Goal: Task Accomplishment & Management: Use online tool/utility

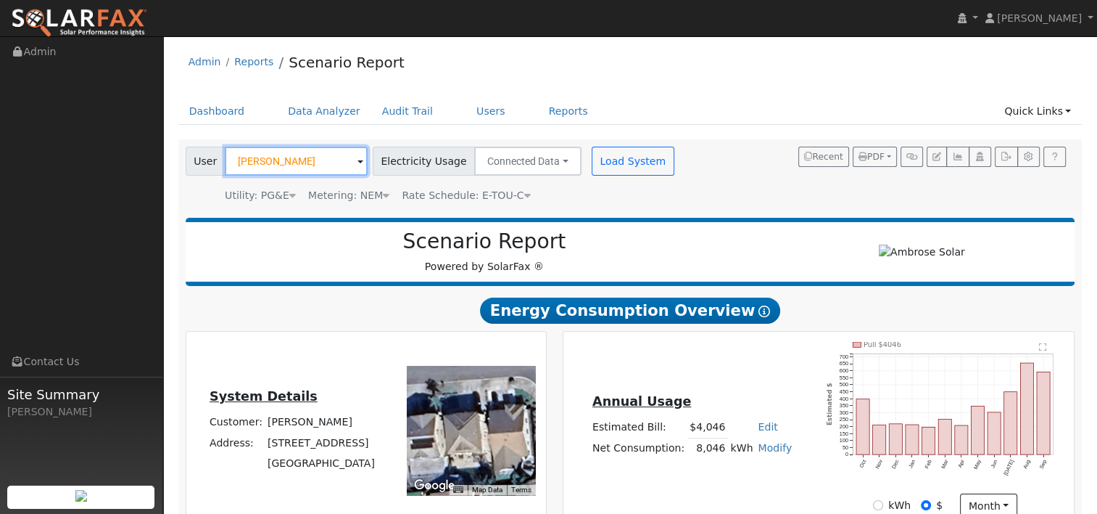
paste input "[PERSON_NAME]"
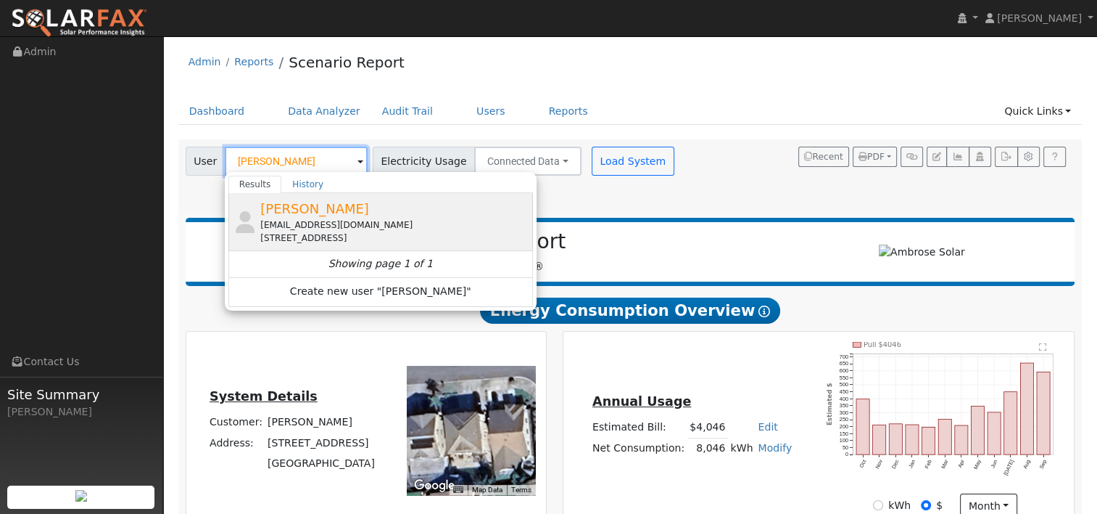
type input "[PERSON_NAME]"
click at [285, 211] on span "[PERSON_NAME]" at bounding box center [314, 208] width 109 height 15
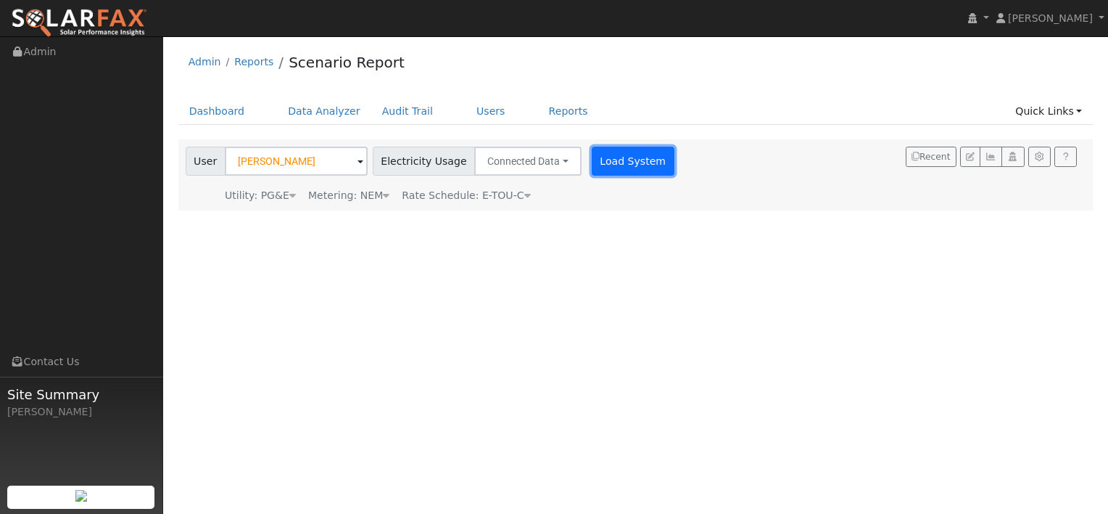
click at [609, 159] on button "Load System" at bounding box center [633, 161] width 83 height 29
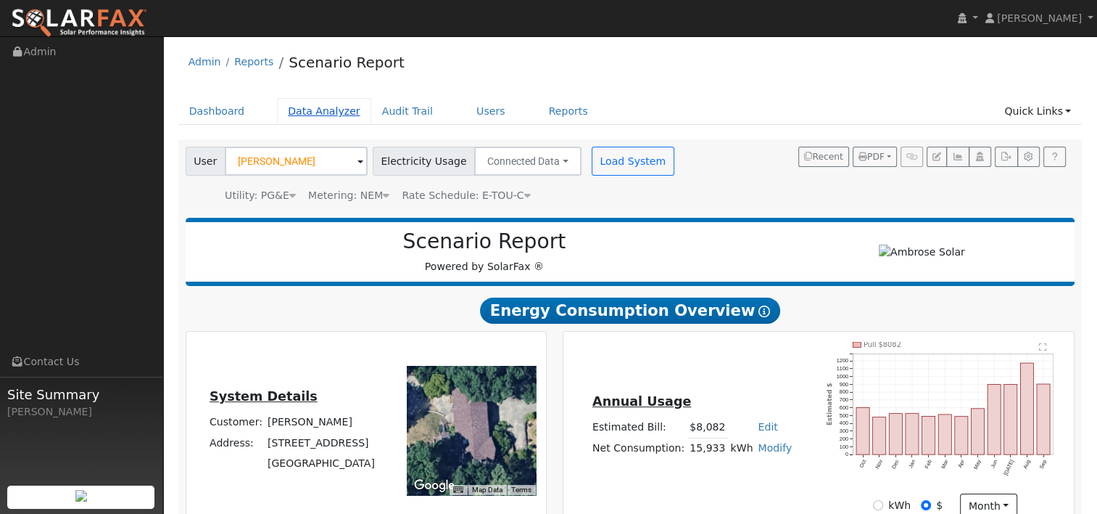
click at [304, 114] on link "Data Analyzer" at bounding box center [324, 111] width 94 height 27
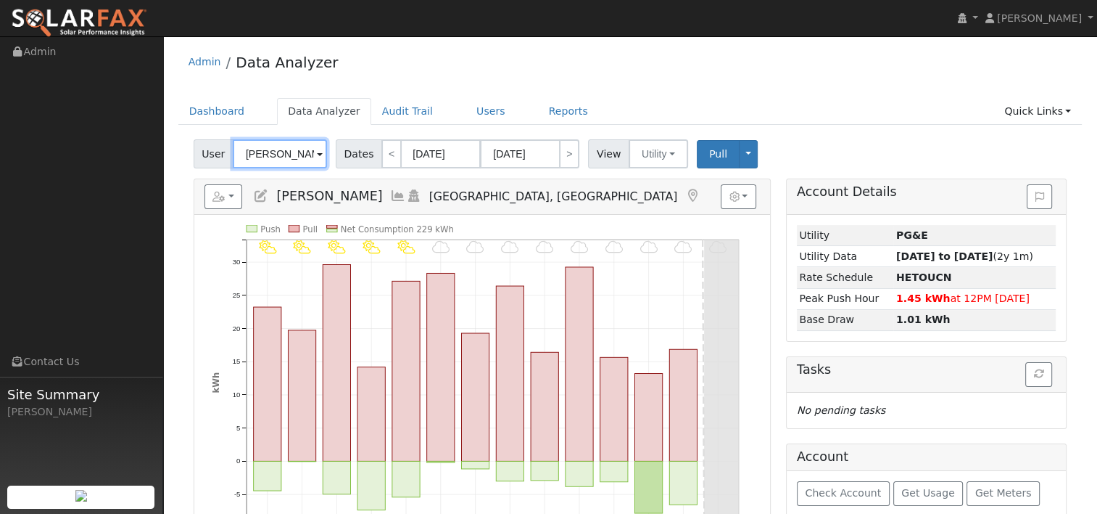
drag, startPoint x: 308, startPoint y: 154, endPoint x: 175, endPoint y: 149, distance: 133.6
click at [175, 149] on div "Edit User: New Select an Ac... New Account Nickname Cancel Create Are you sure …" at bounding box center [630, 444] width 920 height 611
paste input "[PERSON_NAME]"
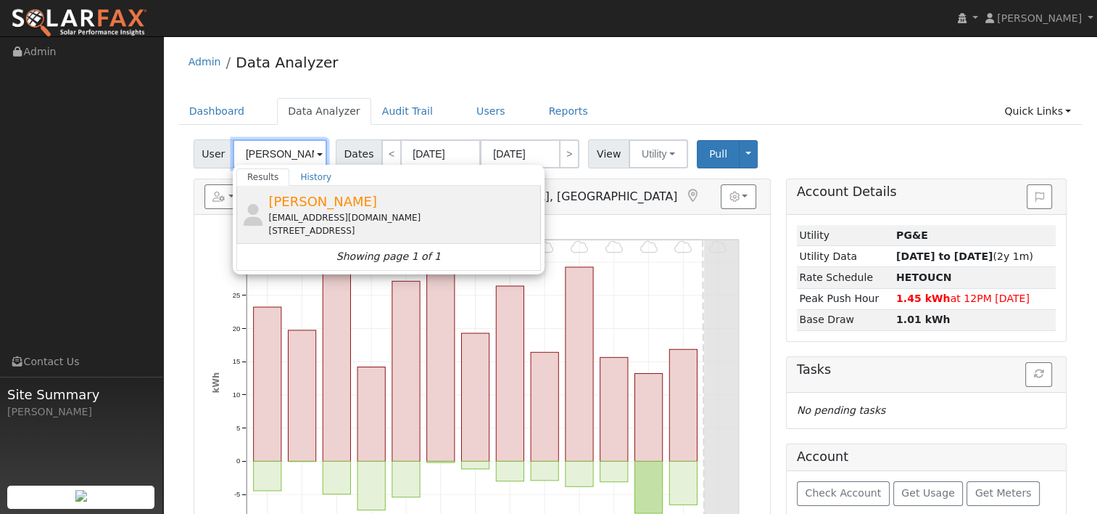
type input "[PERSON_NAME]"
click at [299, 211] on div "[EMAIL_ADDRESS][DOMAIN_NAME]" at bounding box center [402, 217] width 269 height 13
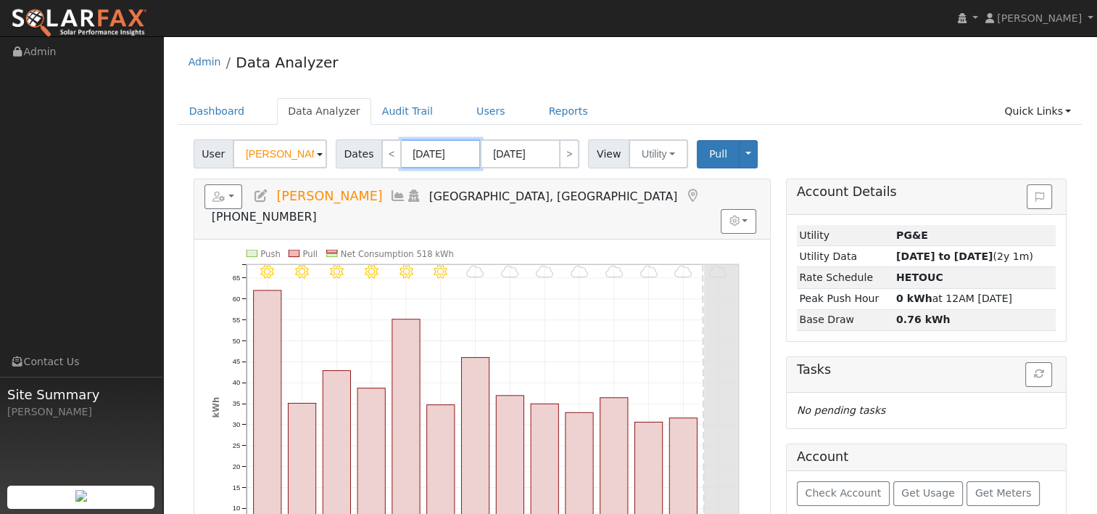
click at [442, 159] on input "09/23/2025" at bounding box center [441, 153] width 80 height 29
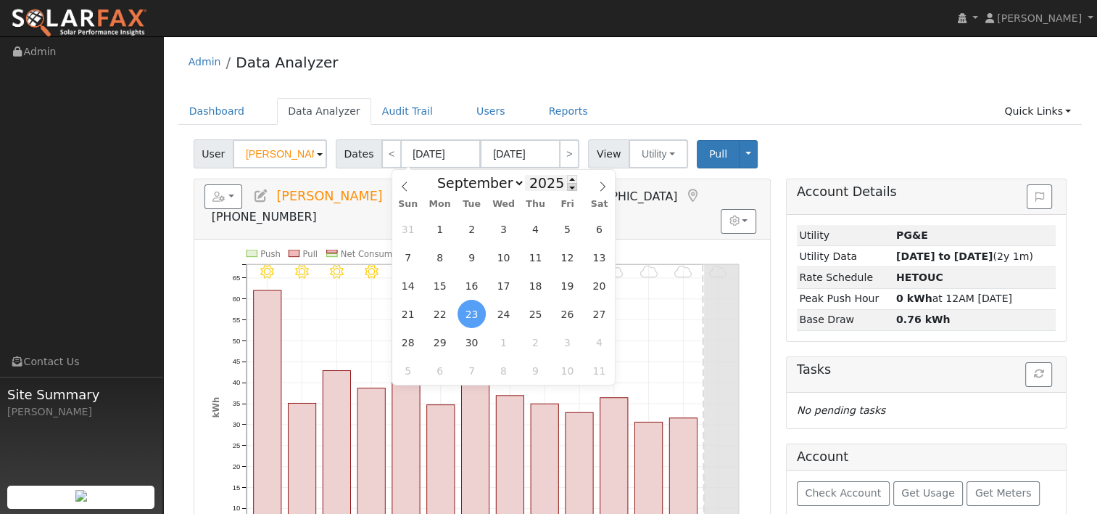
click at [567, 189] on span at bounding box center [572, 187] width 10 height 8
type input "2024"
click at [601, 186] on icon at bounding box center [603, 186] width 10 height 10
select select "9"
click at [412, 249] on span "6" at bounding box center [408, 257] width 28 height 28
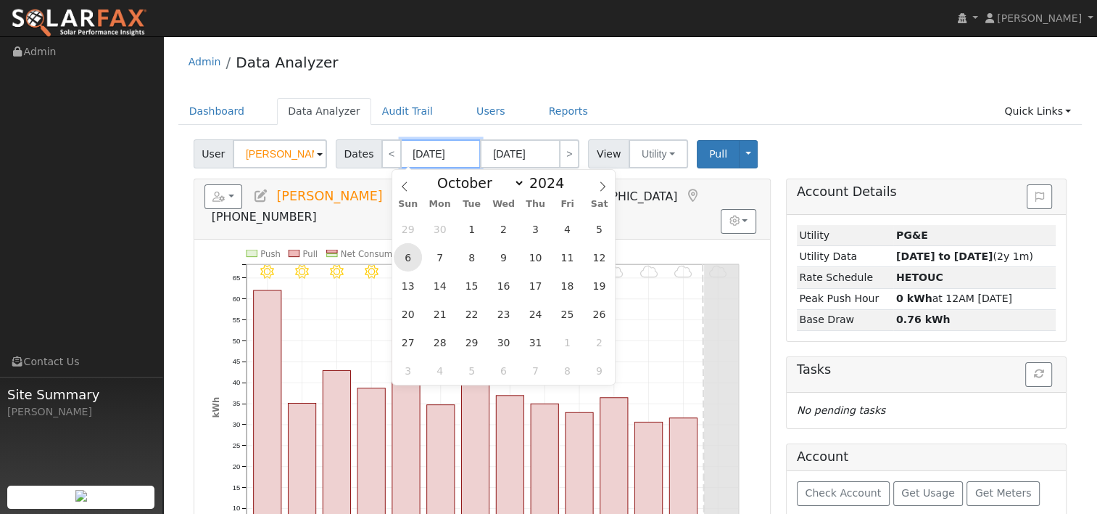
type input "10/06/2024"
type input "10/19/2024"
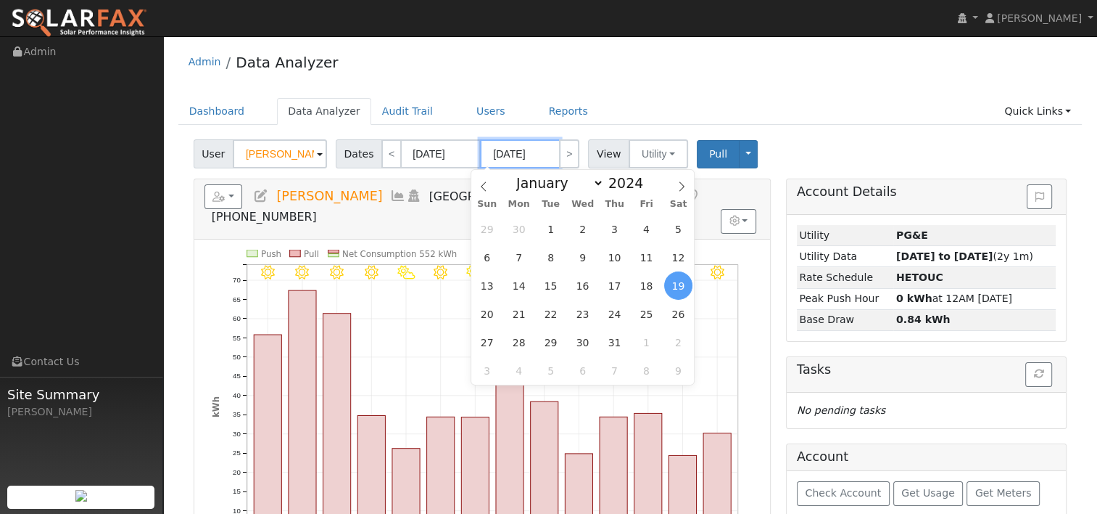
click at [532, 154] on input "10/19/2024" at bounding box center [520, 153] width 80 height 29
click at [646, 178] on span at bounding box center [651, 179] width 10 height 8
type input "2025"
click at [484, 252] on span "5" at bounding box center [487, 257] width 28 height 28
type input "10/05/2025"
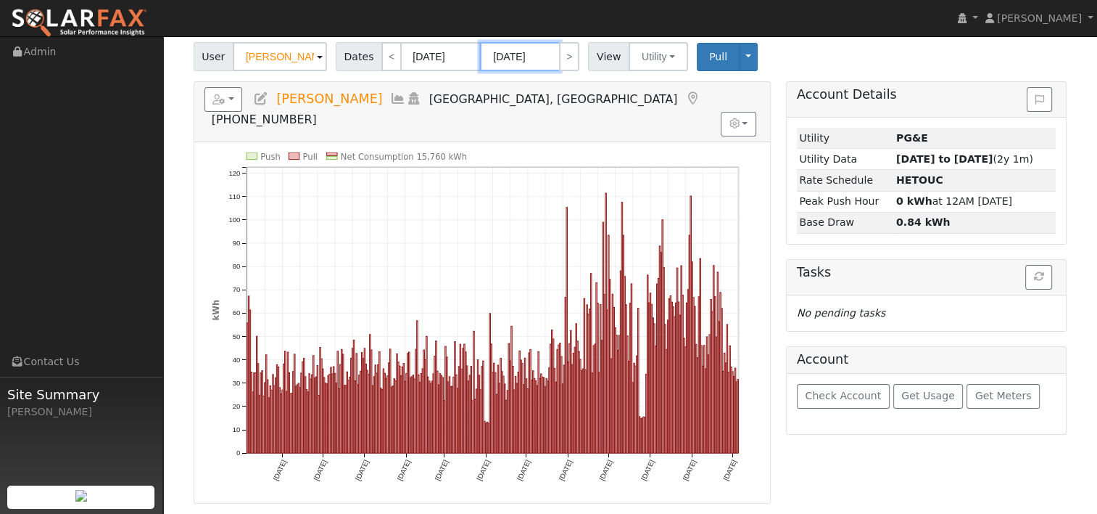
scroll to position [73, 0]
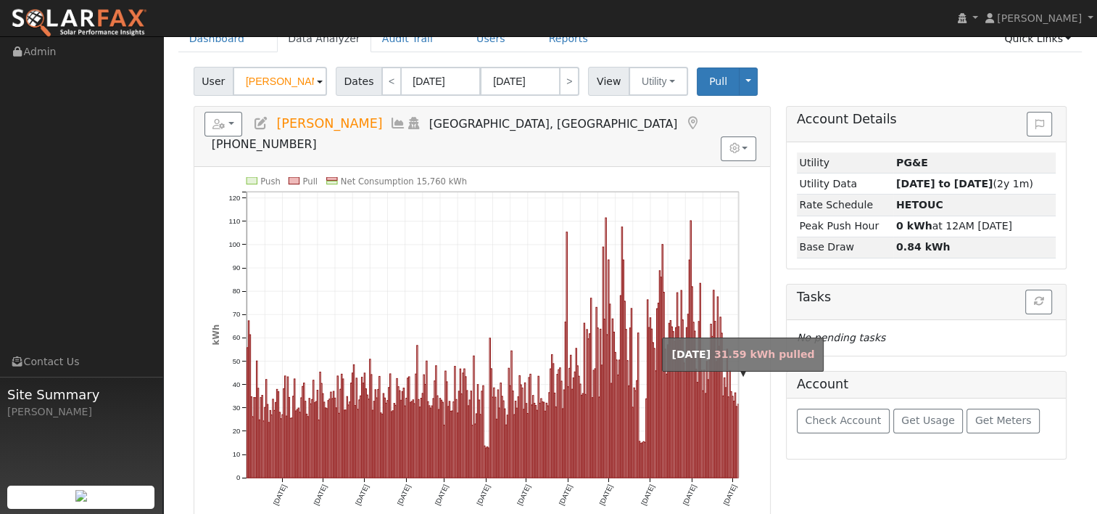
click at [738, 403] on rect "onclick=""" at bounding box center [738, 439] width 1 height 73
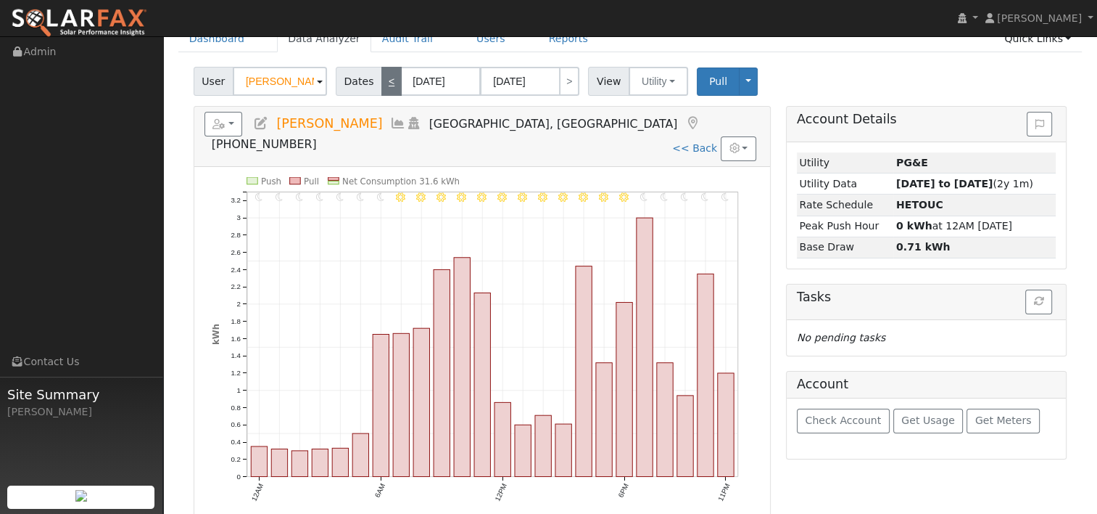
click at [382, 87] on link "<" at bounding box center [392, 81] width 20 height 29
type input "10/04/2025"
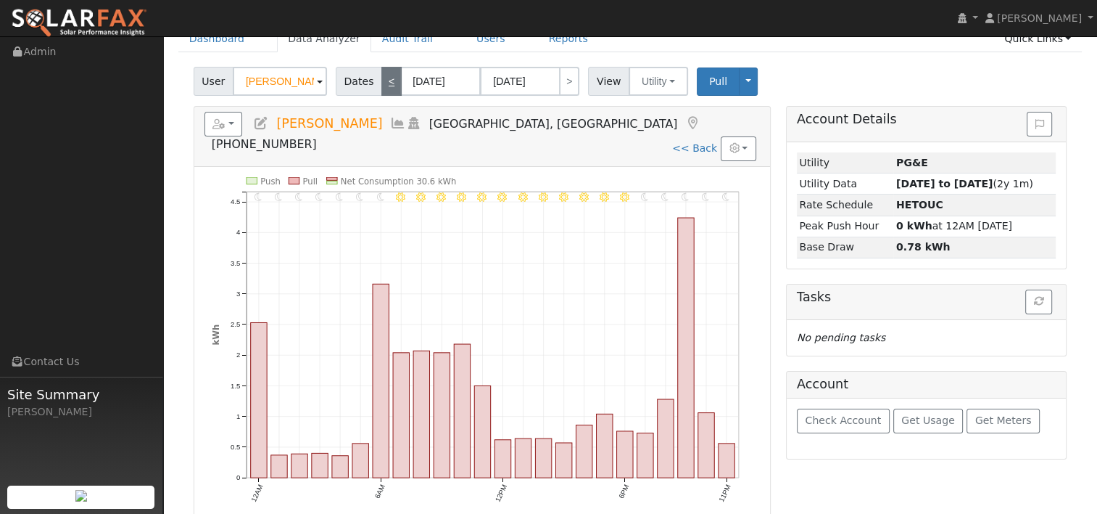
click at [382, 82] on link "<" at bounding box center [392, 81] width 20 height 29
type input "[DATE]"
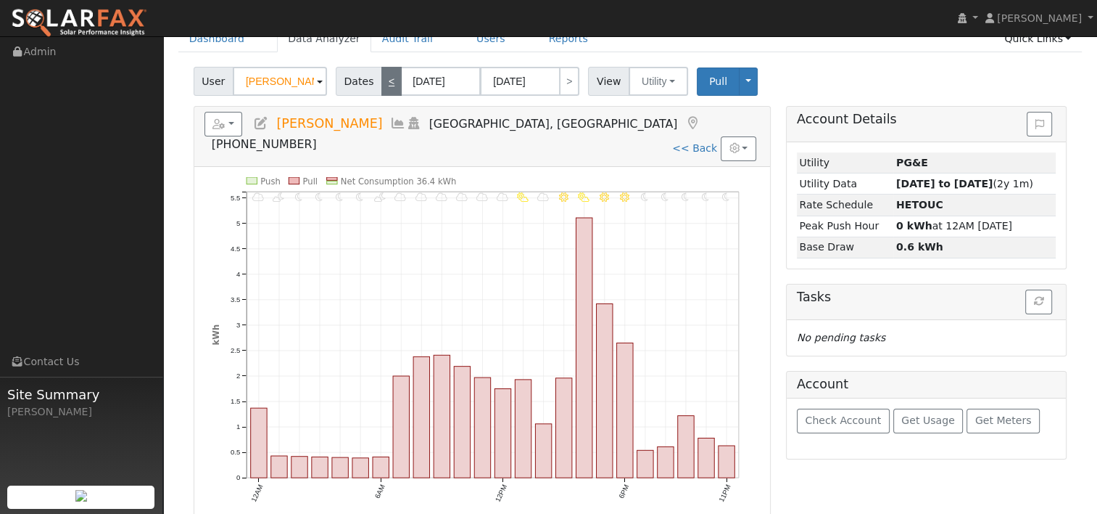
click at [382, 81] on link "<" at bounding box center [392, 81] width 20 height 29
type input "[DATE]"
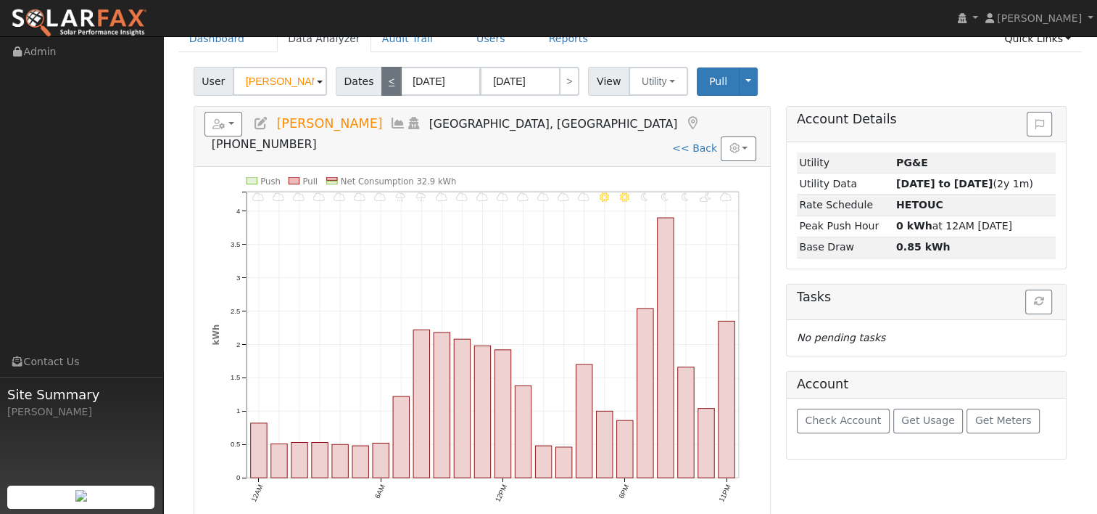
click at [382, 81] on link "<" at bounding box center [392, 81] width 20 height 29
type input "[DATE]"
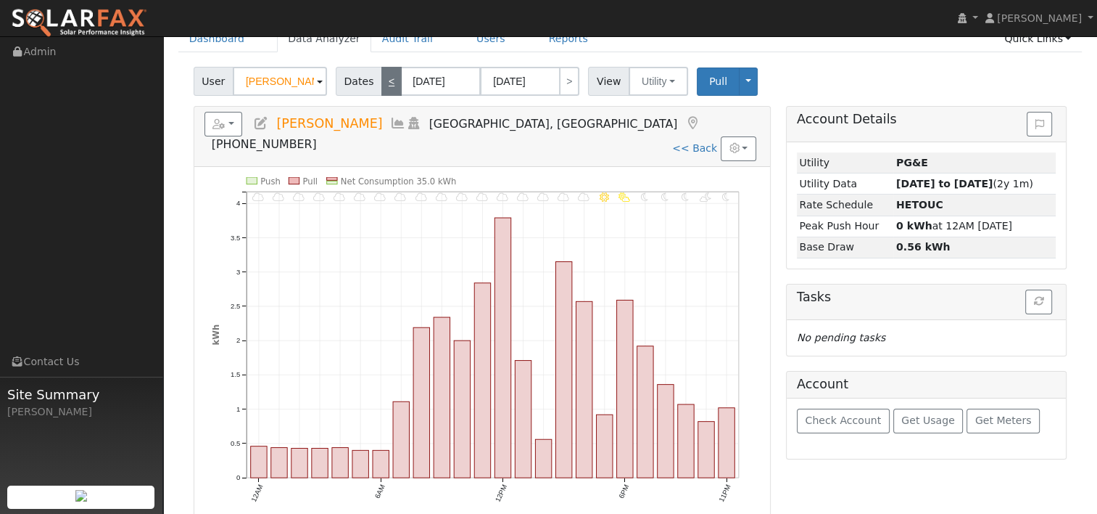
click at [386, 81] on link "<" at bounding box center [392, 81] width 20 height 29
type input "[DATE]"
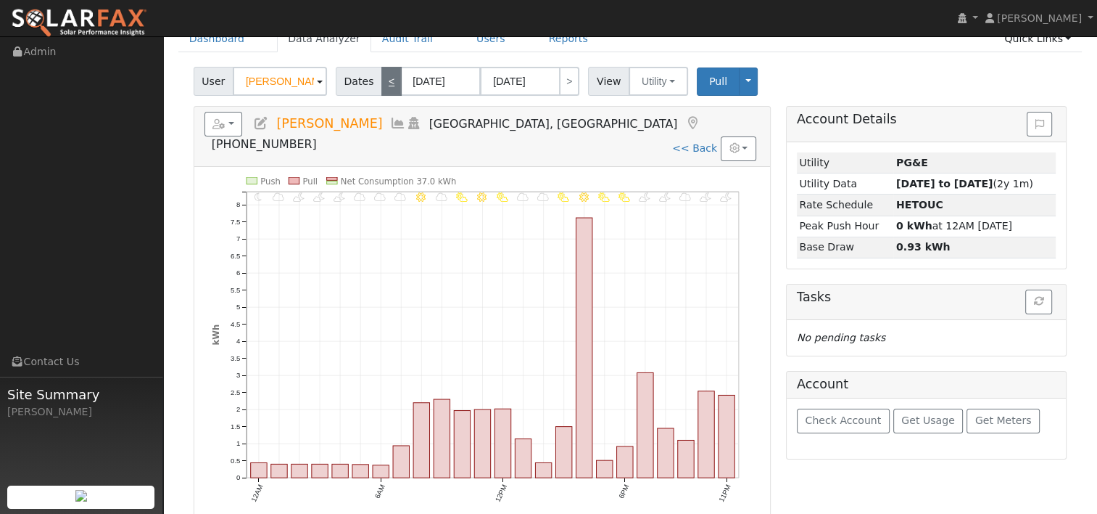
click at [383, 81] on link "<" at bounding box center [392, 81] width 20 height 29
type input "[DATE]"
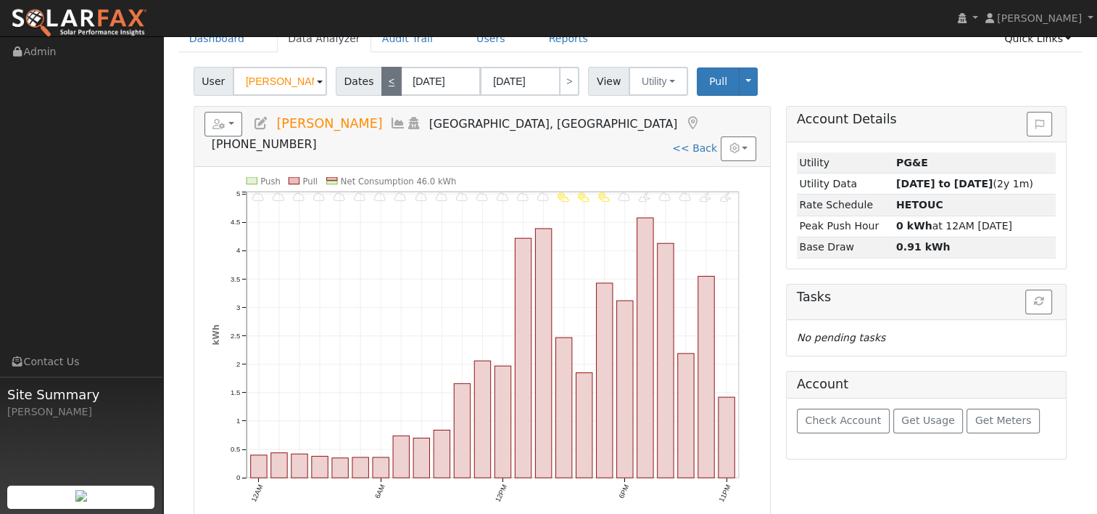
click at [389, 80] on link "<" at bounding box center [392, 81] width 20 height 29
type input "[DATE]"
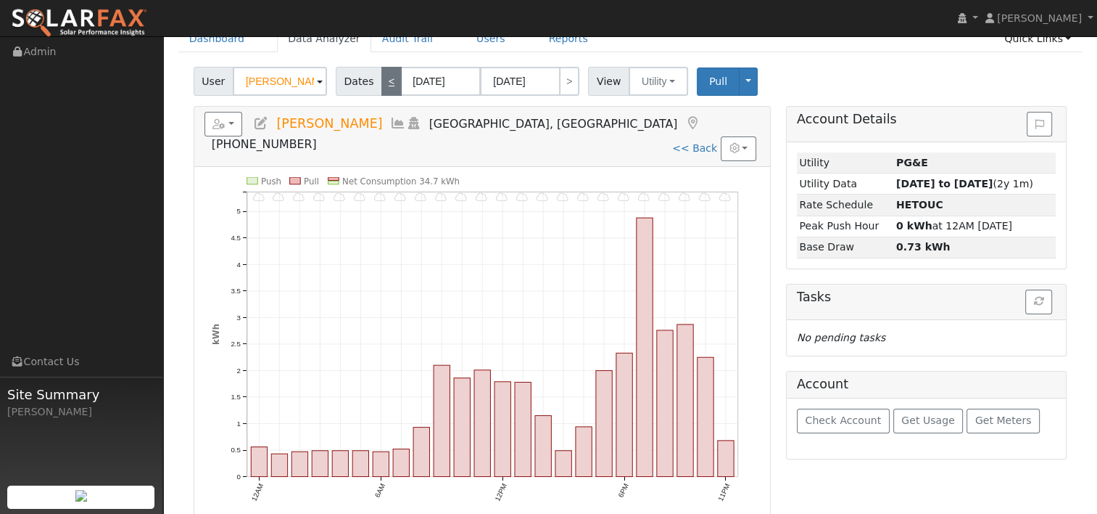
click at [385, 84] on link "<" at bounding box center [392, 81] width 20 height 29
type input "[DATE]"
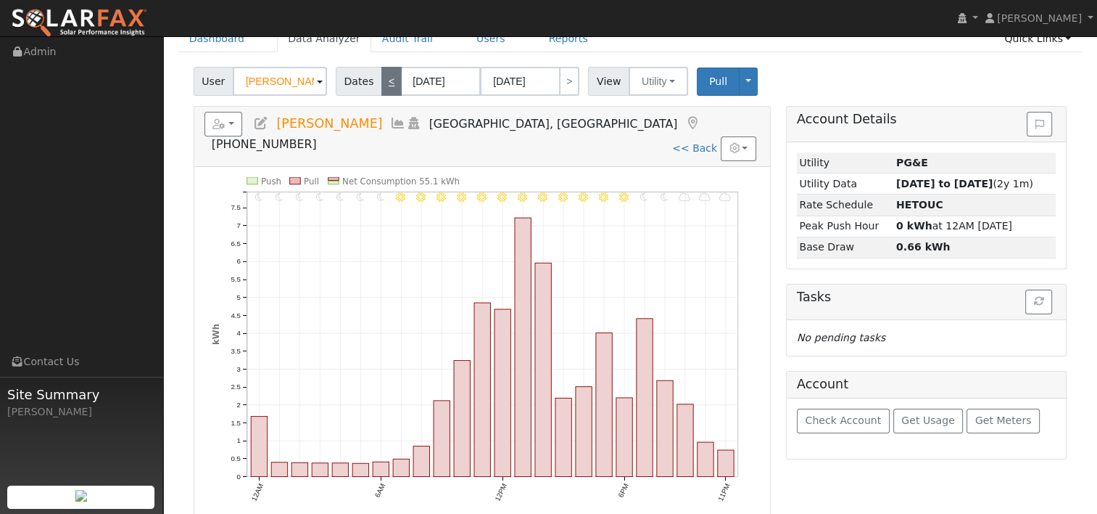
click at [383, 90] on link "<" at bounding box center [392, 81] width 20 height 29
type input "[DATE]"
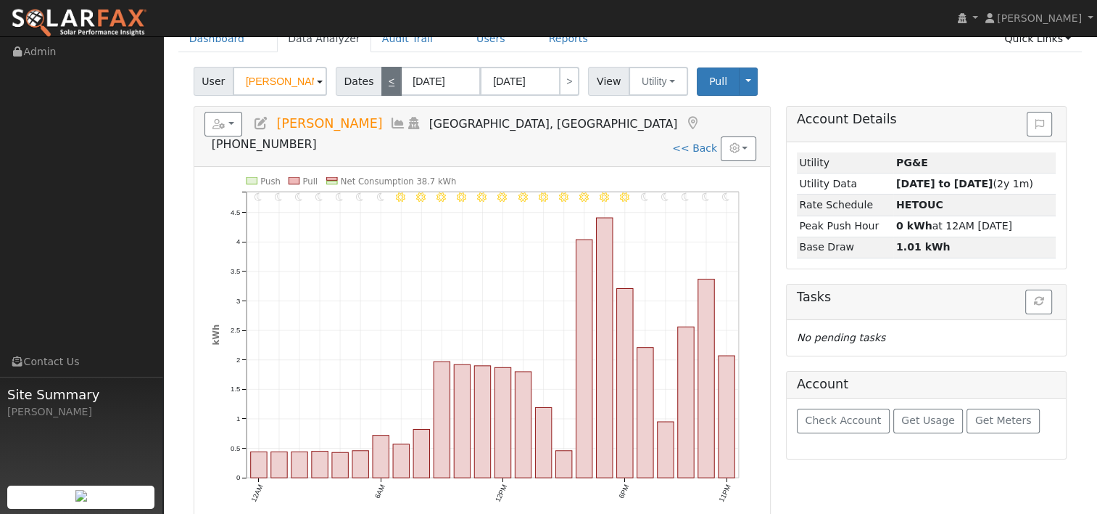
click at [386, 86] on link "<" at bounding box center [392, 81] width 20 height 29
type input "[DATE]"
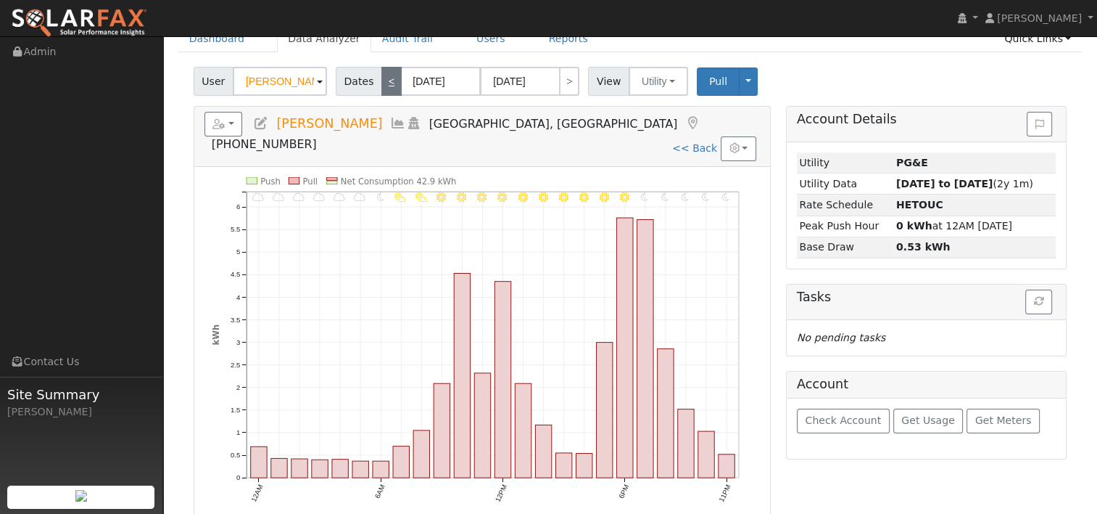
click at [385, 71] on link "<" at bounding box center [392, 81] width 20 height 29
type input "[DATE]"
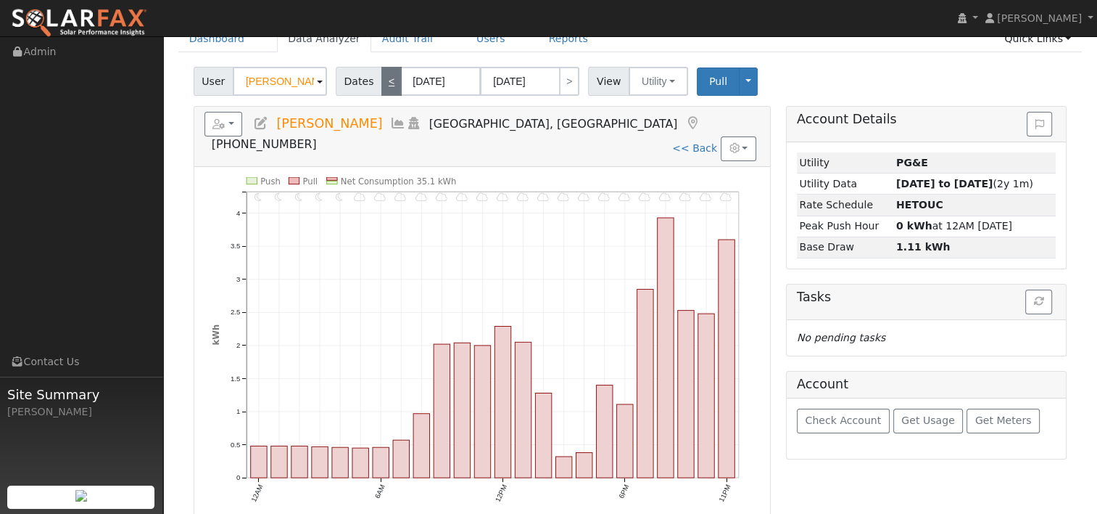
click at [387, 88] on link "<" at bounding box center [392, 81] width 20 height 29
type input "[DATE]"
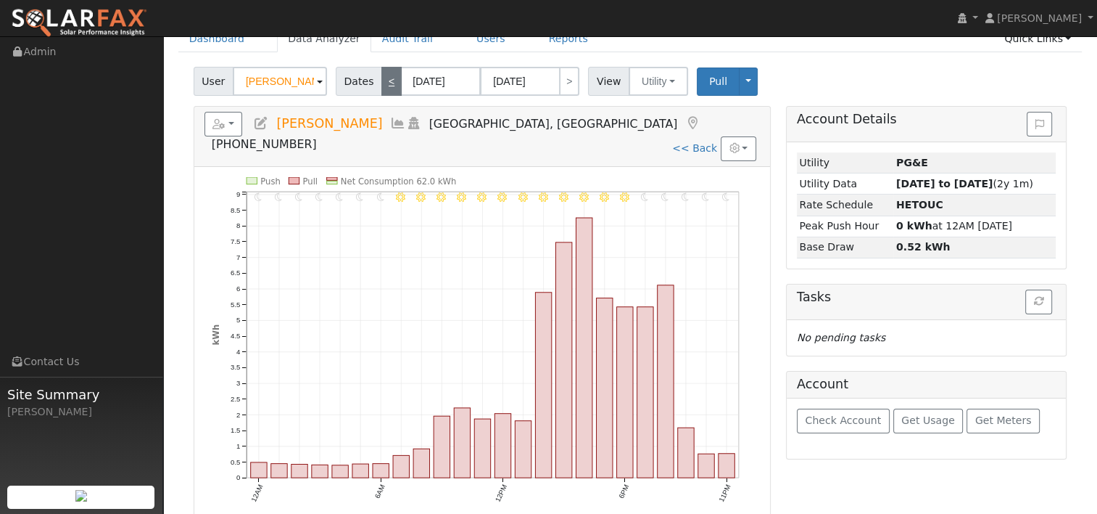
click at [382, 86] on link "<" at bounding box center [392, 81] width 20 height 29
type input "[DATE]"
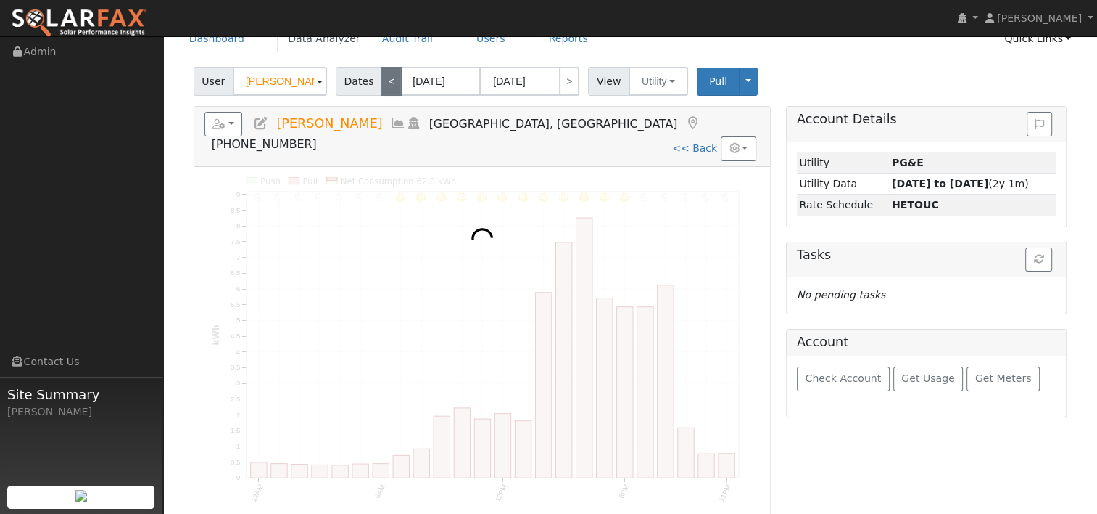
scroll to position [0, 0]
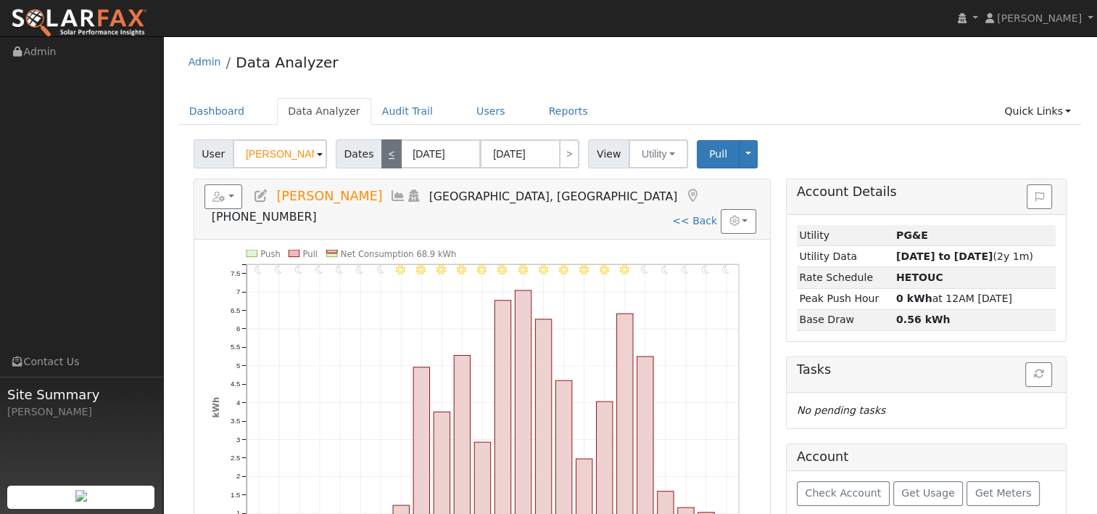
click at [386, 152] on link "<" at bounding box center [392, 153] width 20 height 29
type input "09/21/2025"
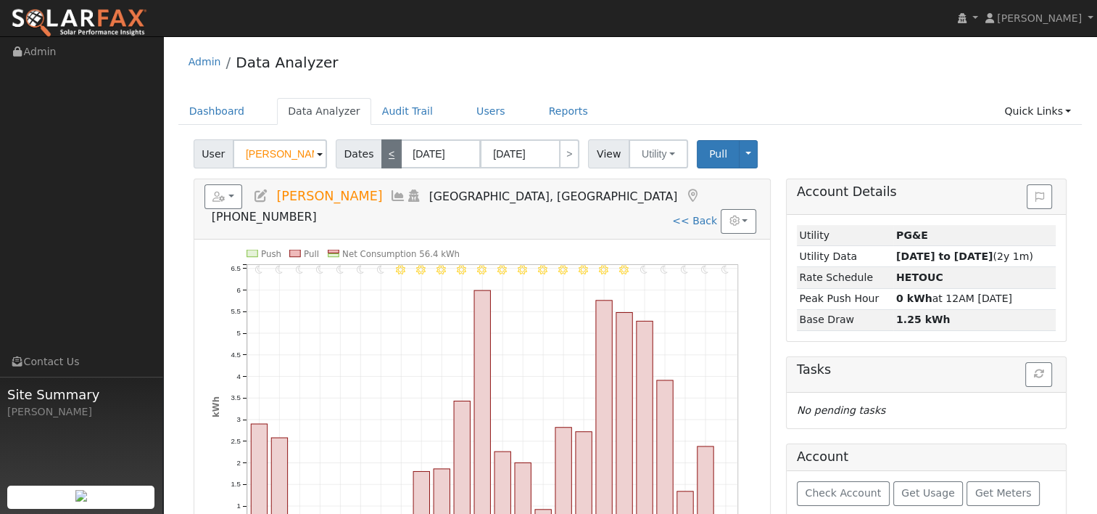
click at [386, 152] on link "<" at bounding box center [392, 153] width 20 height 29
type input "[DATE]"
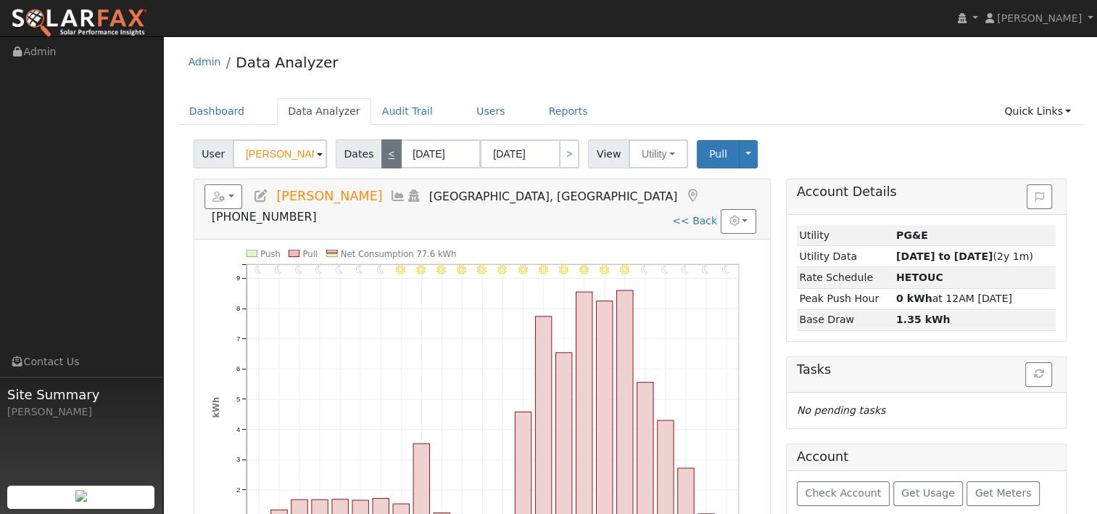
click at [386, 152] on link "<" at bounding box center [392, 153] width 20 height 29
type input "[DATE]"
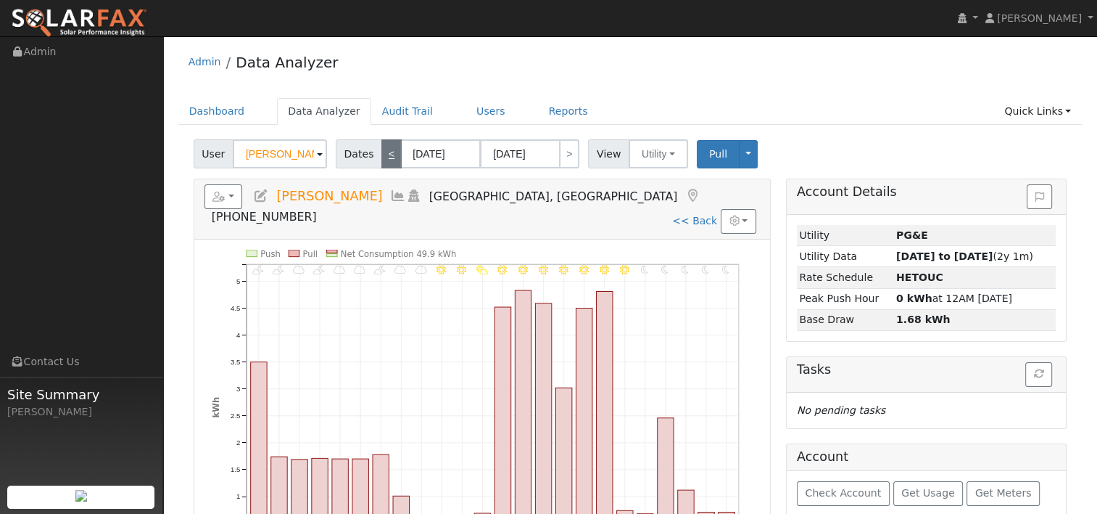
click at [386, 152] on link "<" at bounding box center [392, 153] width 20 height 29
type input "[DATE]"
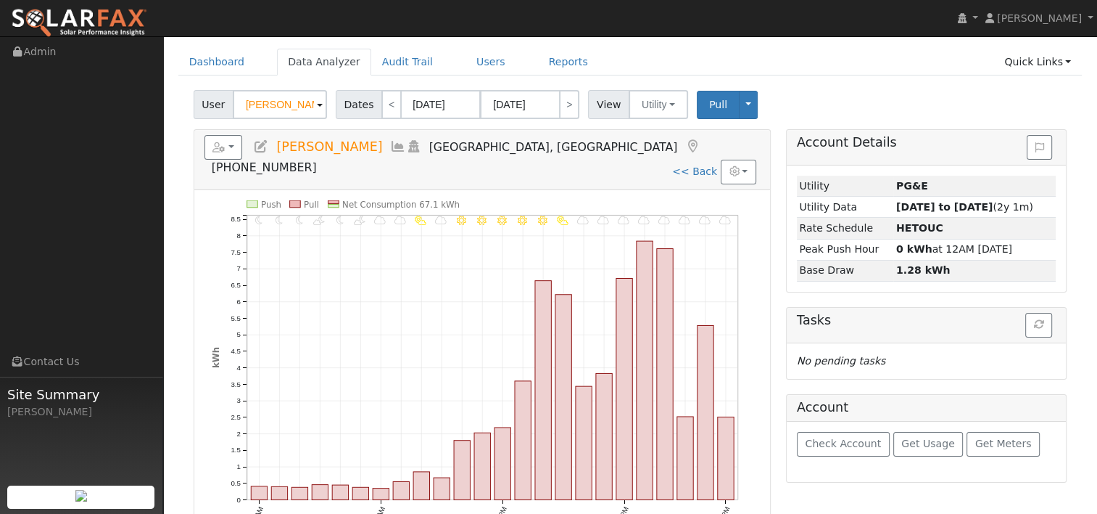
scroll to position [73, 0]
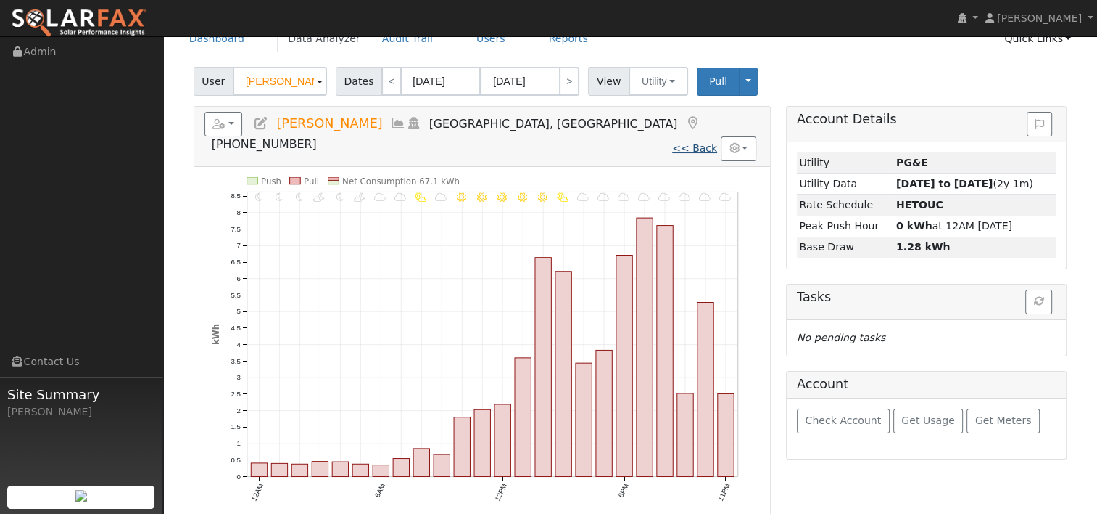
click at [694, 142] on link "<< Back" at bounding box center [694, 148] width 45 height 12
type input "10/06/2024"
type input "10/05/2025"
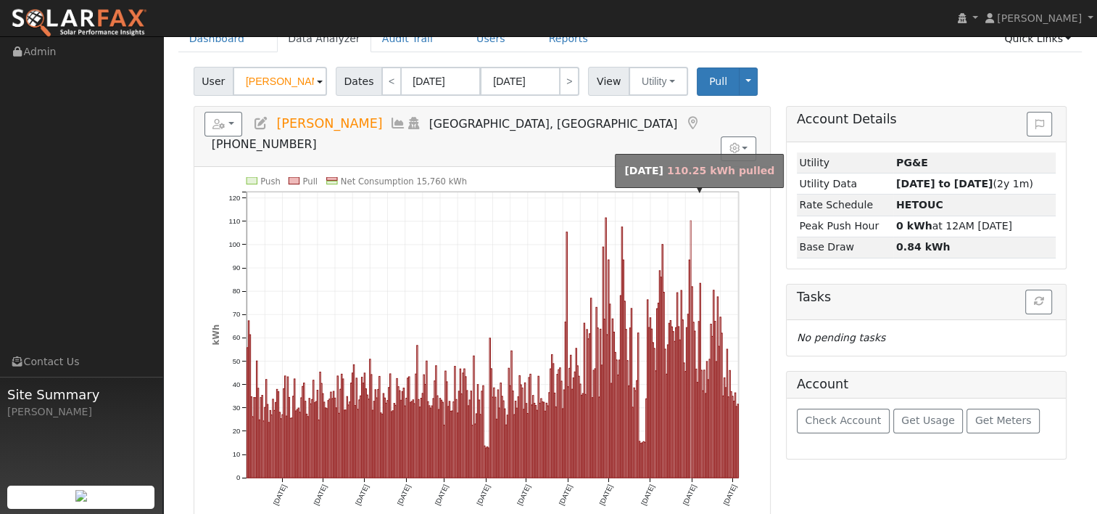
click at [691, 221] on rect "onclick=""" at bounding box center [691, 349] width 1 height 257
type input "[DATE]"
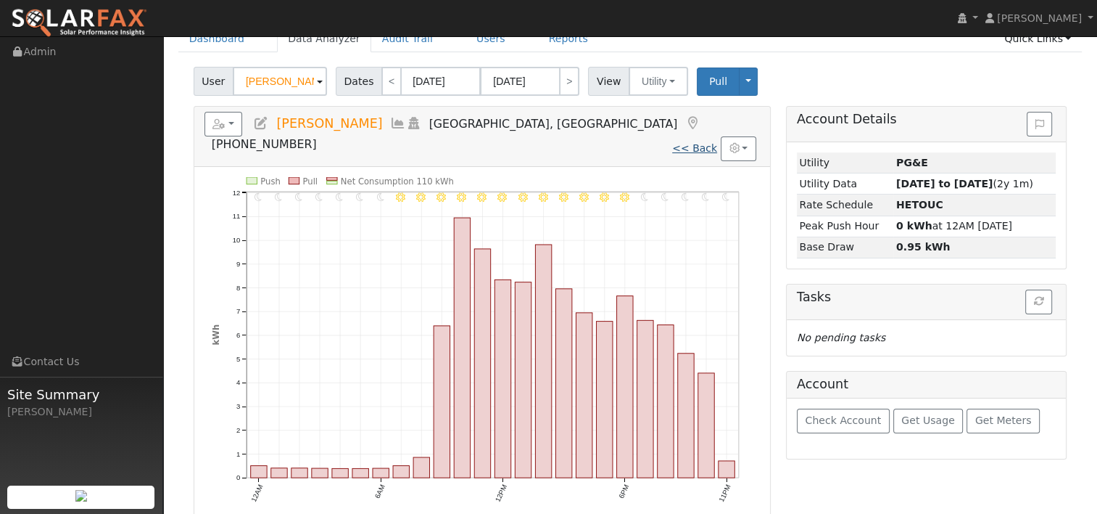
click at [705, 142] on link "<< Back" at bounding box center [694, 148] width 45 height 12
type input "10/06/2024"
type input "10/05/2025"
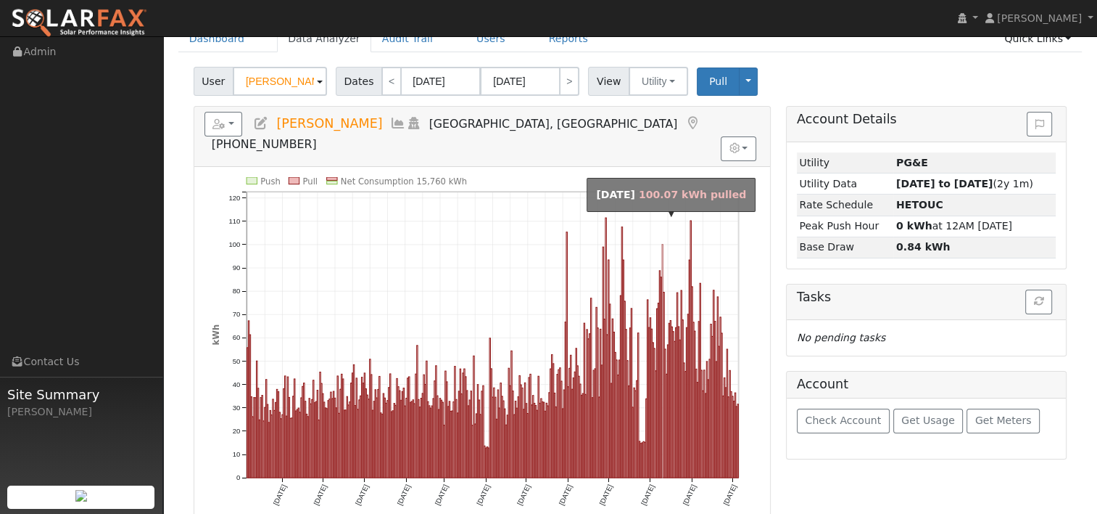
click at [663, 244] on rect "onclick=""" at bounding box center [662, 360] width 1 height 233
type input "[DATE]"
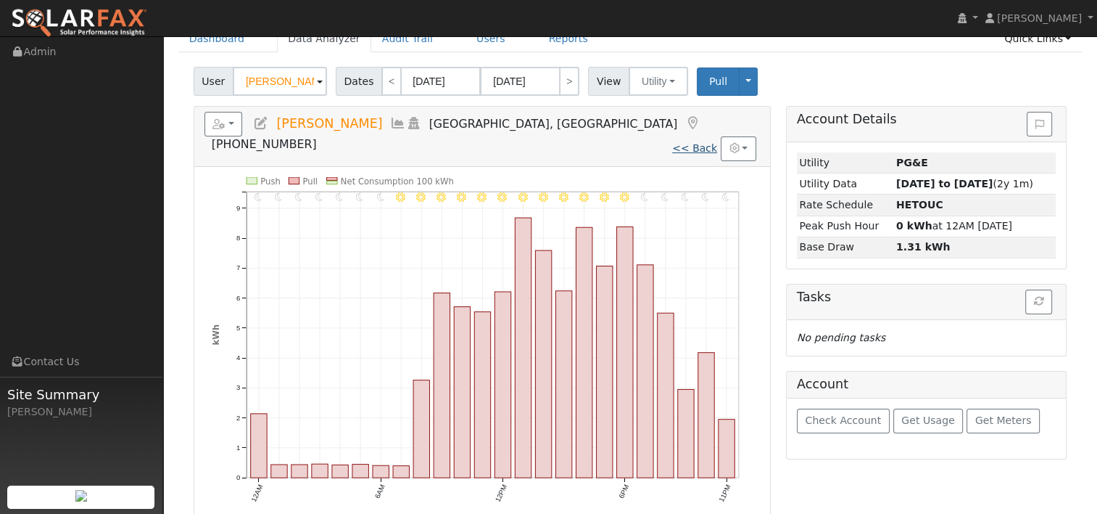
click at [688, 142] on link "<< Back" at bounding box center [694, 148] width 45 height 12
type input "10/06/2024"
type input "10/05/2025"
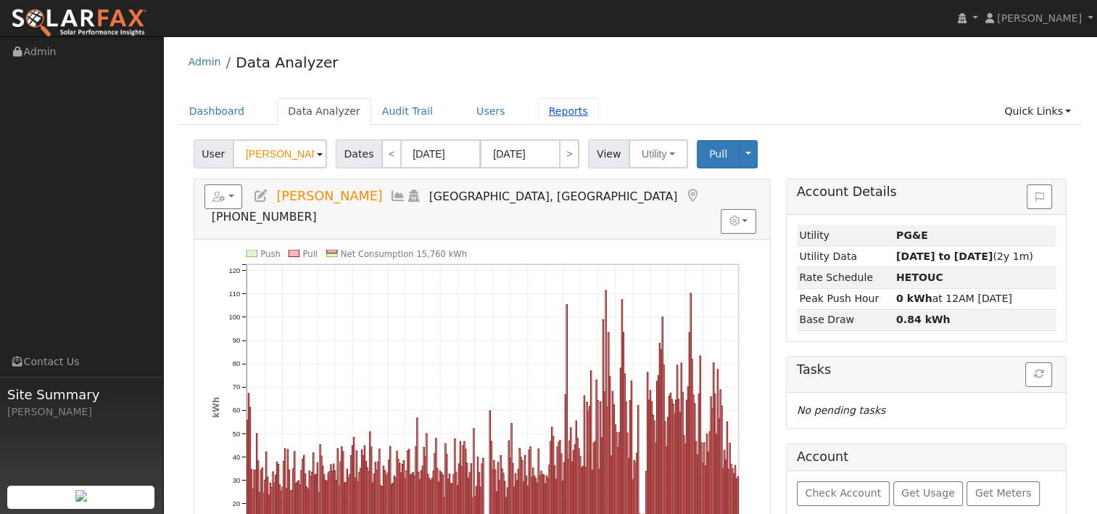
click at [538, 104] on link "Reports" at bounding box center [568, 111] width 61 height 27
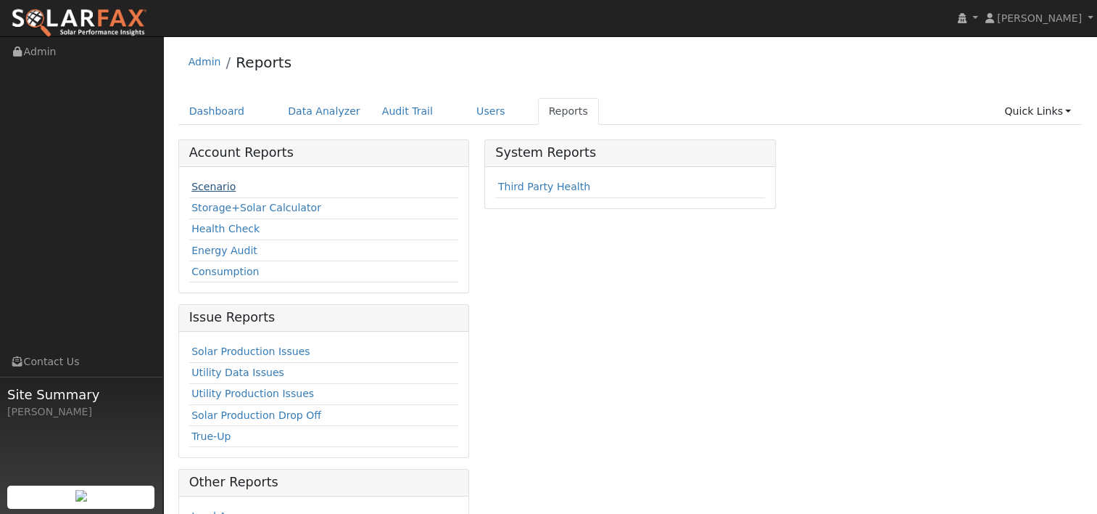
click at [207, 186] on link "Scenario" at bounding box center [213, 187] width 44 height 12
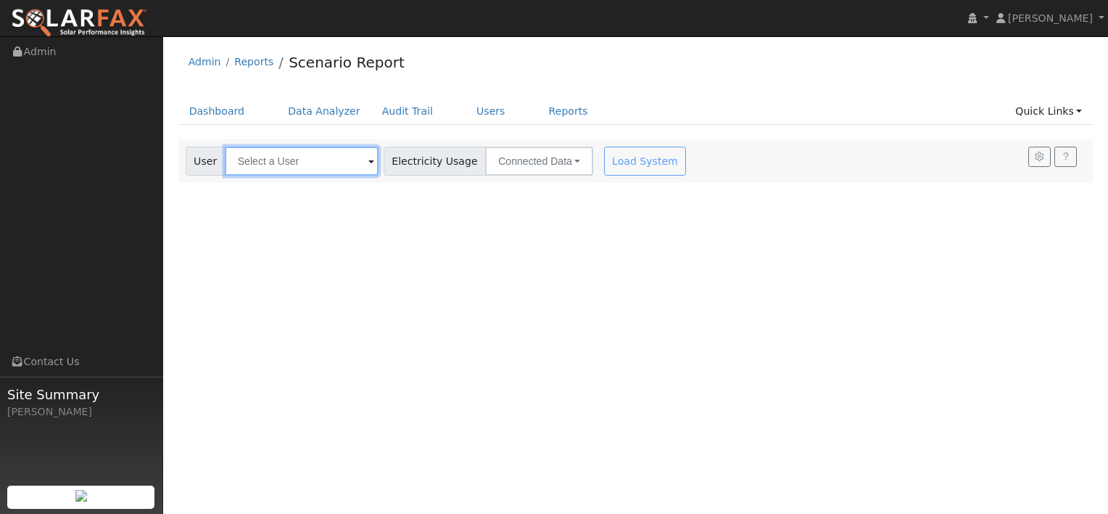
click at [323, 168] on input "text" at bounding box center [302, 161] width 154 height 29
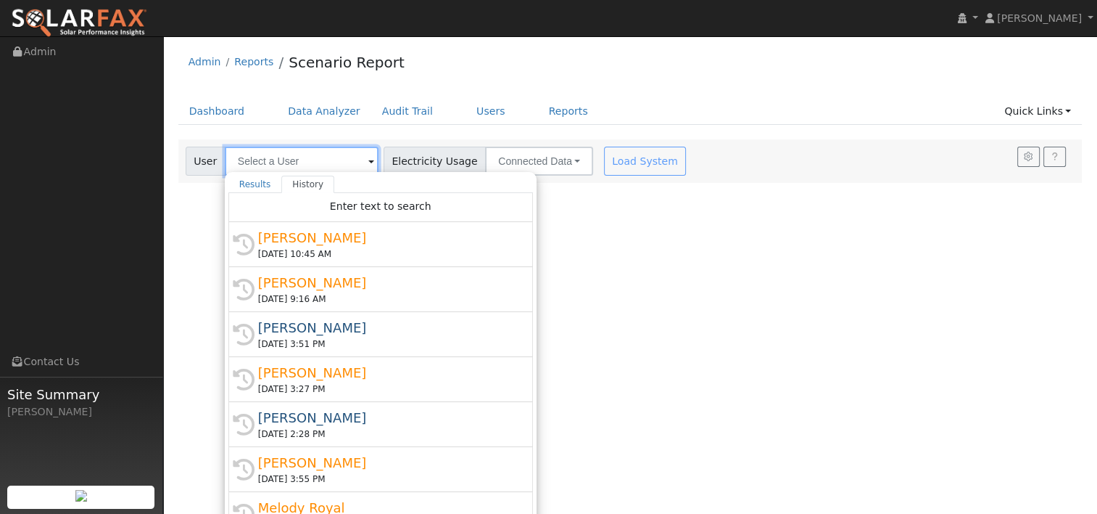
paste input "[PERSON_NAME]"
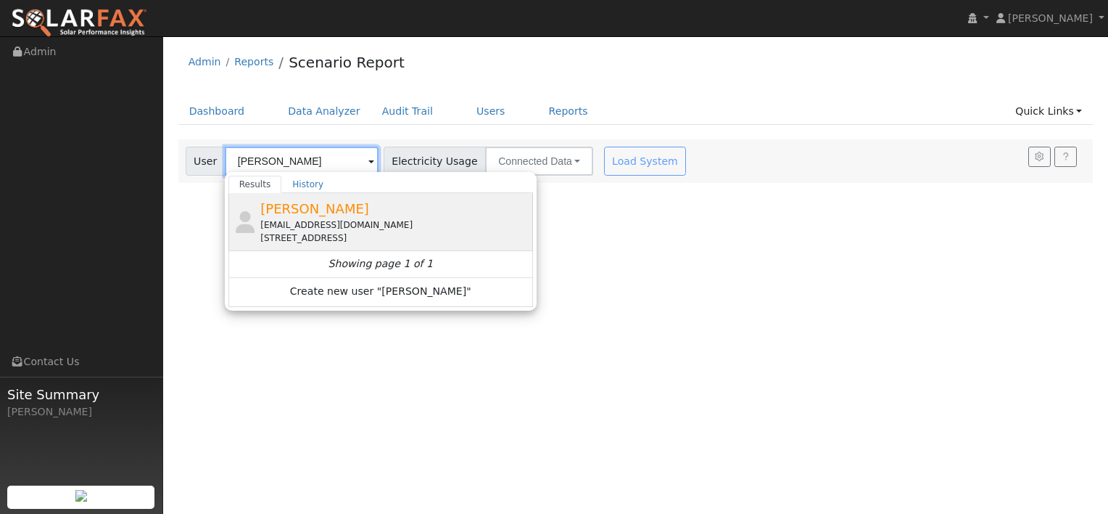
type input "[PERSON_NAME]"
click at [308, 221] on div "[EMAIL_ADDRESS][DOMAIN_NAME]" at bounding box center [394, 224] width 269 height 13
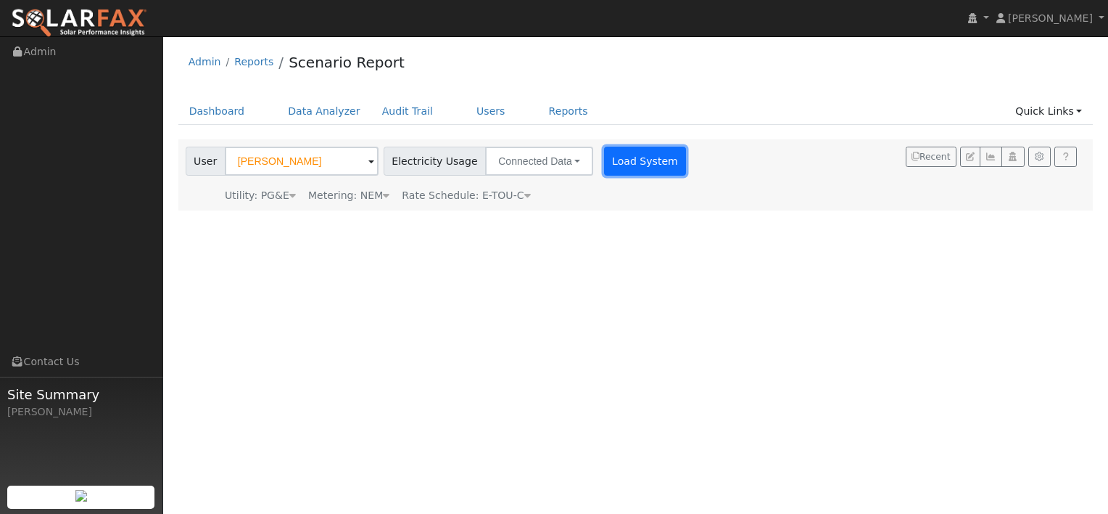
click at [628, 162] on button "Load System" at bounding box center [645, 161] width 83 height 29
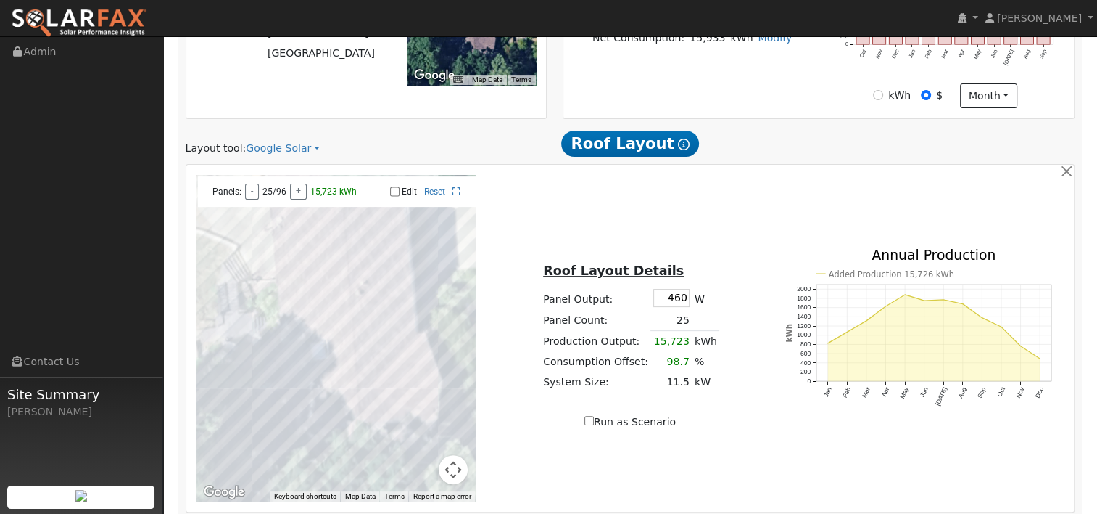
scroll to position [435, 0]
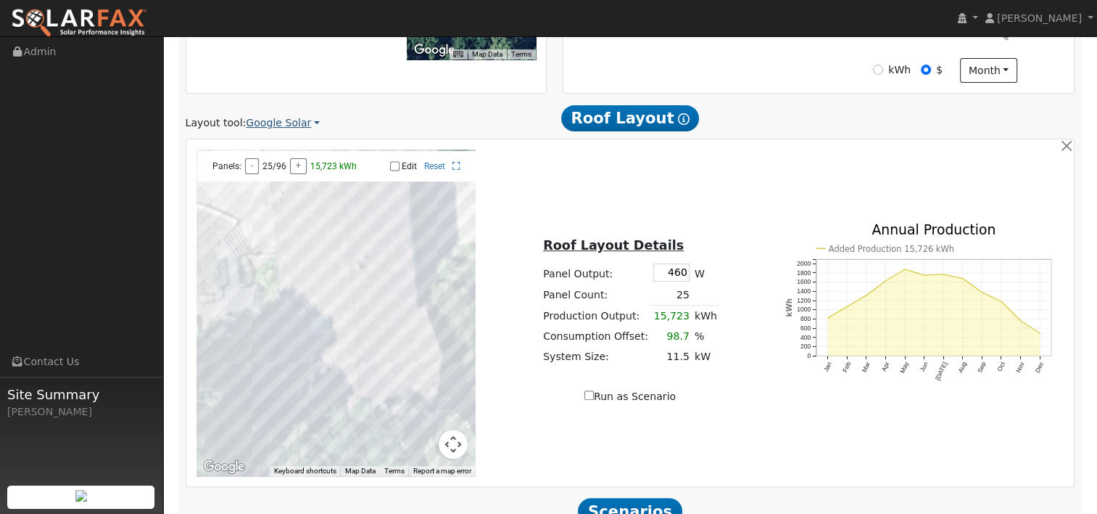
click at [305, 123] on link "Google Solar" at bounding box center [283, 122] width 74 height 15
click at [281, 185] on link "Aurora" at bounding box center [292, 190] width 101 height 20
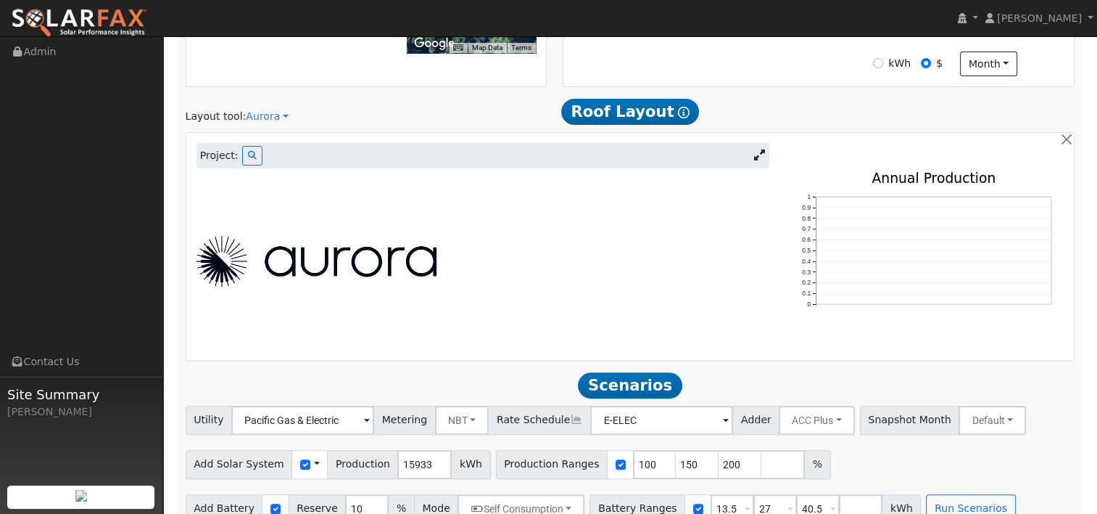
scroll to position [466, 0]
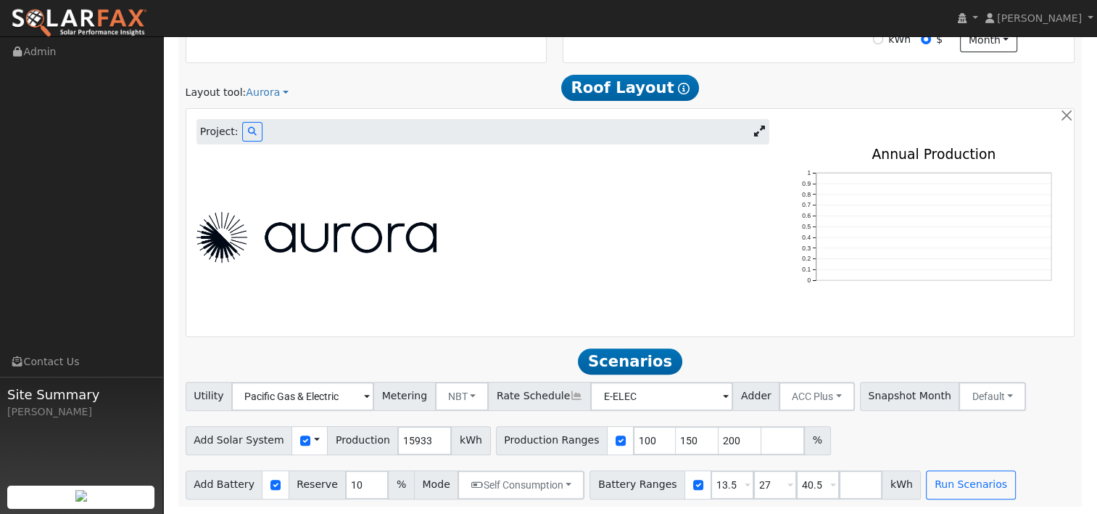
click at [762, 132] on icon at bounding box center [759, 130] width 11 height 11
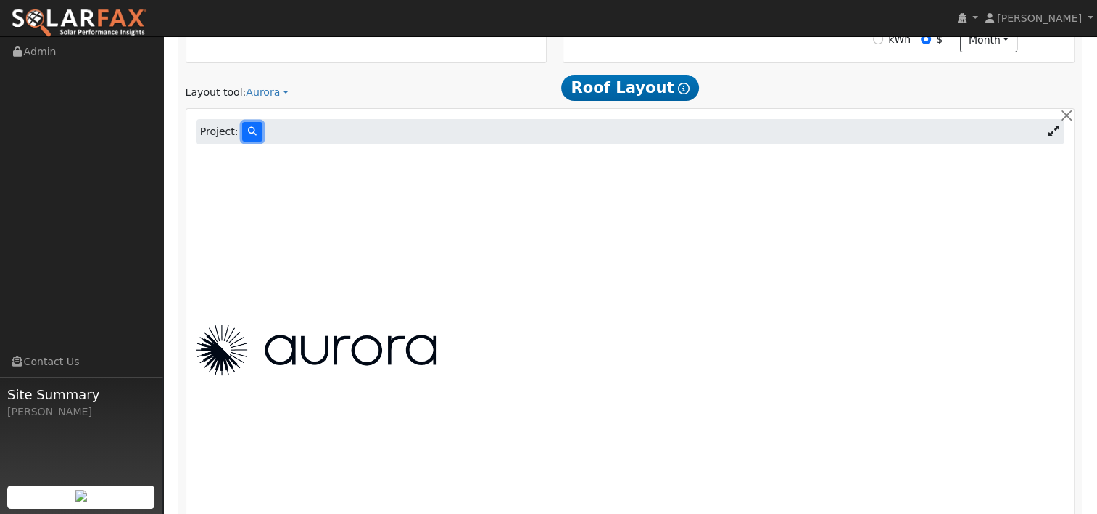
click at [244, 125] on button at bounding box center [252, 132] width 20 height 20
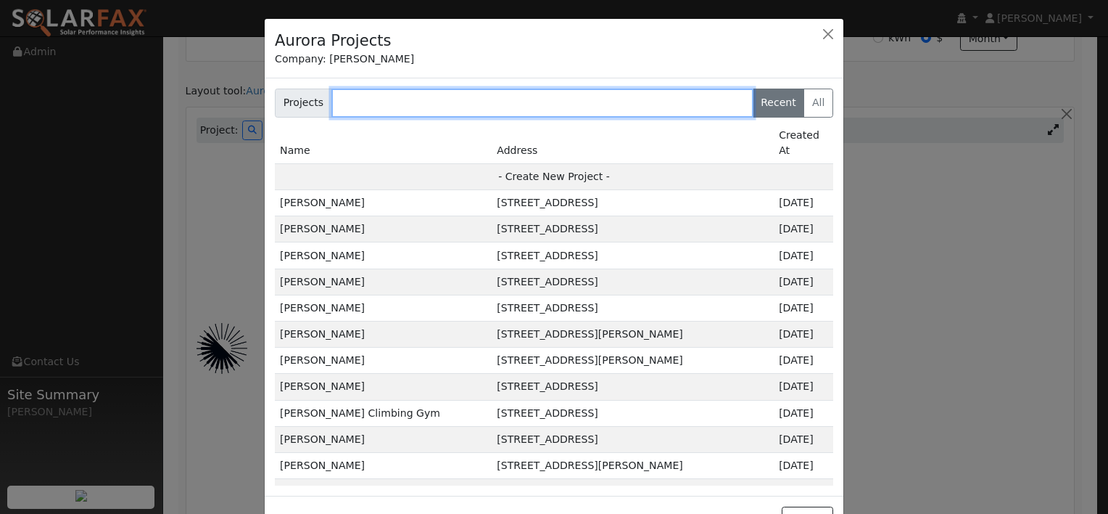
click at [385, 104] on input "text" at bounding box center [542, 102] width 422 height 29
paste input "[PERSON_NAME]"
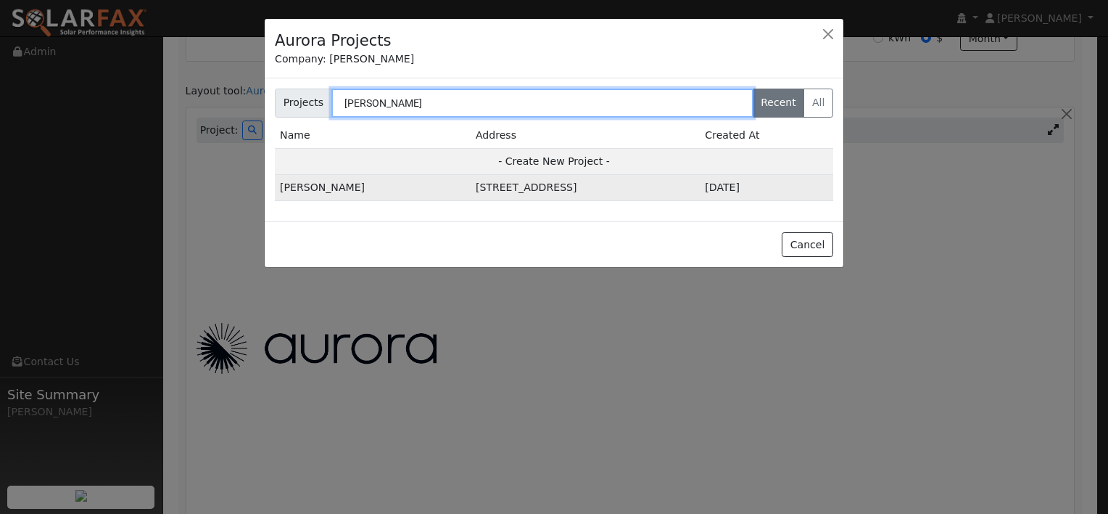
type input "[PERSON_NAME]"
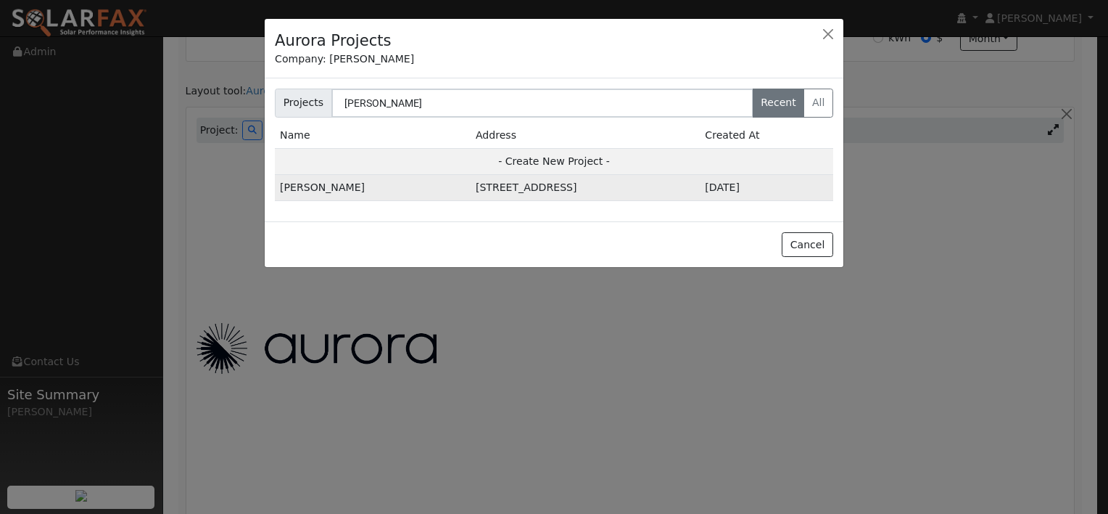
click at [471, 189] on td "[STREET_ADDRESS]" at bounding box center [585, 188] width 229 height 26
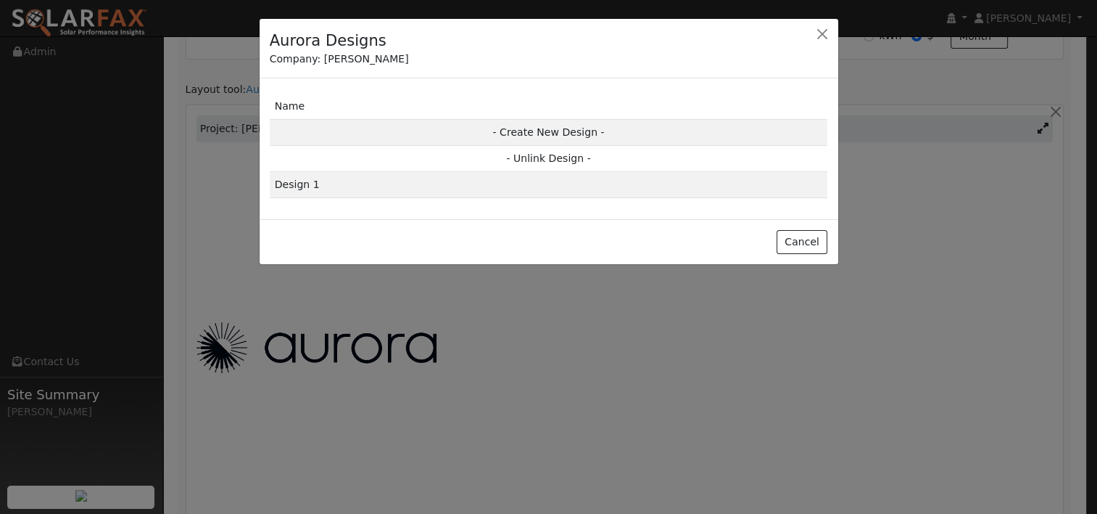
scroll to position [468, 0]
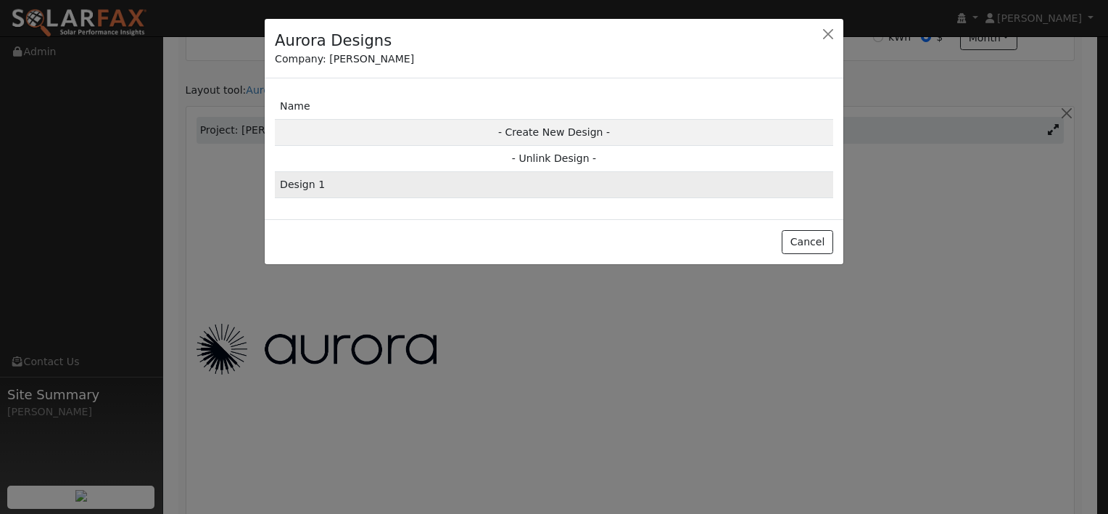
click at [311, 189] on td "Design 1" at bounding box center [554, 185] width 559 height 26
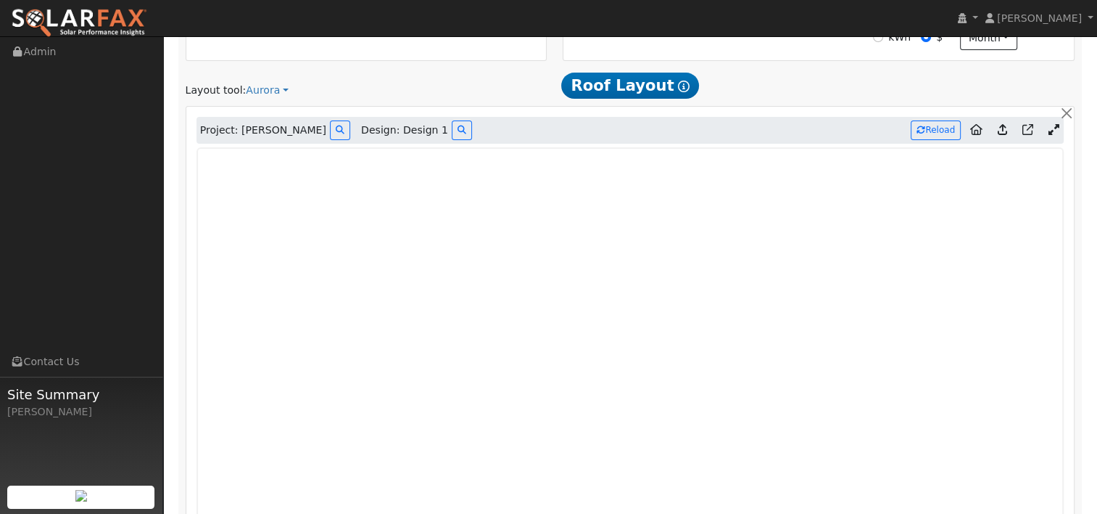
type input "0"
click at [1002, 128] on icon at bounding box center [1002, 129] width 9 height 11
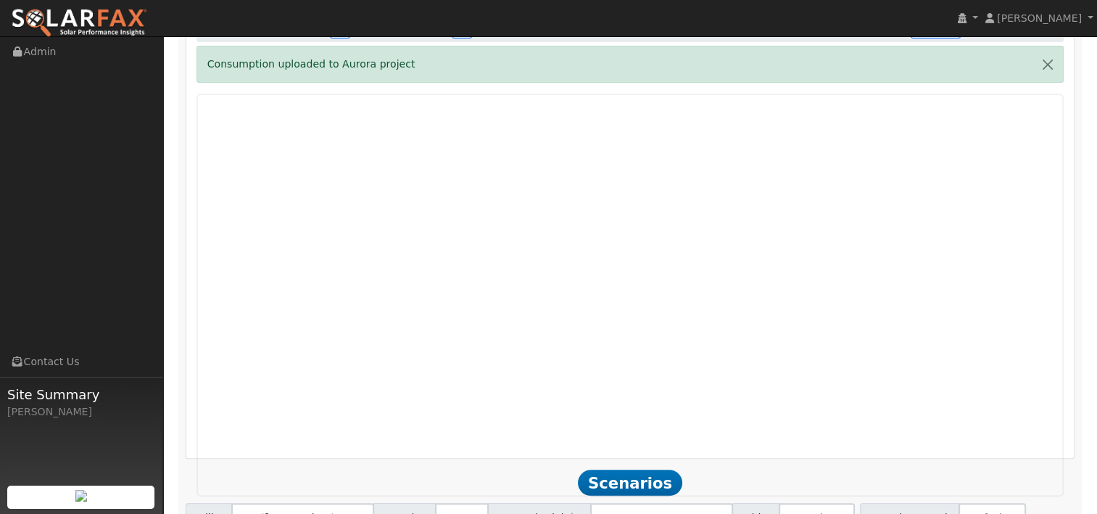
scroll to position [474, 0]
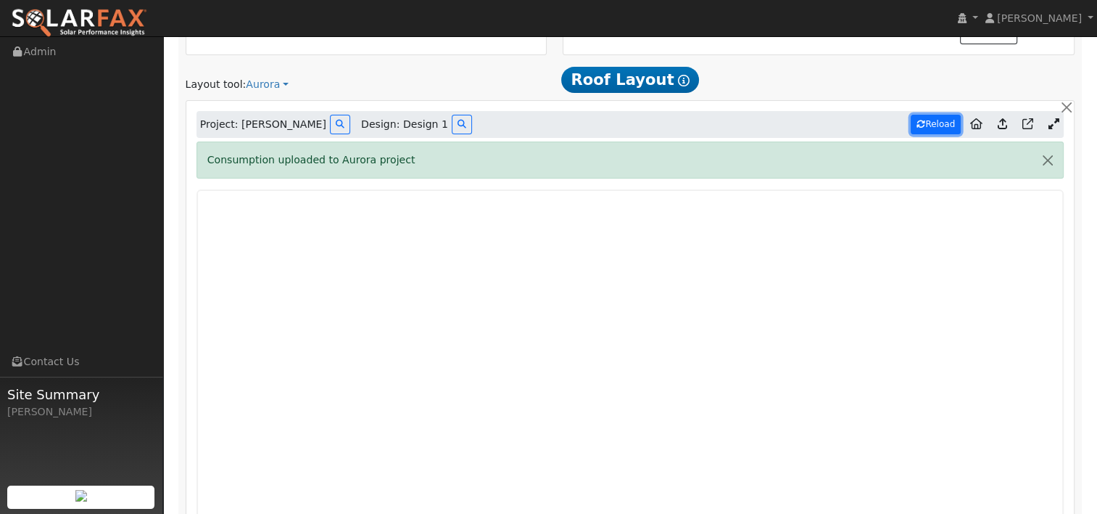
click at [937, 120] on button "Reload" at bounding box center [936, 125] width 50 height 20
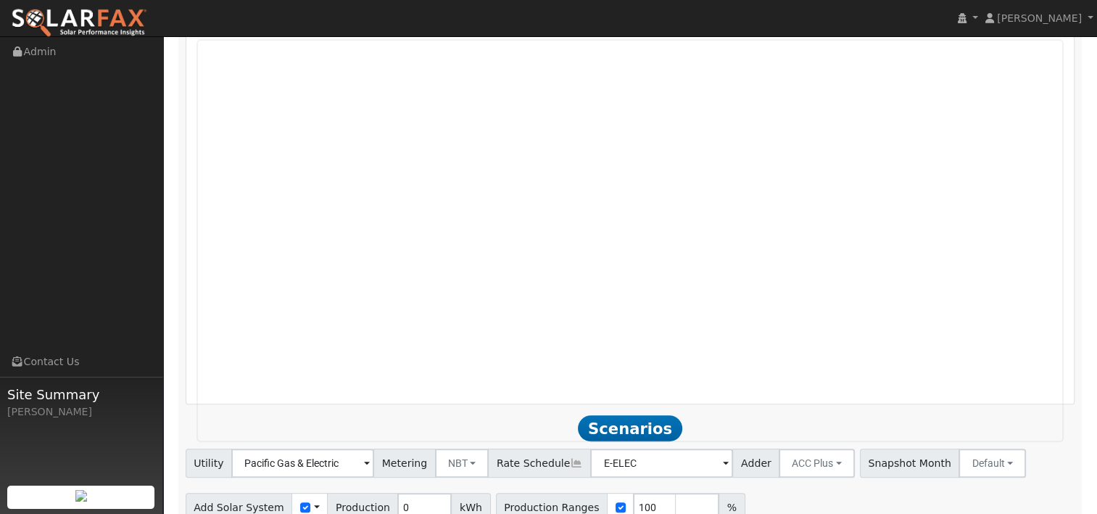
scroll to position [691, 0]
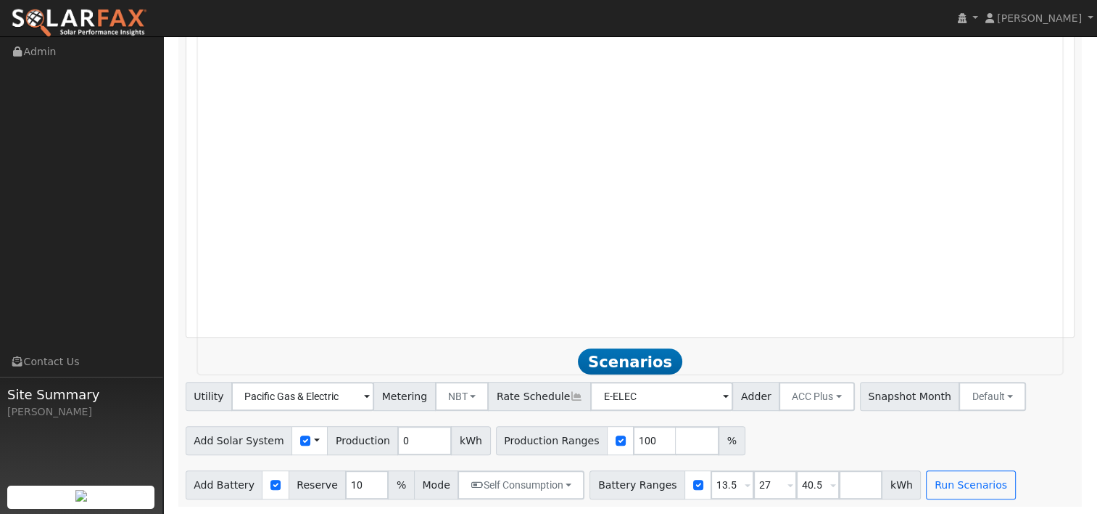
type input "17366"
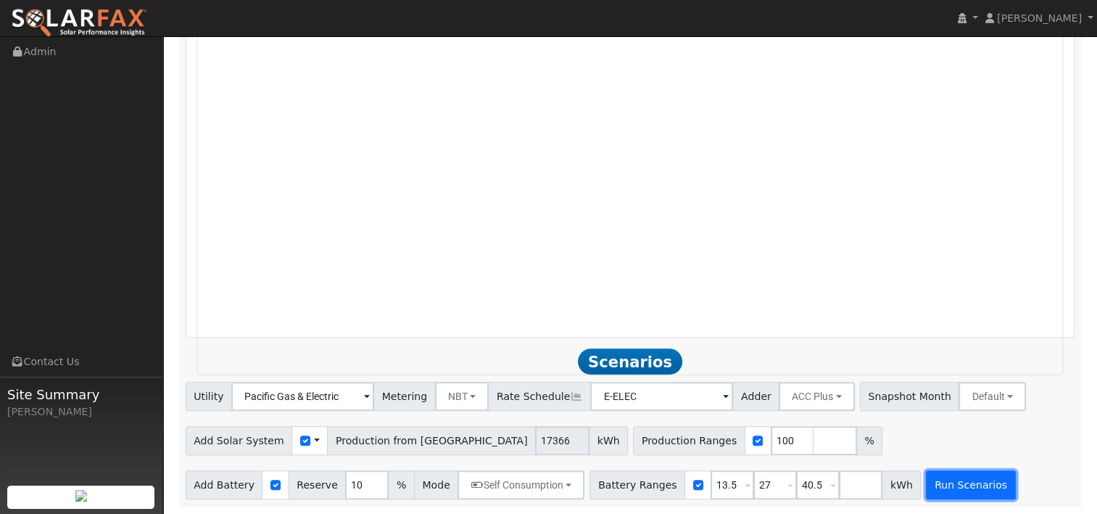
click at [939, 482] on button "Run Scenarios" at bounding box center [970, 484] width 89 height 29
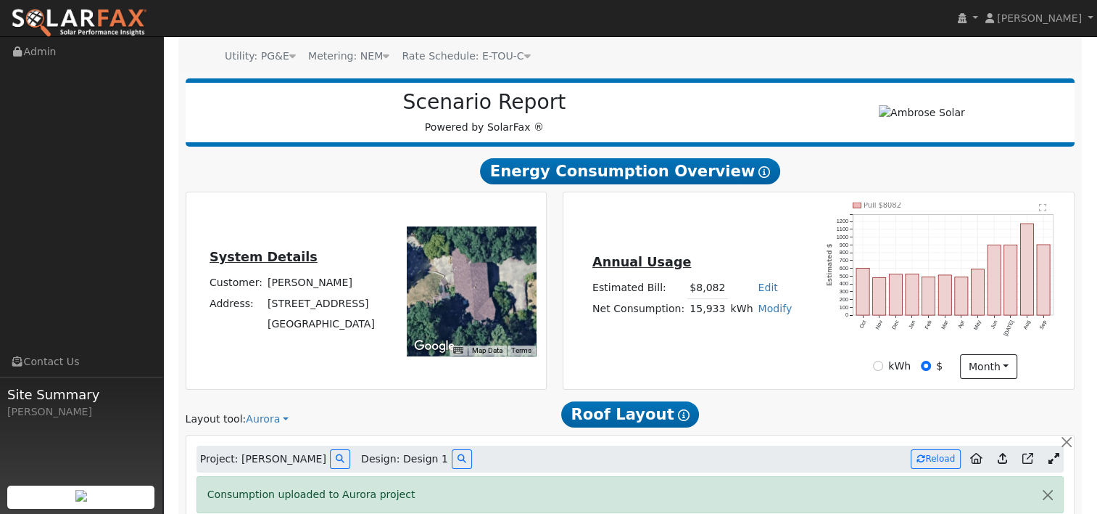
scroll to position [92, 0]
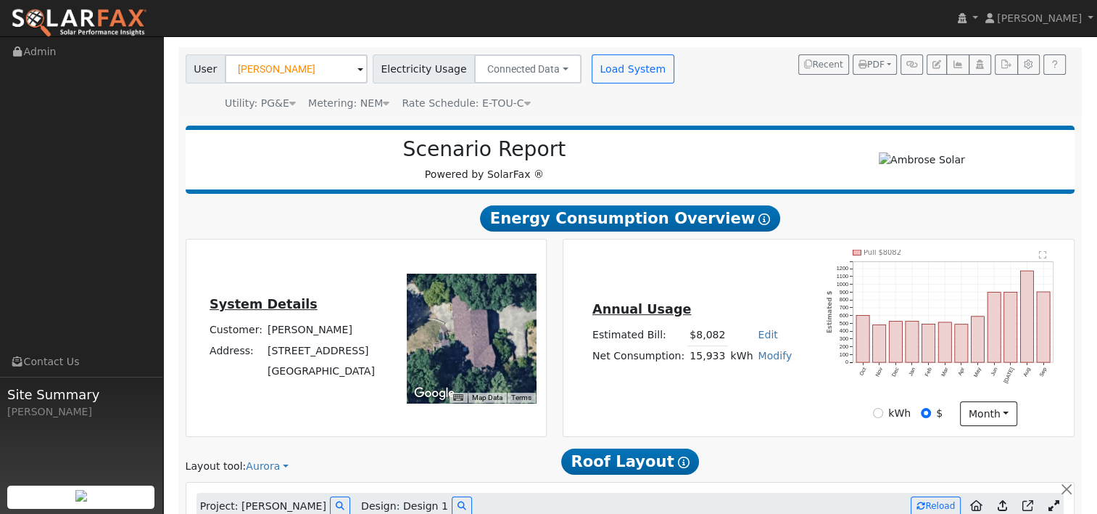
click at [358, 67] on span at bounding box center [361, 70] width 6 height 17
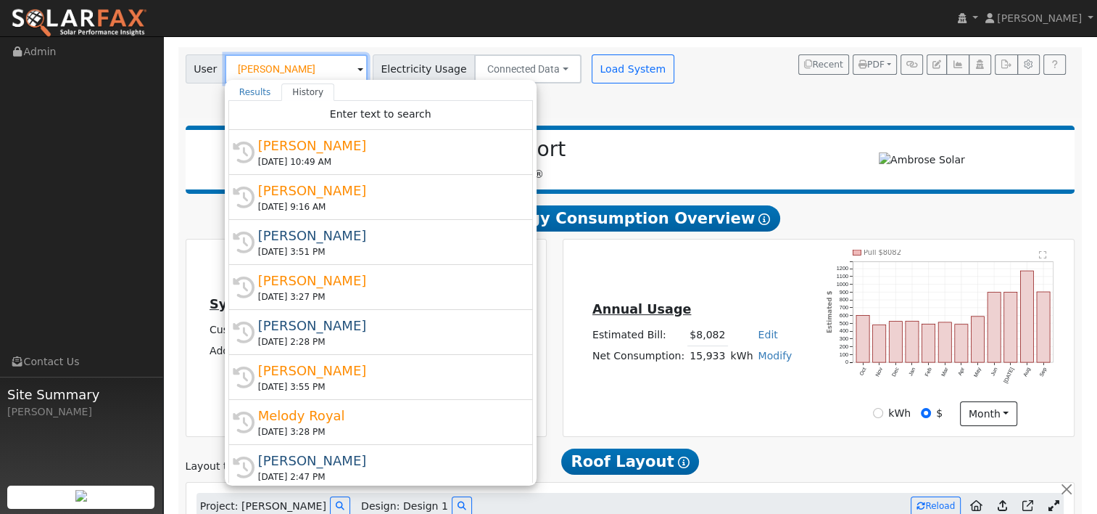
paste input "Lafayette, CA, 94549"
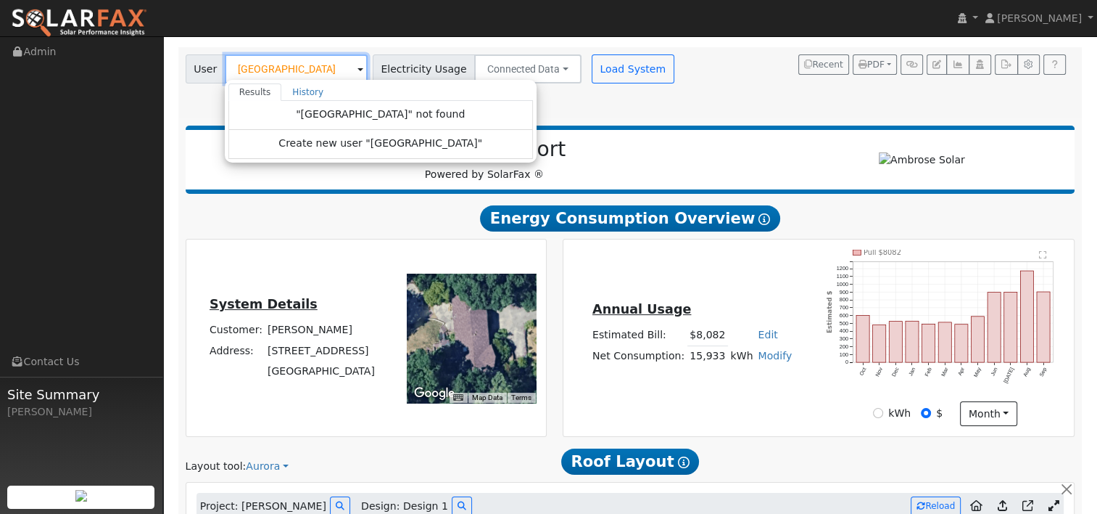
drag, startPoint x: 334, startPoint y: 69, endPoint x: 195, endPoint y: 55, distance: 139.2
click at [195, 55] on div "User Lafayette, CA, 94549 Results History "Lafayette, CA, 94549" not found Crea…" at bounding box center [277, 68] width 182 height 29
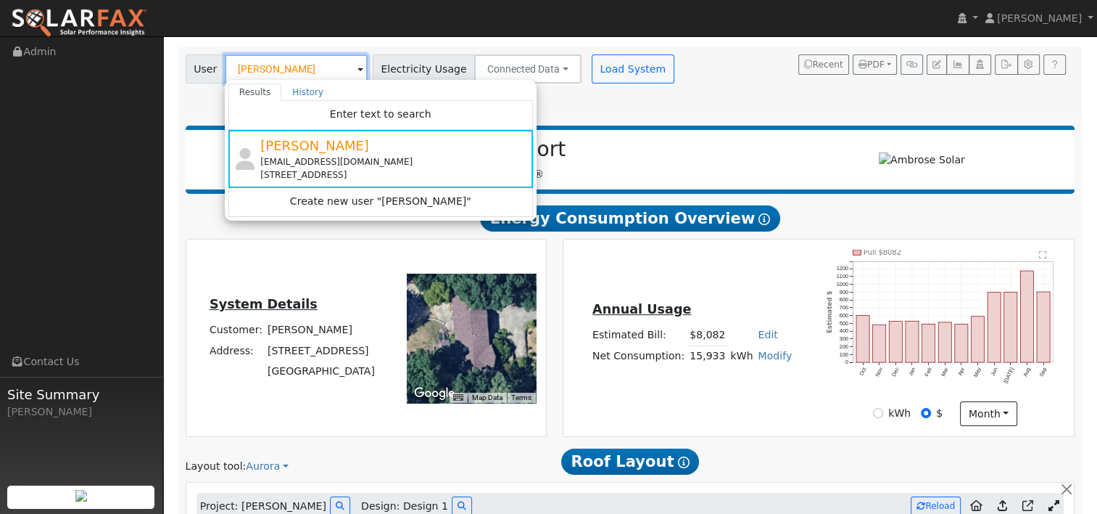
drag, startPoint x: 320, startPoint y: 73, endPoint x: 196, endPoint y: 70, distance: 124.1
click at [196, 70] on div "User Tom Nakahar Results History Enter text to search Tom Nakahara tn45269@yaho…" at bounding box center [277, 68] width 182 height 29
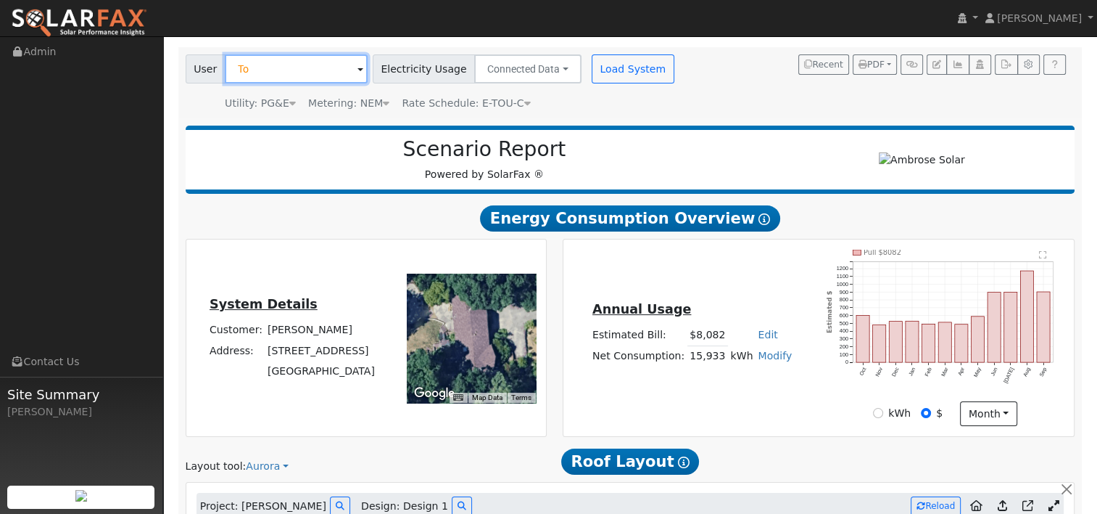
type input "T"
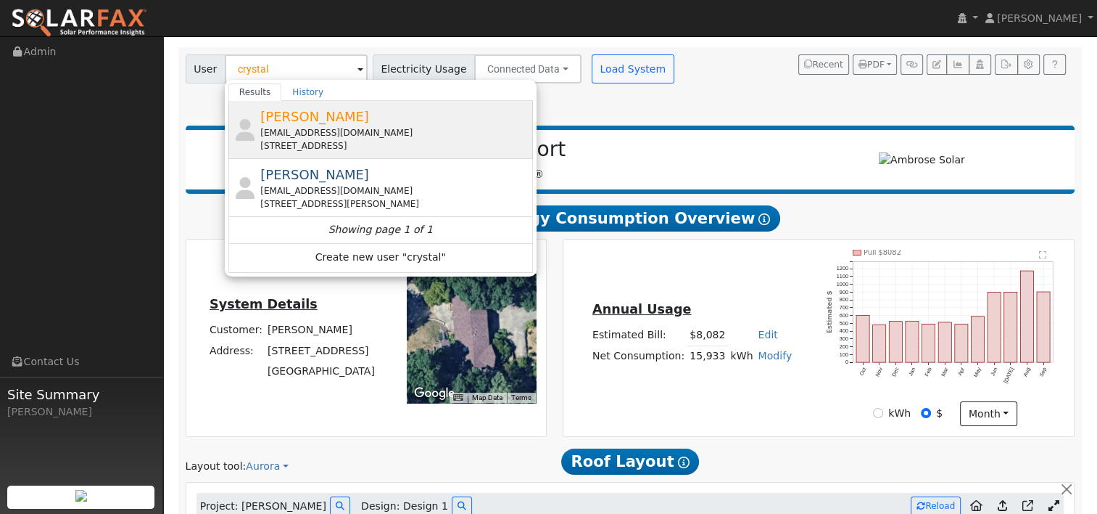
click at [297, 124] on div "Crystal LaCroix crystalc527@gmail.com 3146 Diablo View Road, Lafayette, CA 94549" at bounding box center [394, 130] width 269 height 46
type input "[PERSON_NAME]"
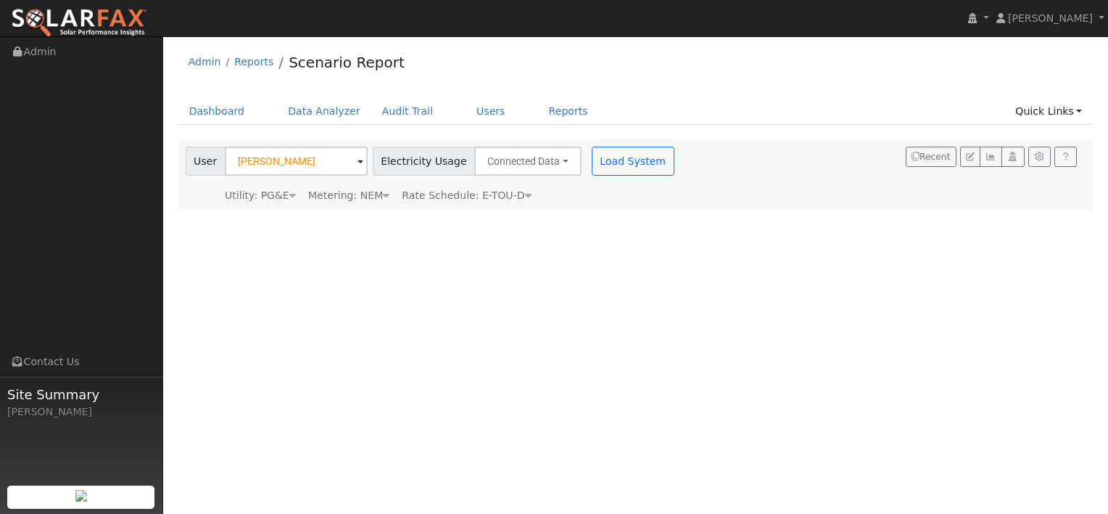
click at [525, 197] on icon at bounding box center [528, 195] width 7 height 10
click at [582, 219] on span at bounding box center [585, 218] width 6 height 17
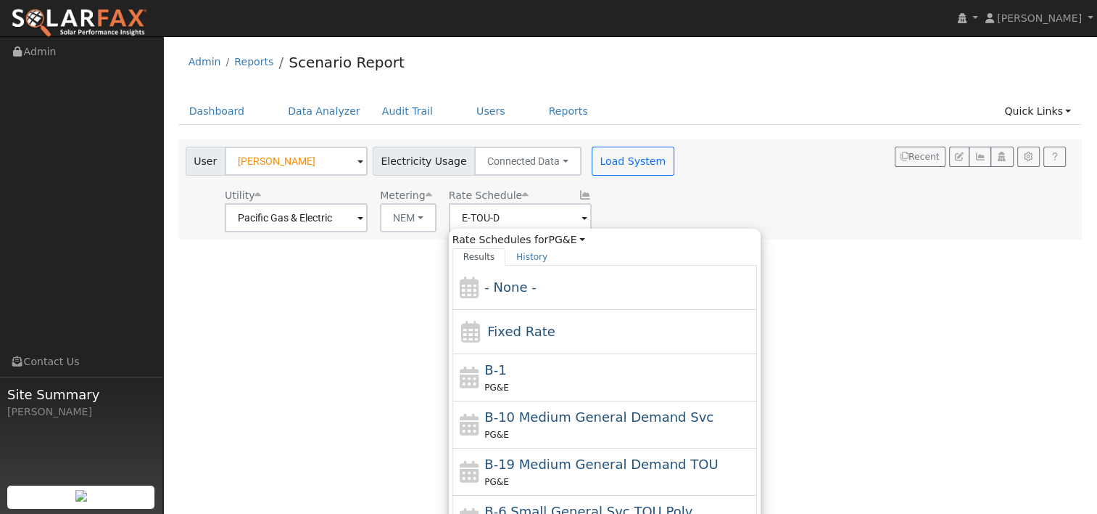
click at [715, 187] on div "User Crystal LaCroix Account Default Account Default Account 3146 Diablo View R…" at bounding box center [628, 186] width 890 height 91
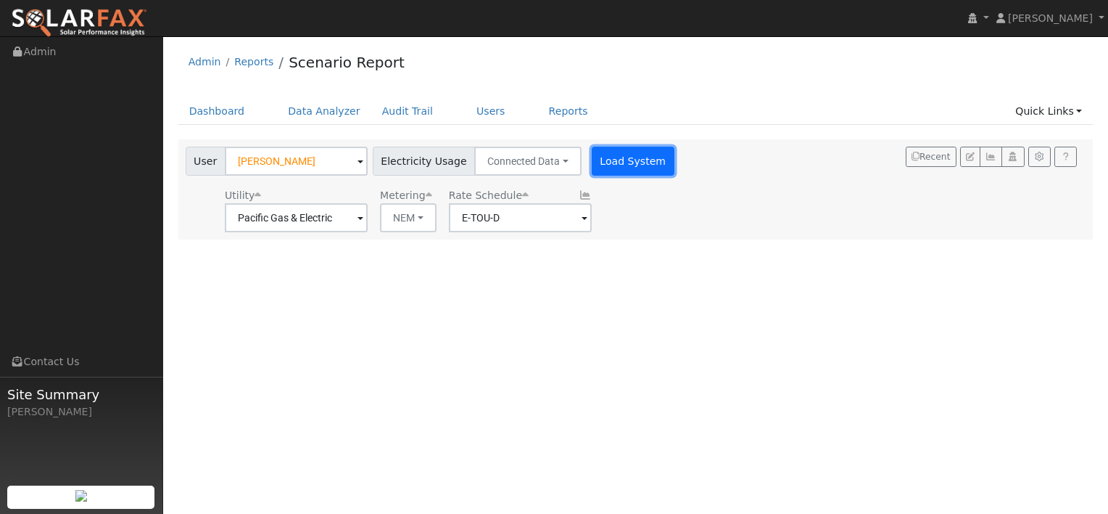
click at [618, 163] on button "Load System" at bounding box center [633, 161] width 83 height 29
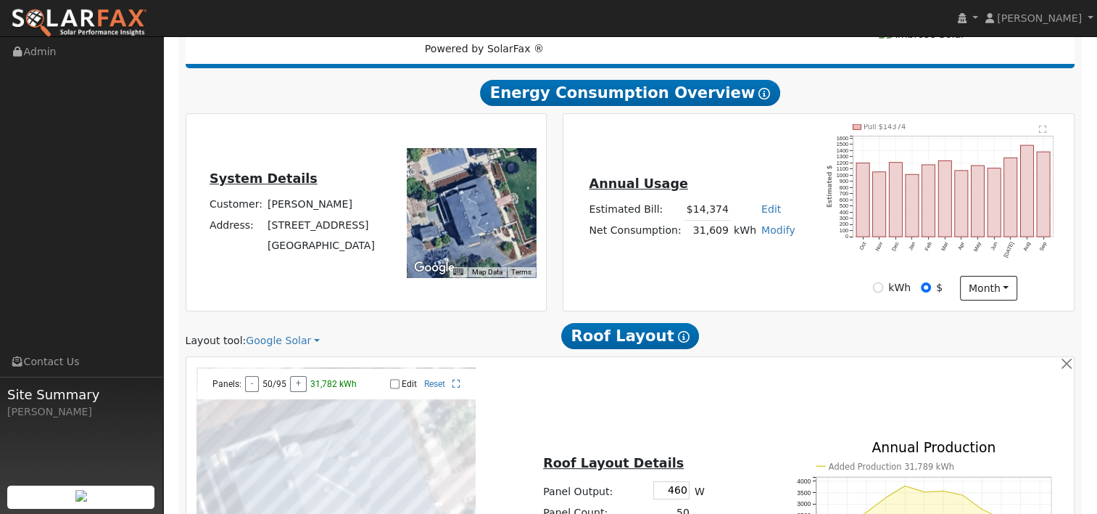
scroll to position [290, 0]
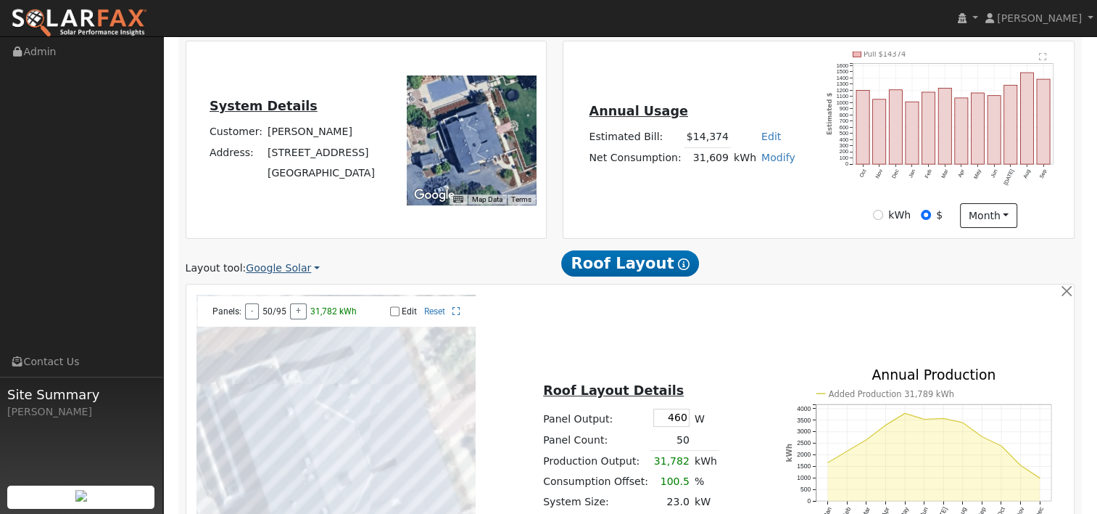
click at [305, 267] on link "Google Solar" at bounding box center [283, 267] width 74 height 15
click at [276, 331] on link "Aurora" at bounding box center [292, 335] width 101 height 20
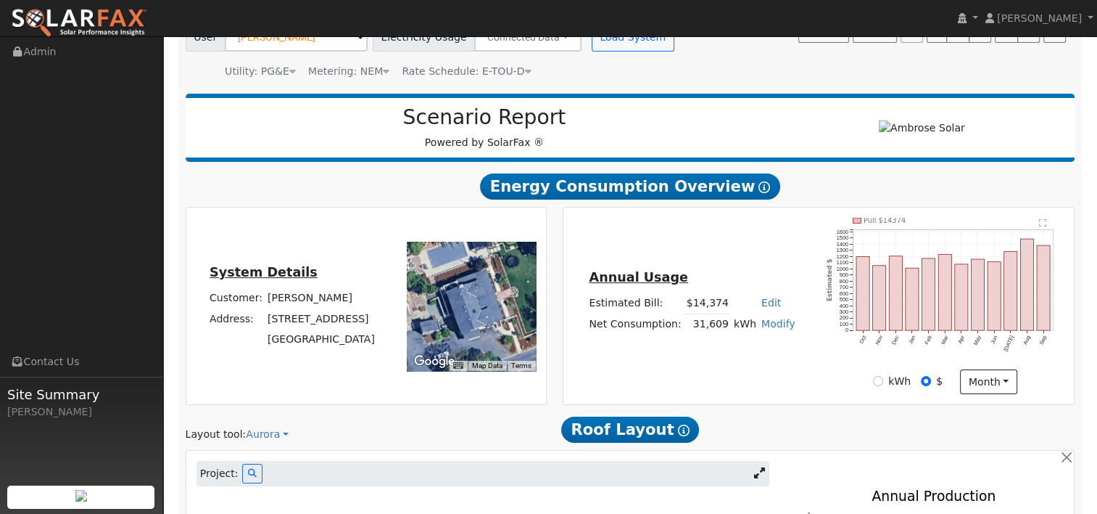
scroll to position [30, 0]
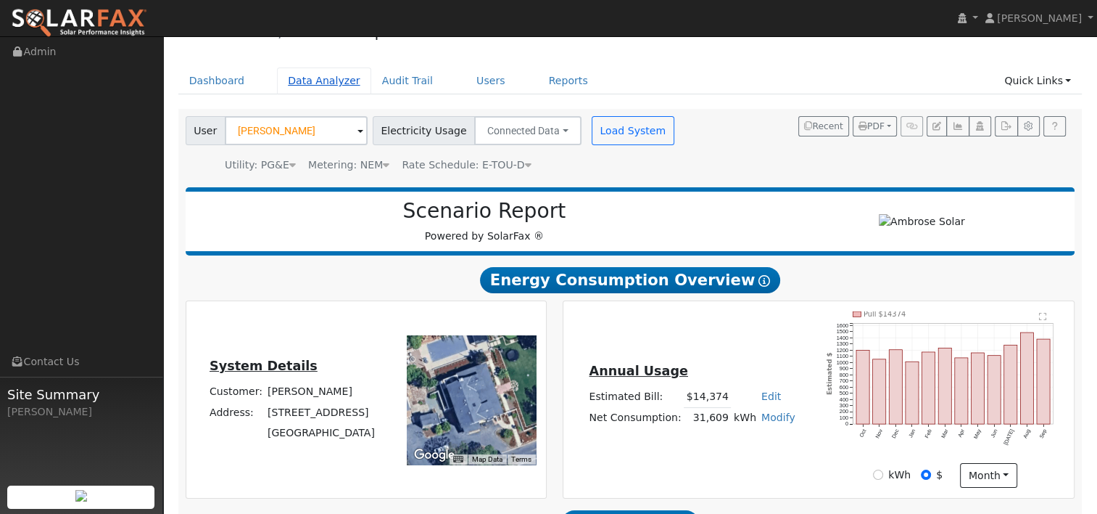
click at [313, 83] on link "Data Analyzer" at bounding box center [324, 80] width 94 height 27
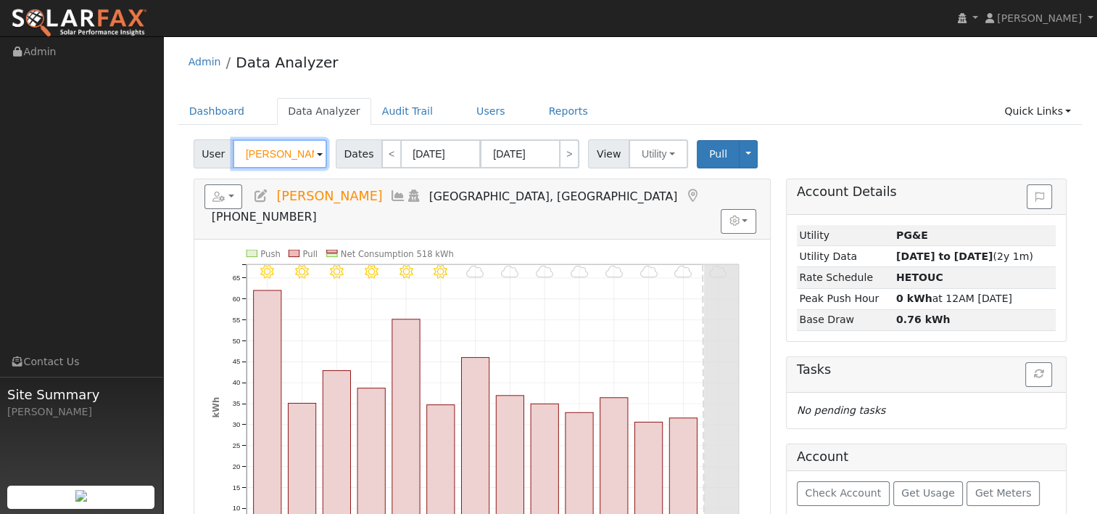
drag, startPoint x: 308, startPoint y: 154, endPoint x: 225, endPoint y: 154, distance: 83.4
click at [225, 154] on div "User [PERSON_NAME]" at bounding box center [262, 153] width 137 height 29
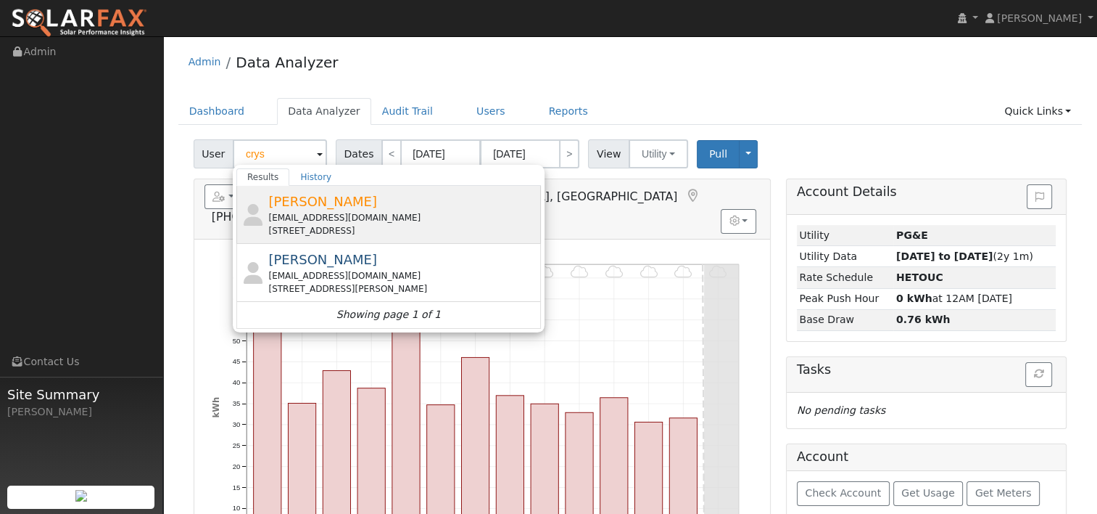
click at [276, 200] on span "[PERSON_NAME]" at bounding box center [322, 201] width 109 height 15
type input "[PERSON_NAME]"
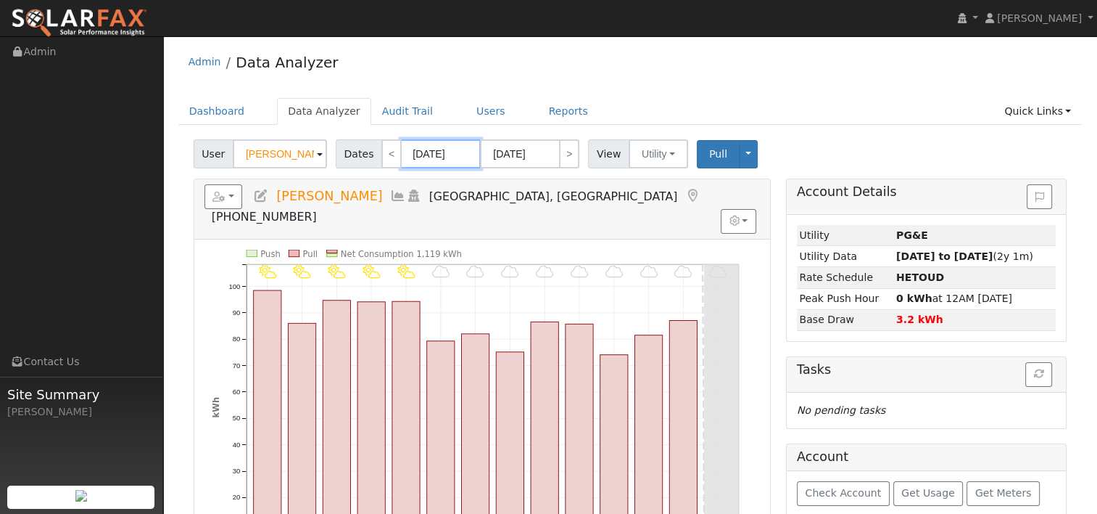
click at [441, 156] on input "[DATE]" at bounding box center [441, 153] width 80 height 29
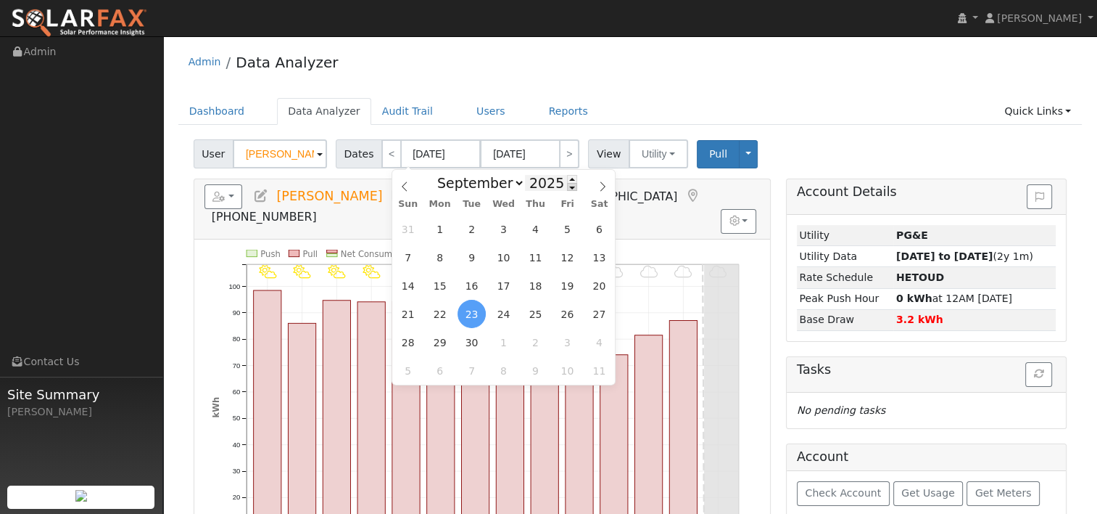
click at [567, 189] on span at bounding box center [572, 187] width 10 height 8
type input "2024"
click at [601, 184] on icon at bounding box center [603, 186] width 10 height 10
select select "9"
click at [409, 255] on span "6" at bounding box center [408, 257] width 28 height 28
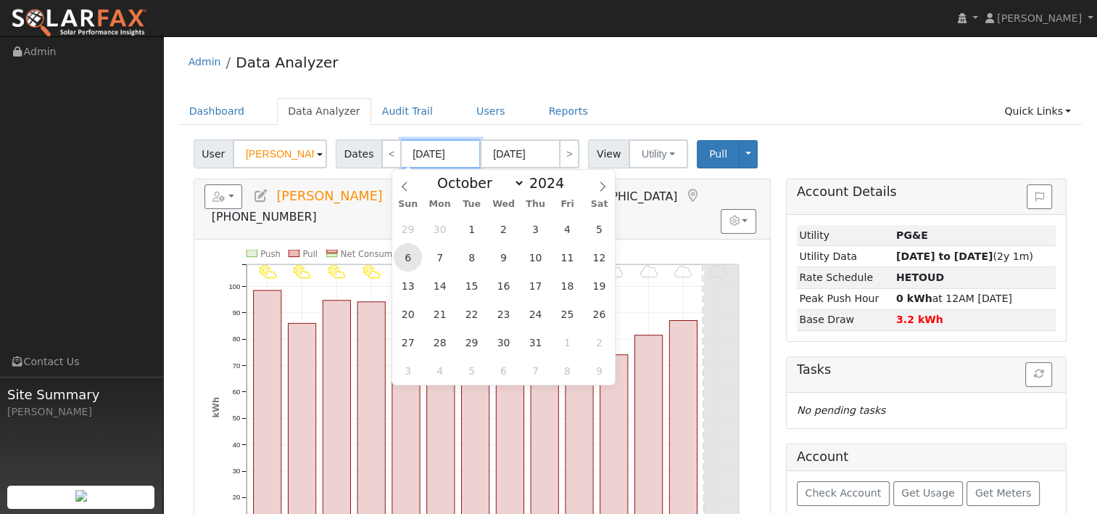
type input "10/06/2024"
type input "10/19/2024"
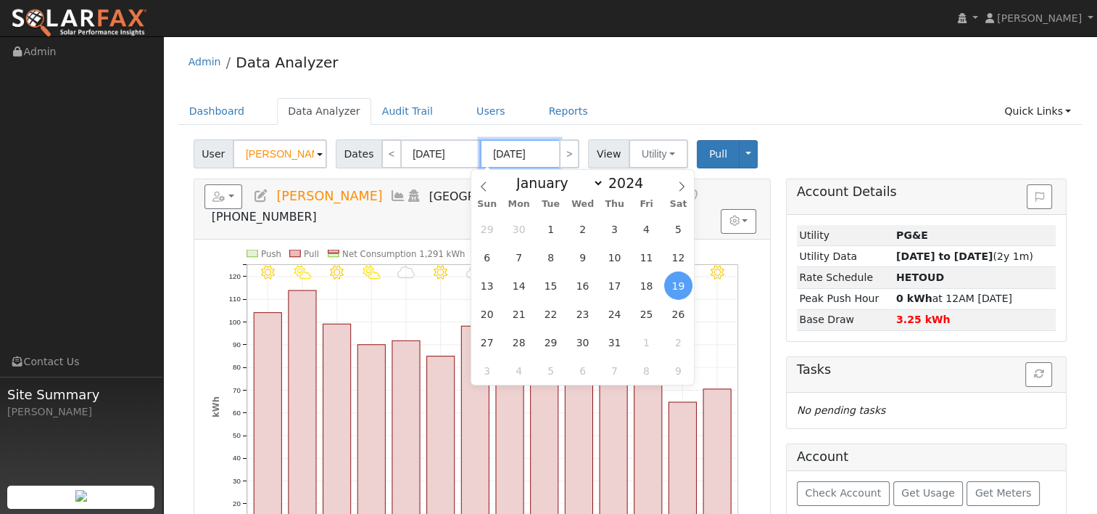
click at [531, 151] on input "10/19/2024" at bounding box center [520, 153] width 80 height 29
click at [646, 179] on span at bounding box center [651, 179] width 10 height 8
type input "2025"
click at [481, 255] on span "5" at bounding box center [487, 257] width 28 height 28
type input "10/05/2025"
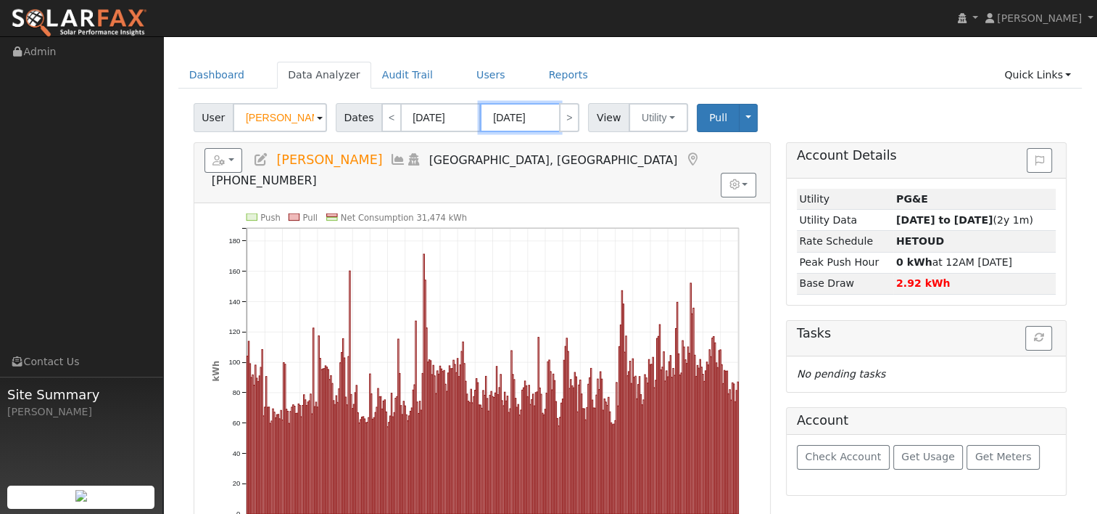
scroll to position [73, 0]
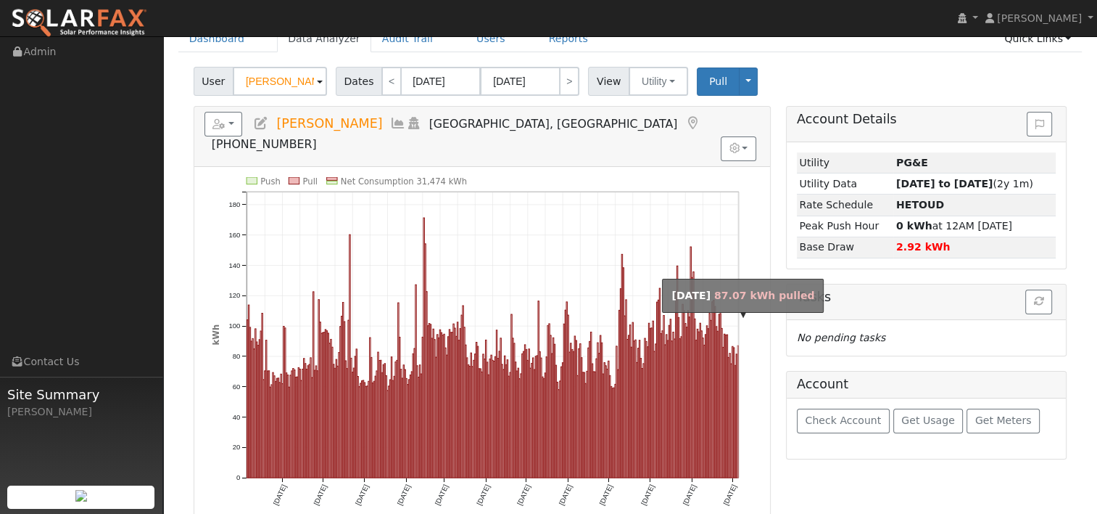
click at [738, 367] on rect "onclick=""" at bounding box center [738, 411] width 1 height 132
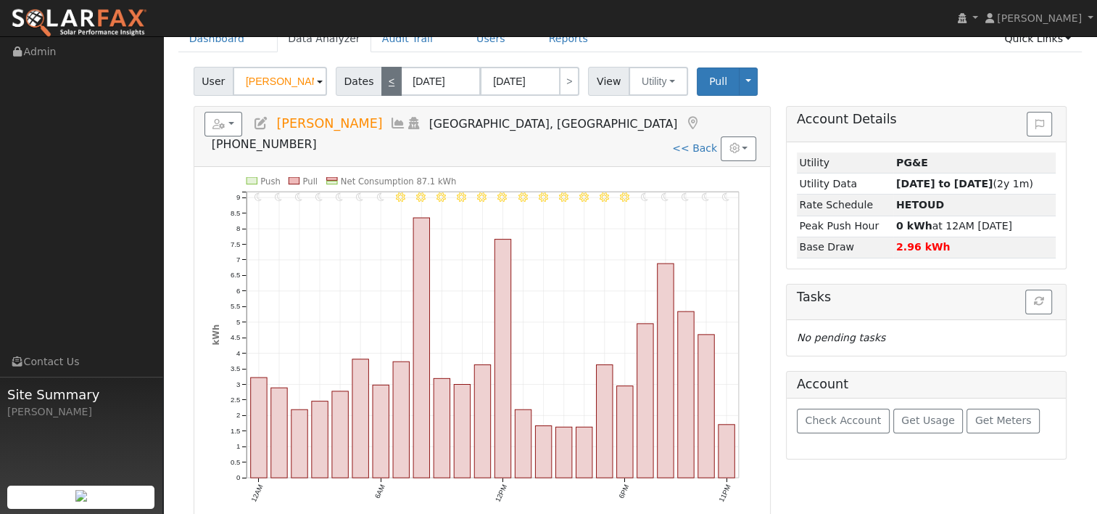
click at [386, 83] on link "<" at bounding box center [392, 81] width 20 height 29
type input "10/04/2025"
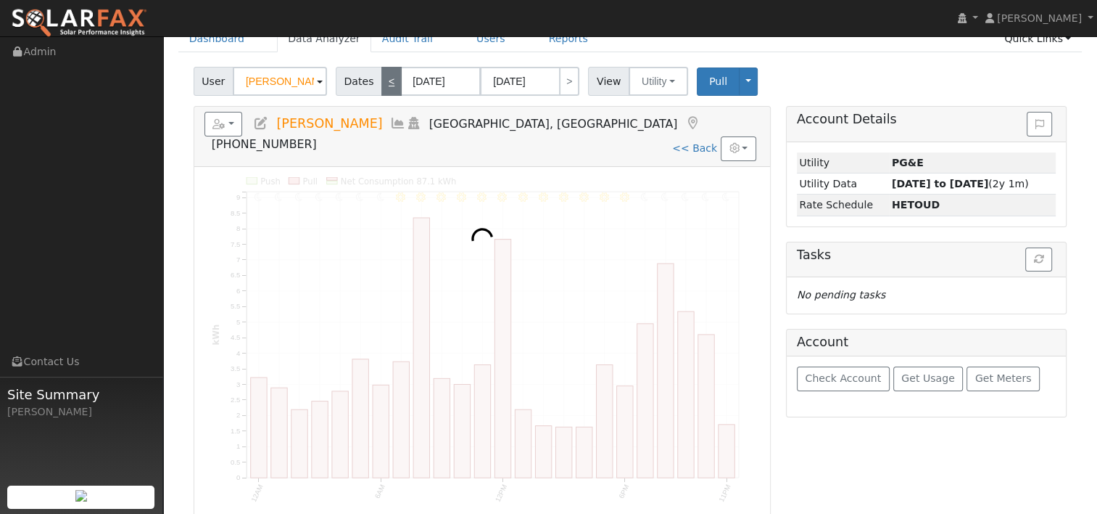
scroll to position [0, 0]
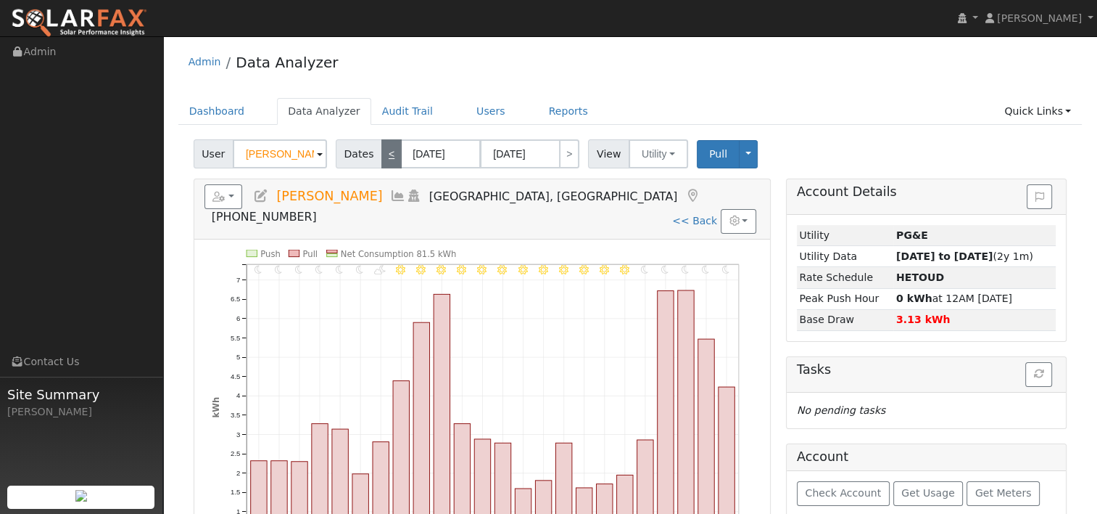
click at [382, 157] on link "<" at bounding box center [392, 153] width 20 height 29
type input "10/03/2025"
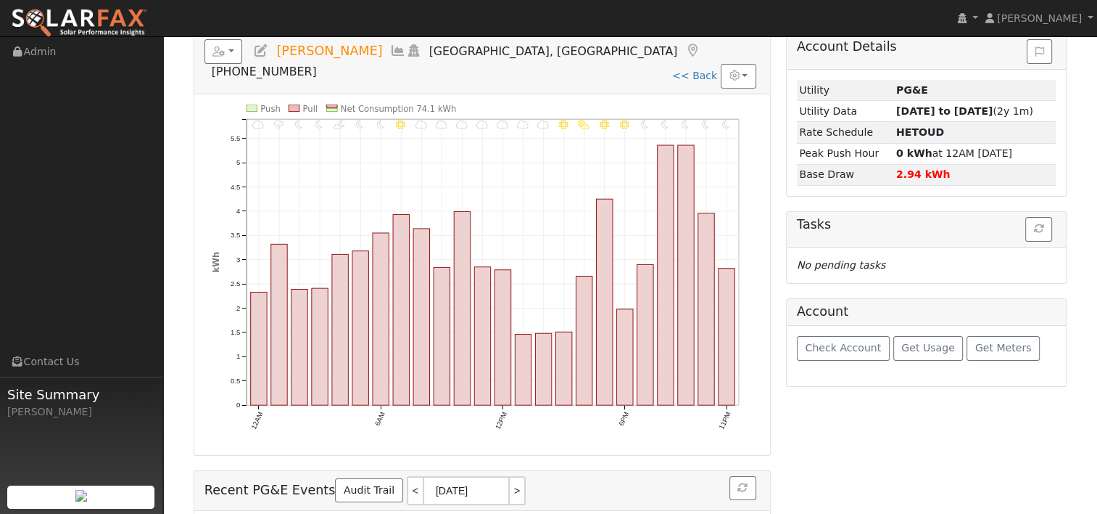
scroll to position [73, 0]
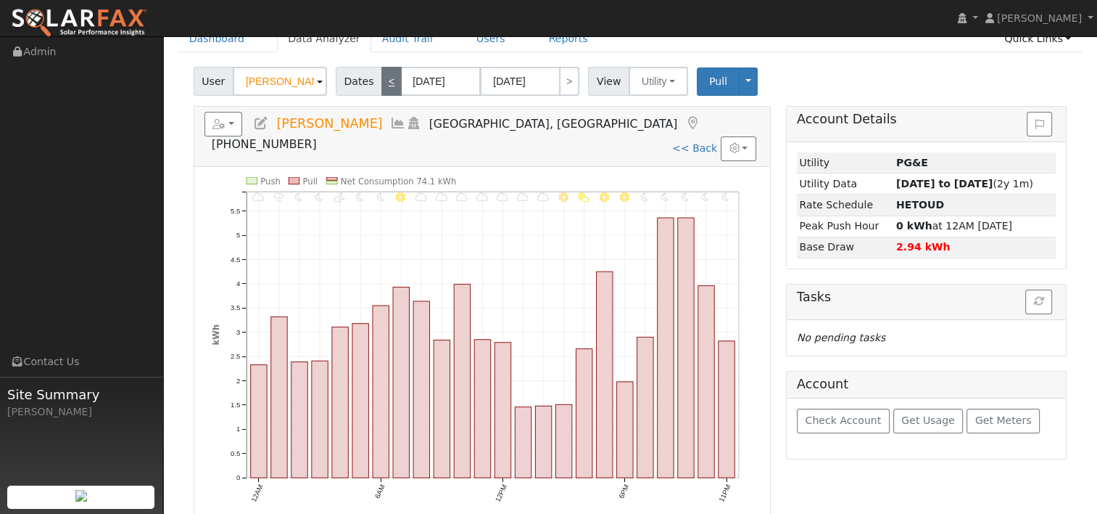
click at [383, 79] on link "<" at bounding box center [392, 81] width 20 height 29
type input "10/02/2025"
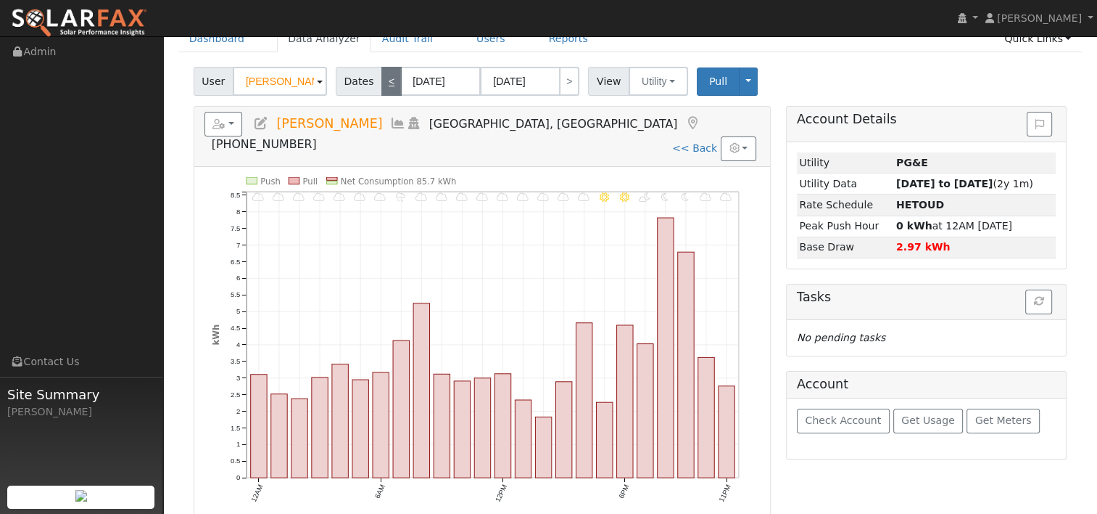
scroll to position [0, 0]
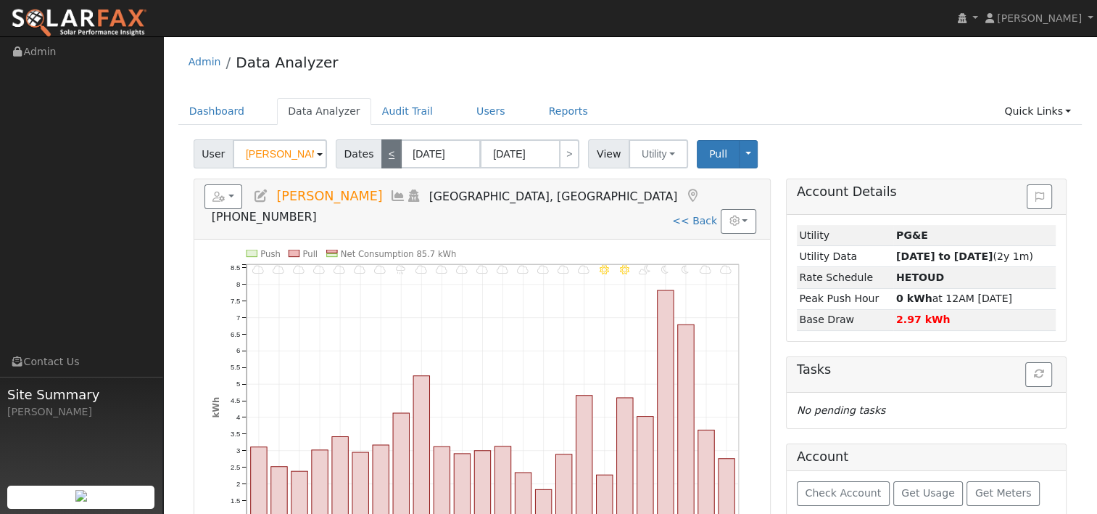
click at [390, 153] on link "<" at bounding box center [392, 153] width 20 height 29
type input "10/01/2025"
type input "[DATE]"
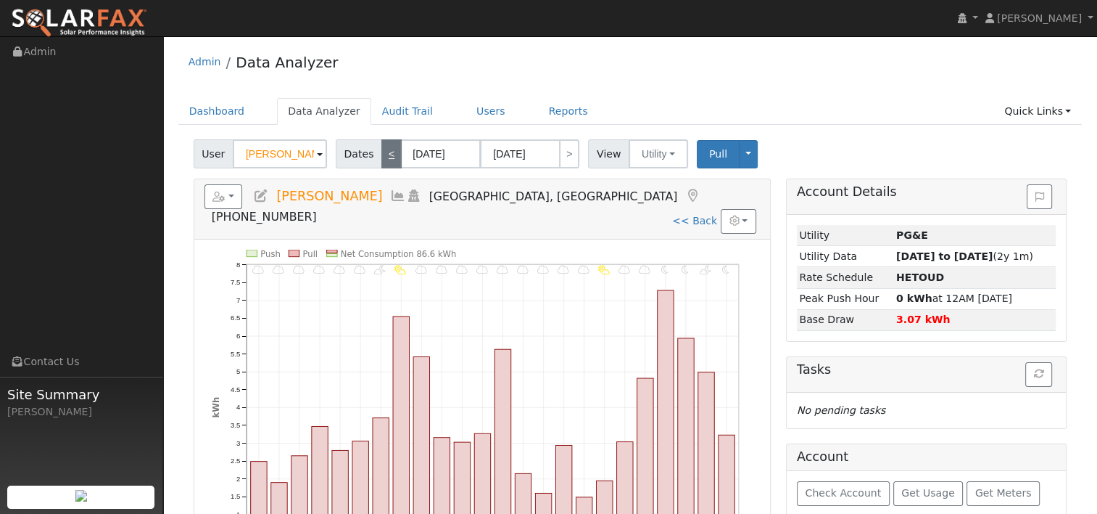
click at [386, 157] on link "<" at bounding box center [392, 153] width 20 height 29
type input "[DATE]"
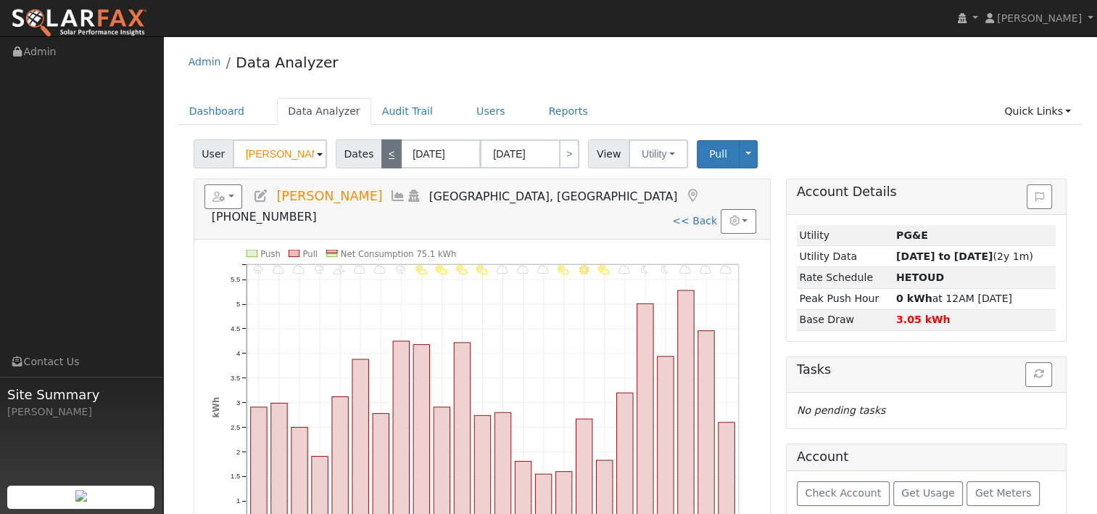
click at [386, 157] on link "<" at bounding box center [392, 153] width 20 height 29
type input "[DATE]"
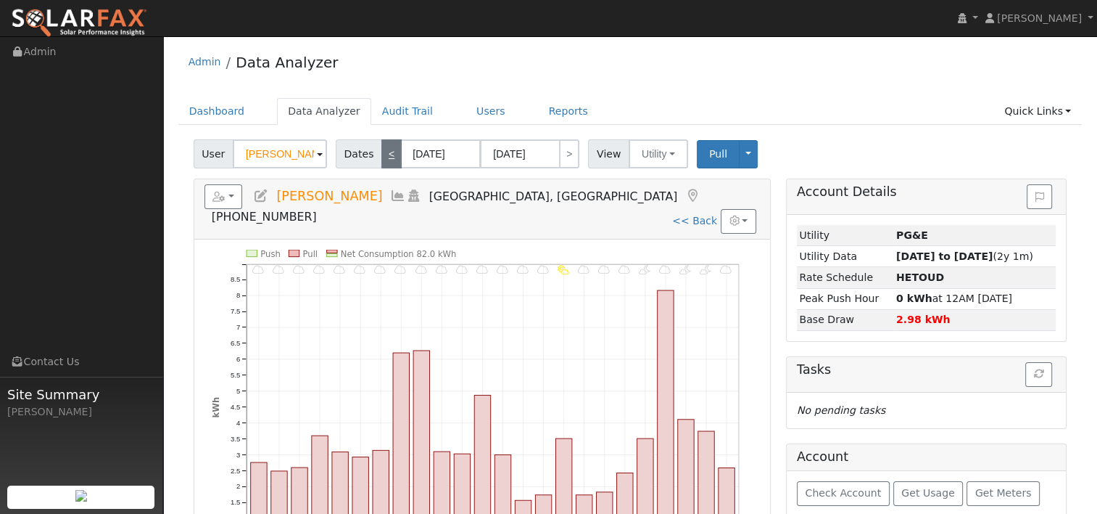
click at [386, 157] on link "<" at bounding box center [392, 153] width 20 height 29
type input "[DATE]"
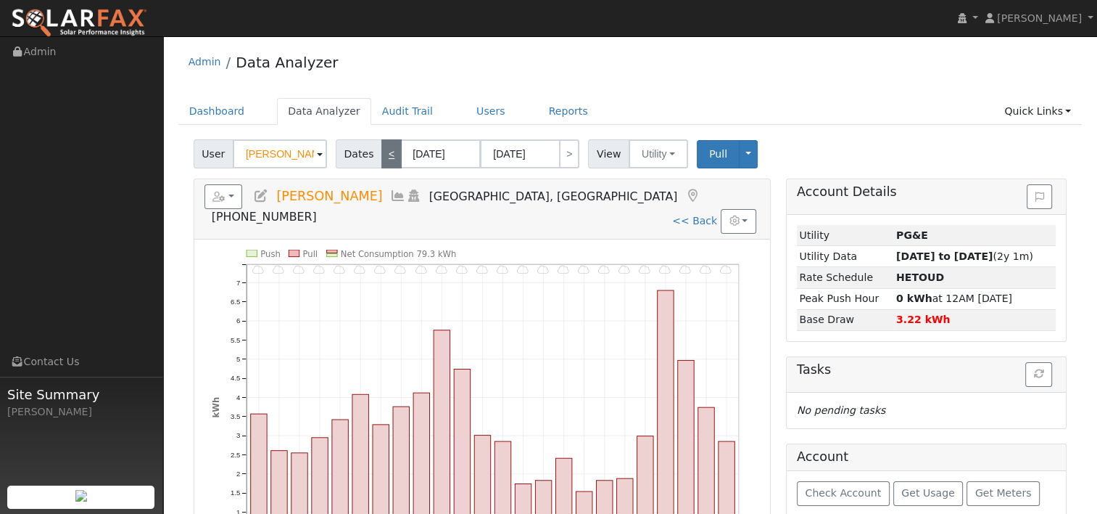
click at [386, 157] on link "<" at bounding box center [392, 153] width 20 height 29
type input "[DATE]"
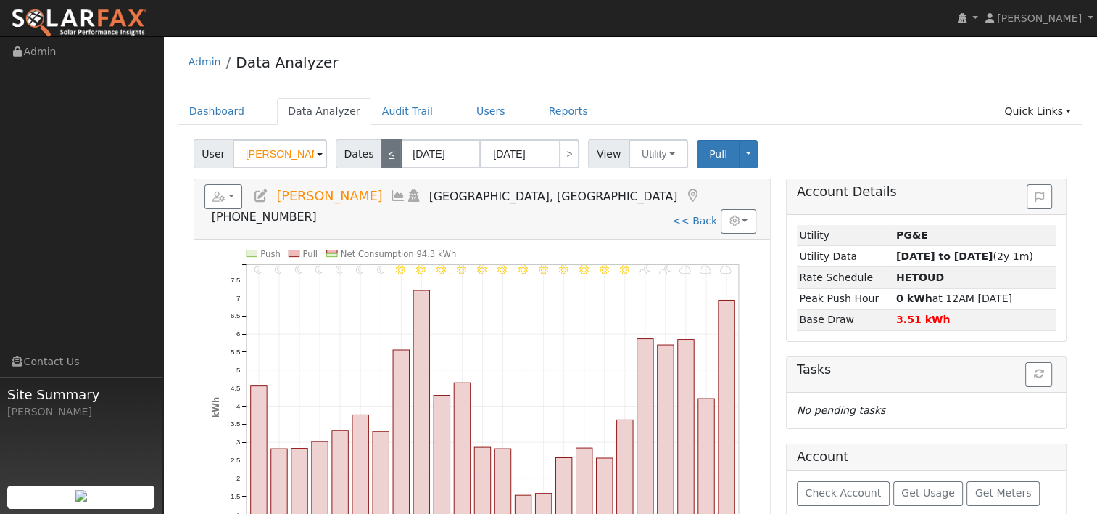
click at [386, 157] on link "<" at bounding box center [392, 153] width 20 height 29
type input "[DATE]"
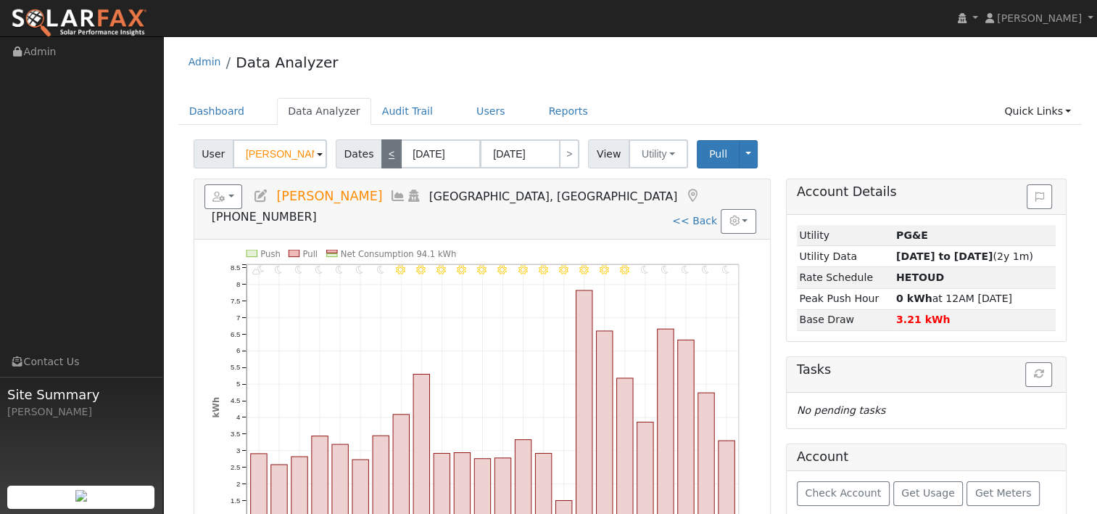
click at [386, 157] on link "<" at bounding box center [392, 153] width 20 height 29
type input "[DATE]"
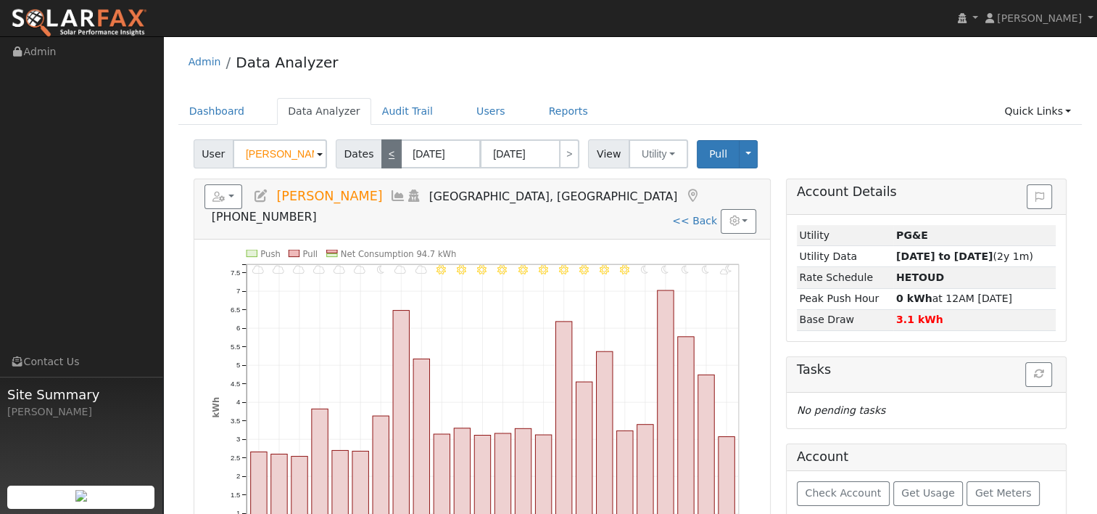
click at [386, 157] on link "<" at bounding box center [392, 153] width 20 height 29
type input "[DATE]"
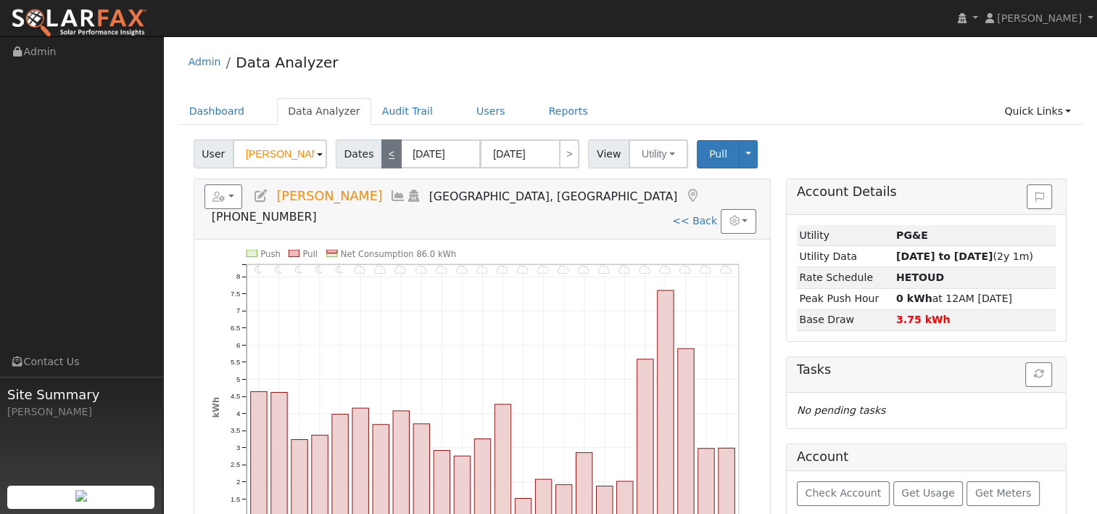
click at [386, 157] on link "<" at bounding box center [392, 153] width 20 height 29
type input "[DATE]"
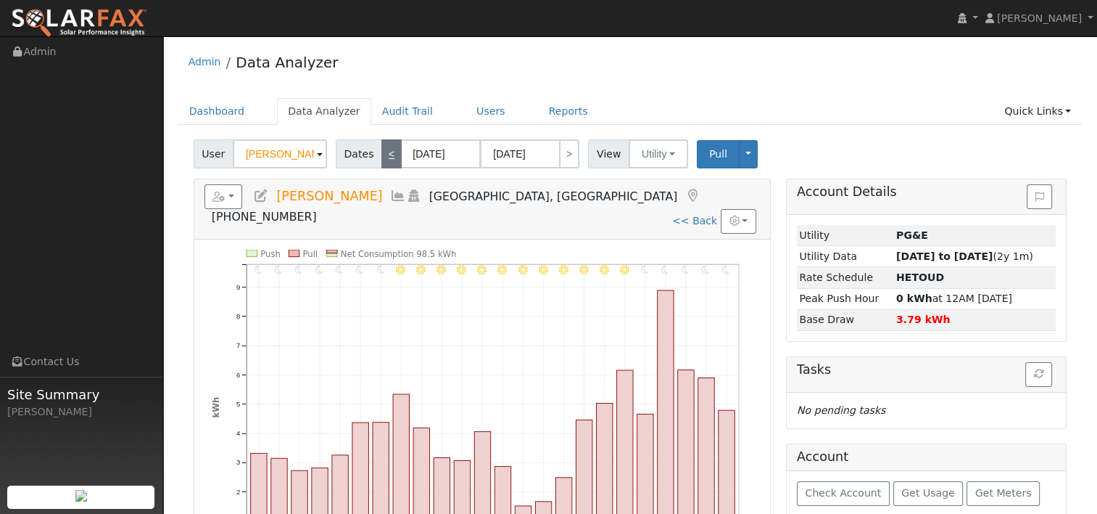
click at [386, 157] on link "<" at bounding box center [392, 153] width 20 height 29
type input "[DATE]"
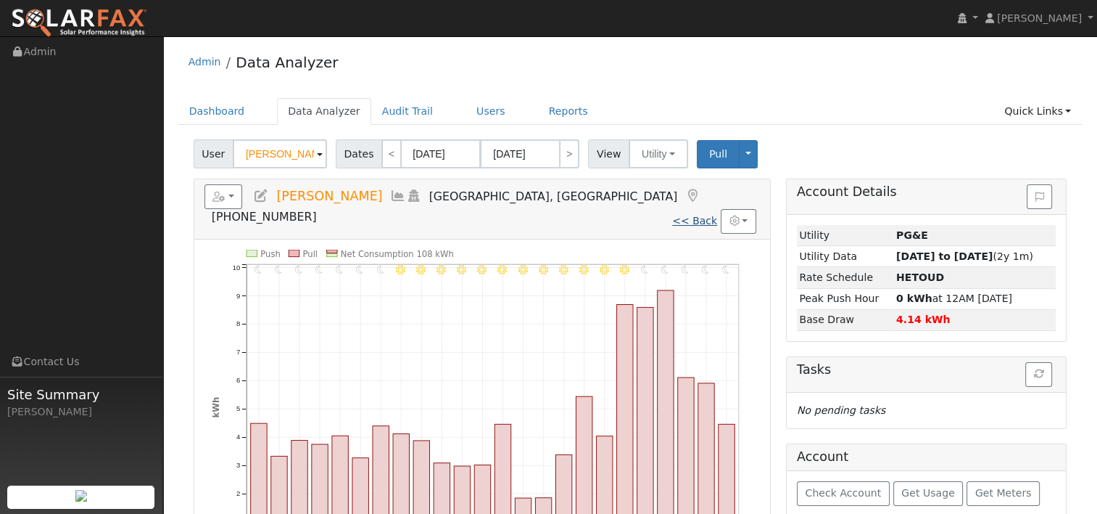
click at [696, 215] on link "<< Back" at bounding box center [694, 221] width 45 height 12
type input "10/06/2024"
type input "10/05/2025"
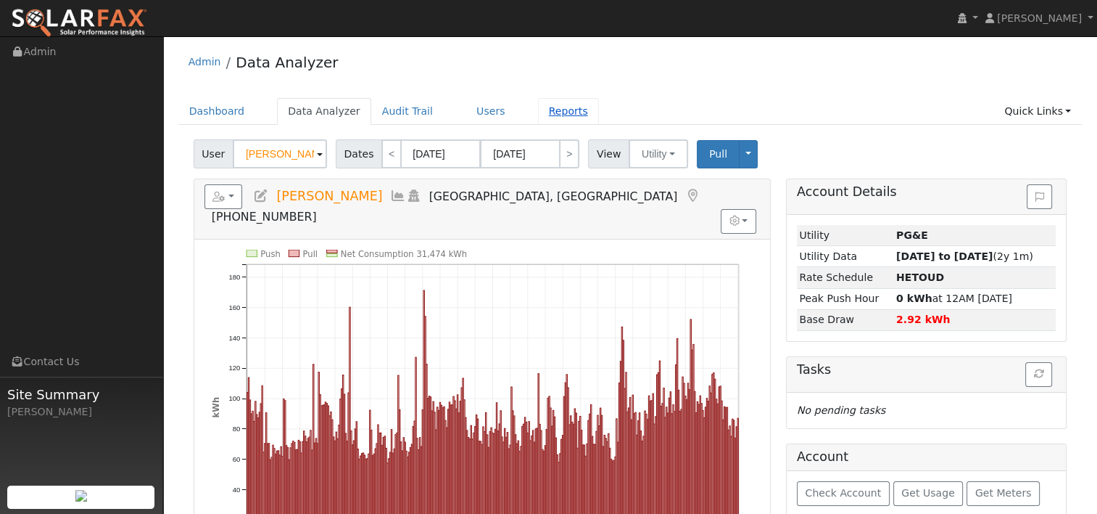
click at [545, 107] on link "Reports" at bounding box center [568, 111] width 61 height 27
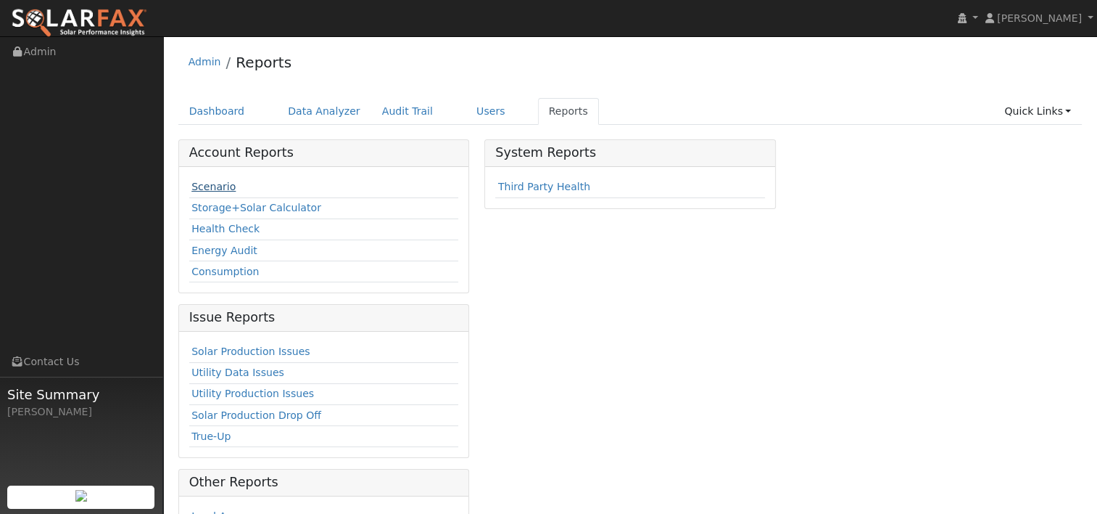
click at [210, 188] on link "Scenario" at bounding box center [213, 187] width 44 height 12
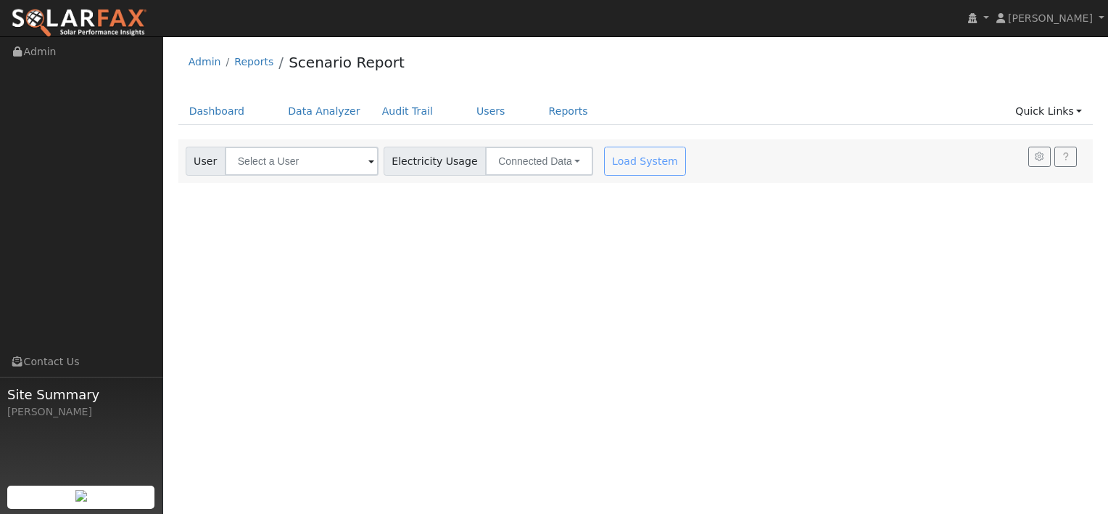
click at [368, 163] on span at bounding box center [371, 162] width 6 height 17
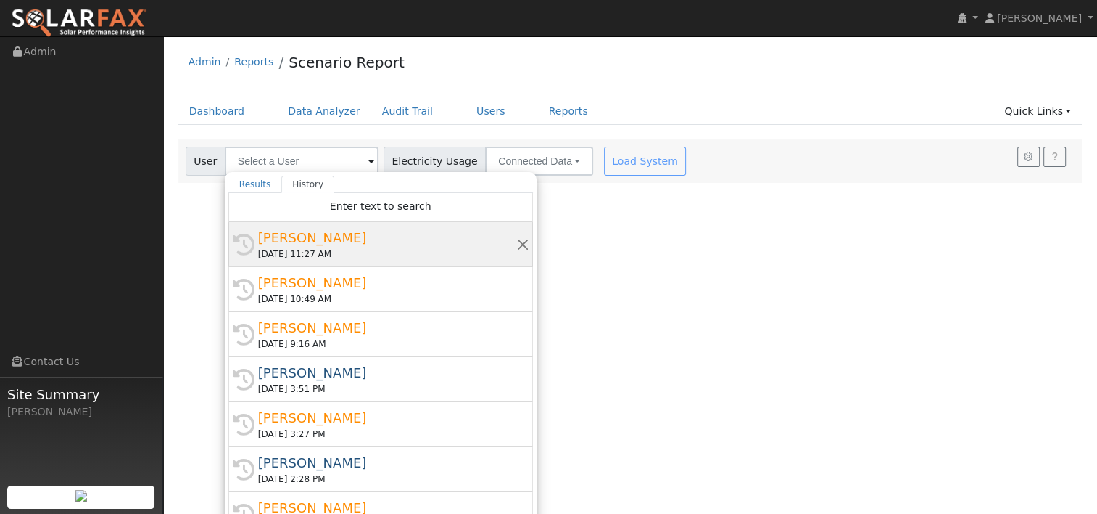
click at [306, 242] on div "[PERSON_NAME]" at bounding box center [387, 238] width 258 height 20
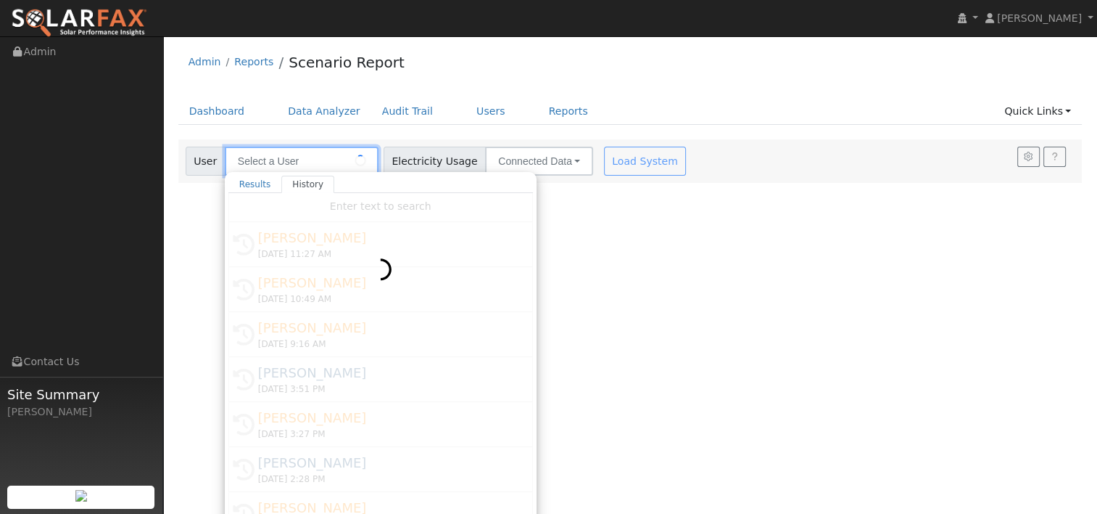
type input "[PERSON_NAME]"
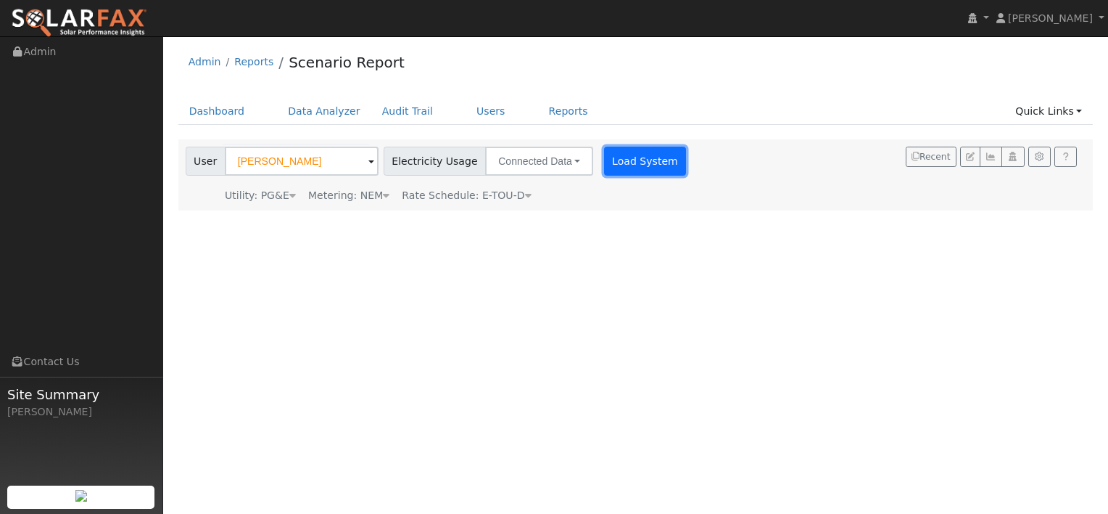
click at [604, 162] on button "Load System" at bounding box center [645, 161] width 83 height 29
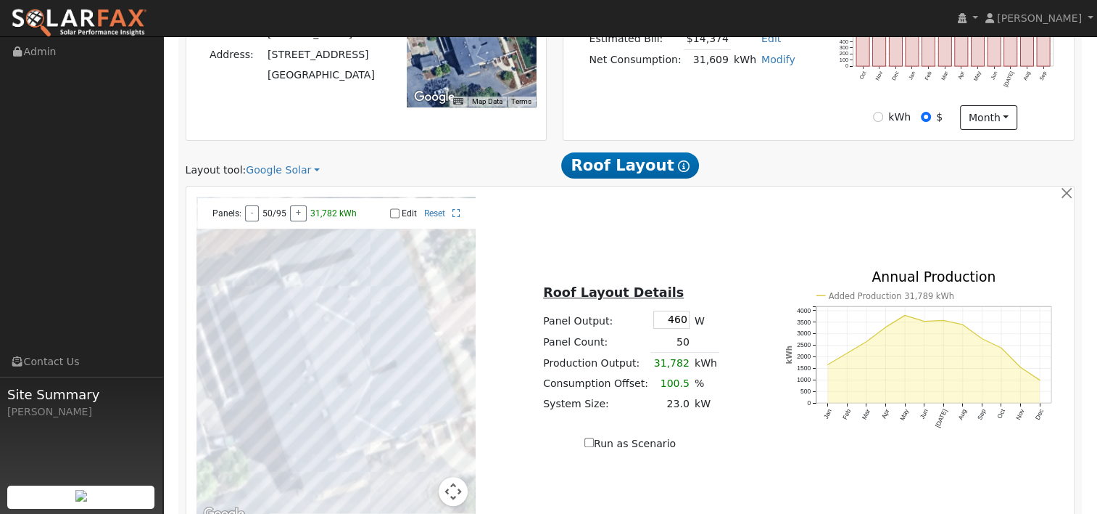
scroll to position [435, 0]
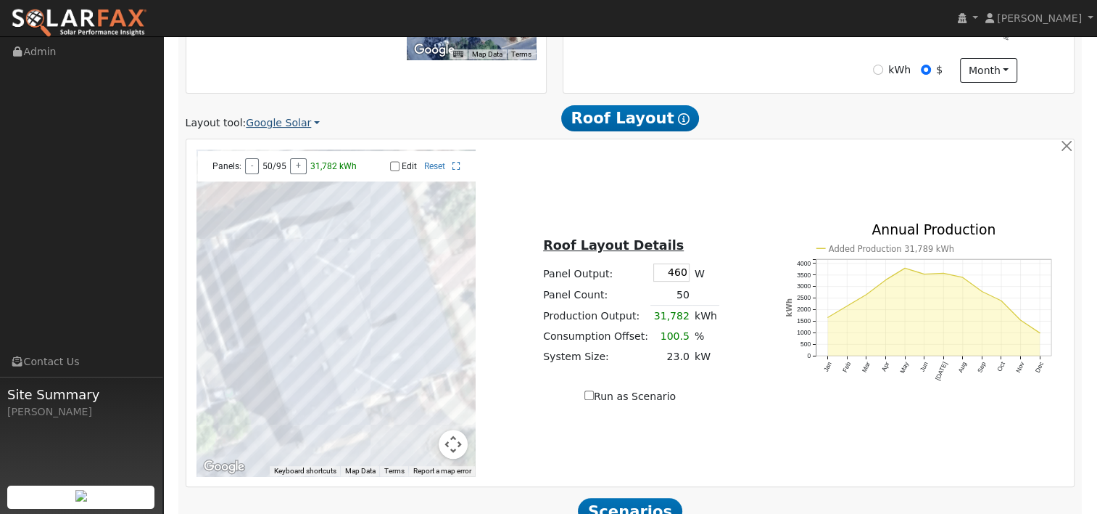
click at [307, 125] on link "Google Solar" at bounding box center [283, 122] width 74 height 15
click at [282, 184] on link "Aurora" at bounding box center [292, 190] width 101 height 20
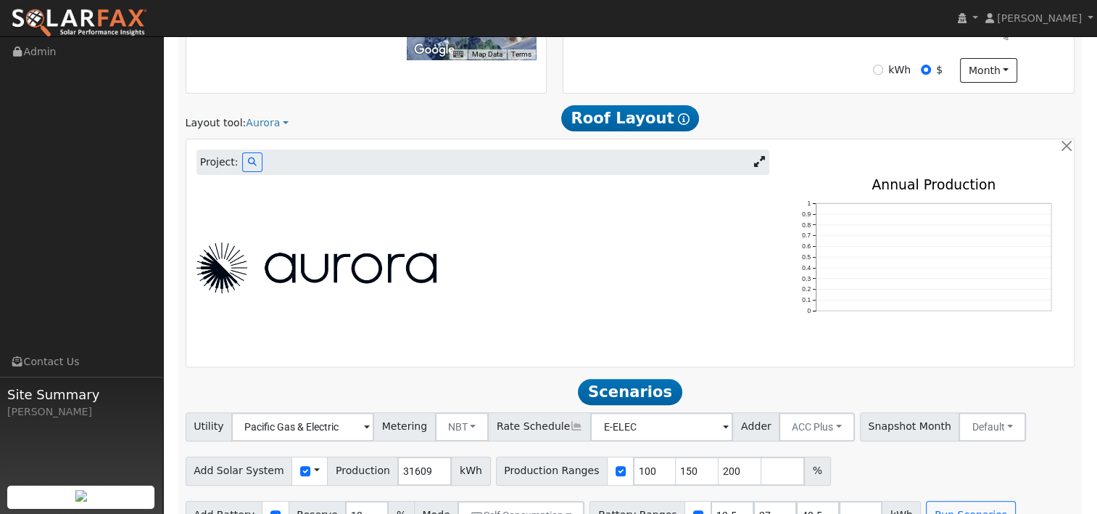
scroll to position [304, 0]
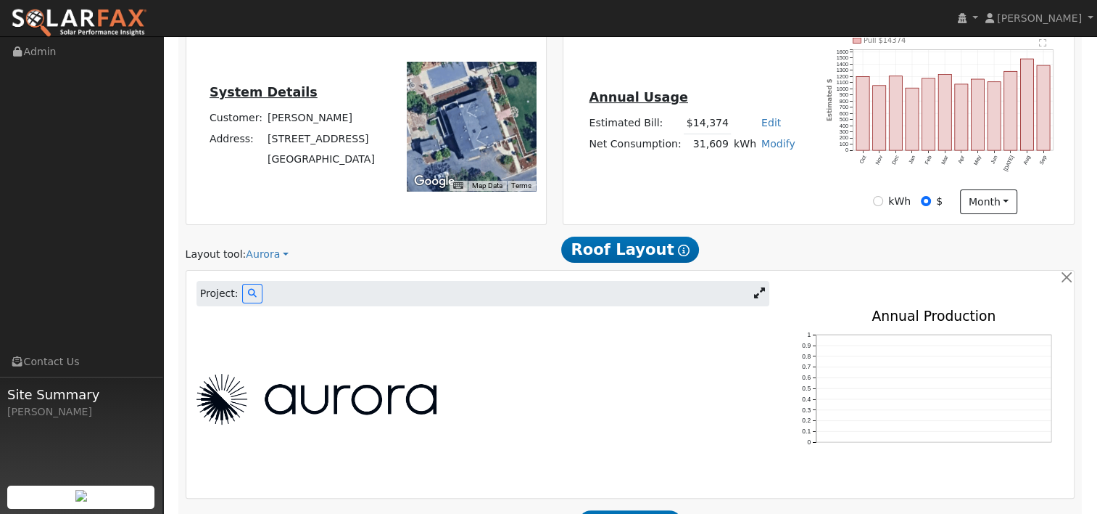
click at [760, 298] on icon at bounding box center [759, 292] width 11 height 11
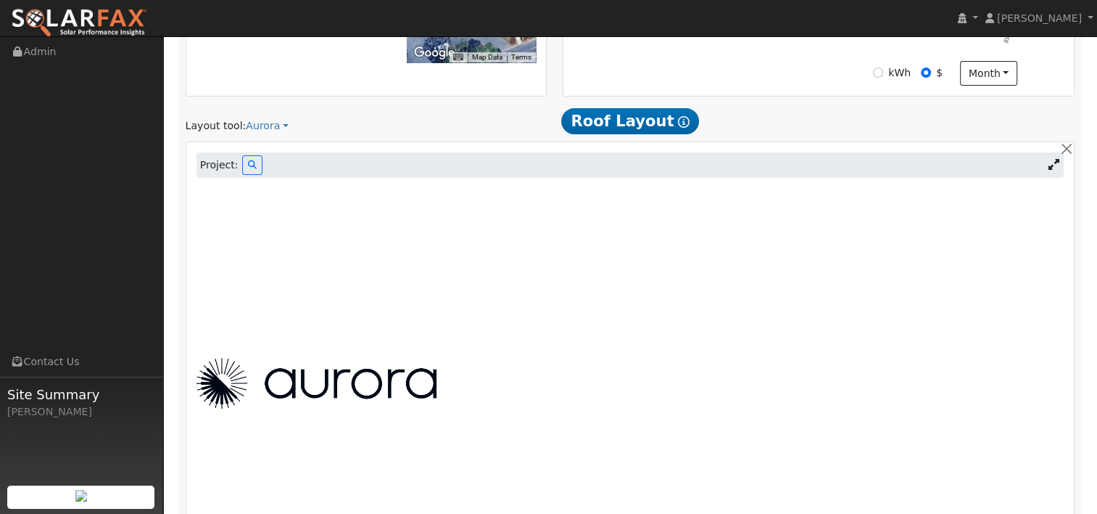
scroll to position [449, 0]
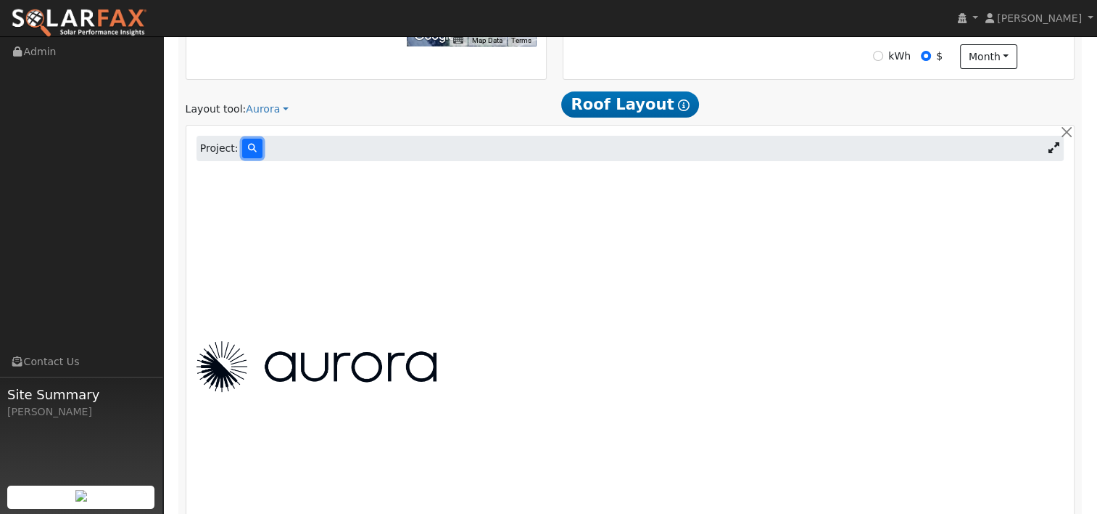
click at [248, 144] on icon at bounding box center [252, 148] width 9 height 9
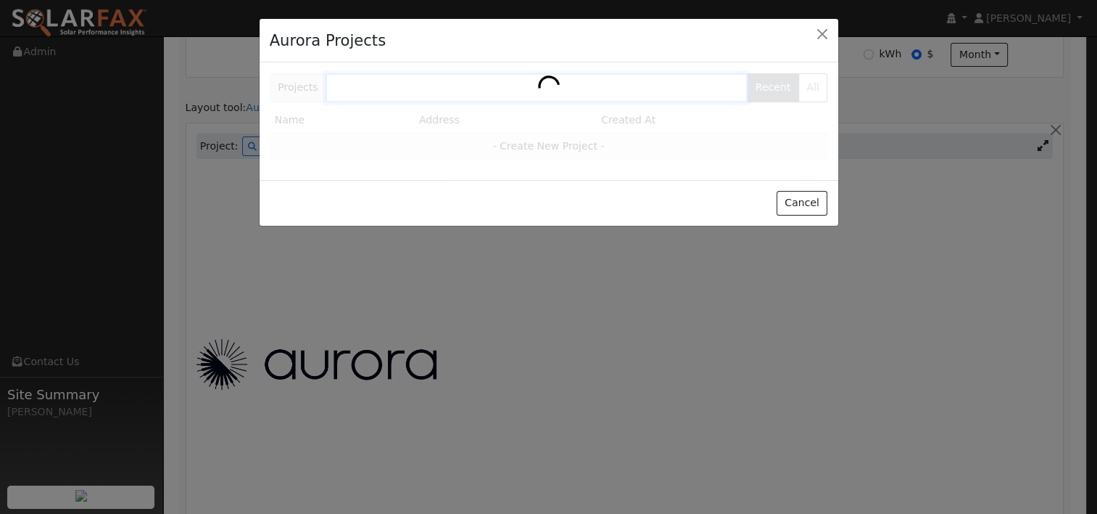
scroll to position [450, 0]
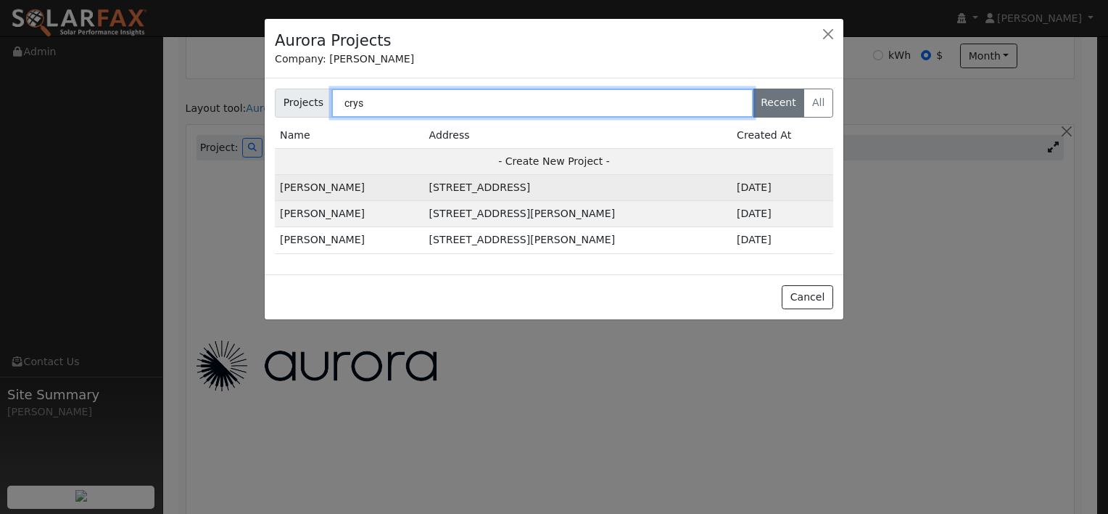
type input "crys"
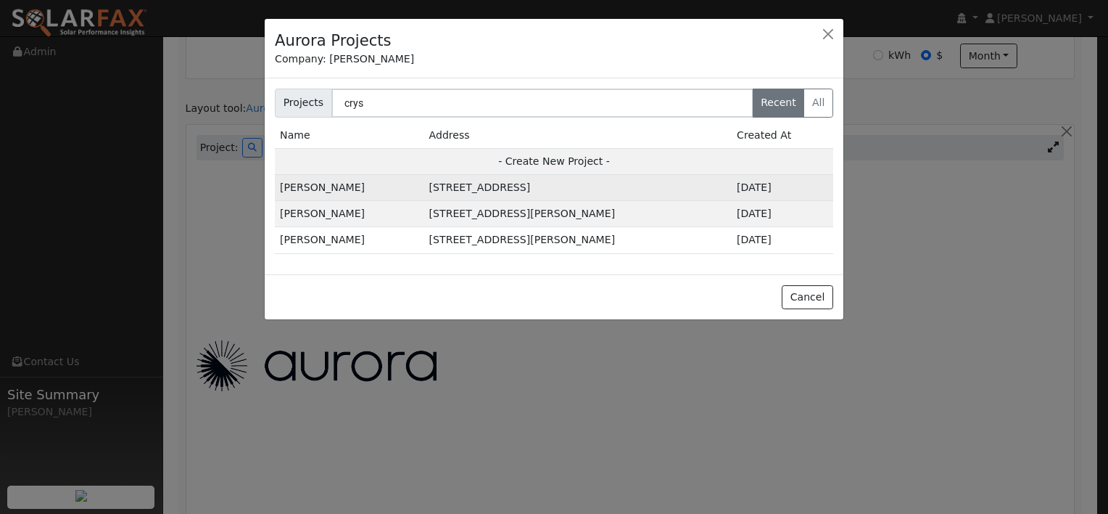
click at [340, 189] on td "[PERSON_NAME]" at bounding box center [349, 188] width 149 height 26
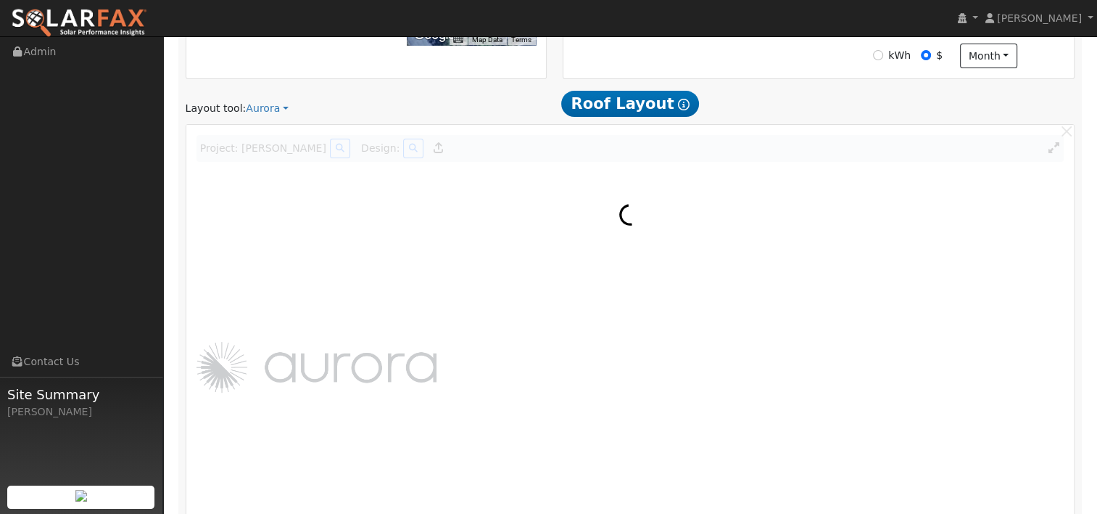
scroll to position [451, 0]
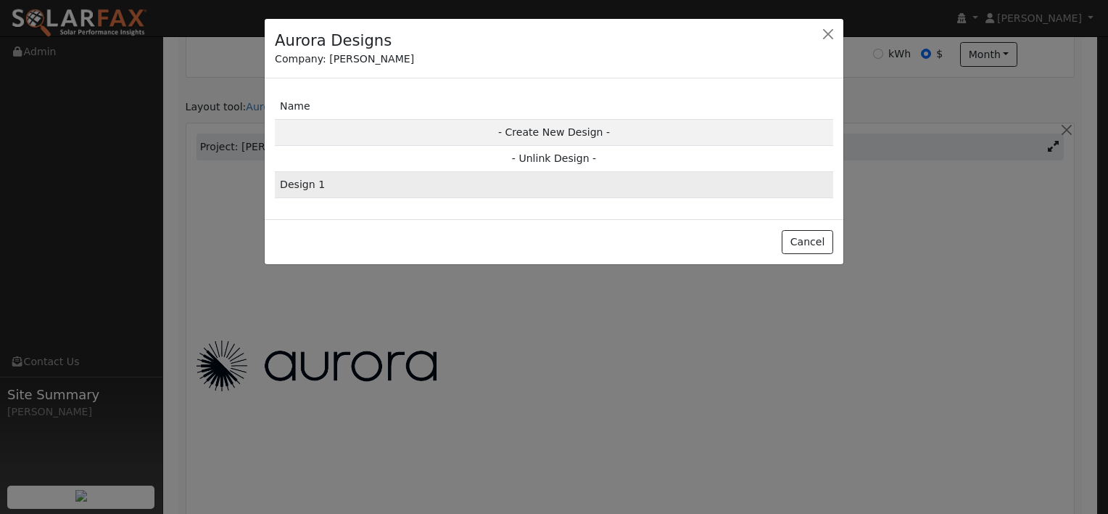
click at [308, 181] on td "Design 1" at bounding box center [554, 185] width 559 height 26
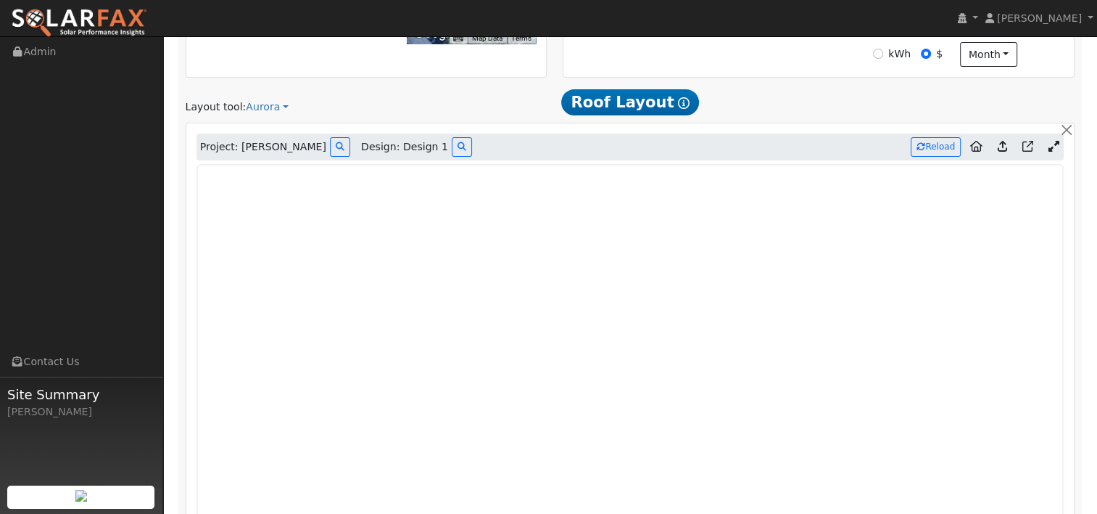
type input "0"
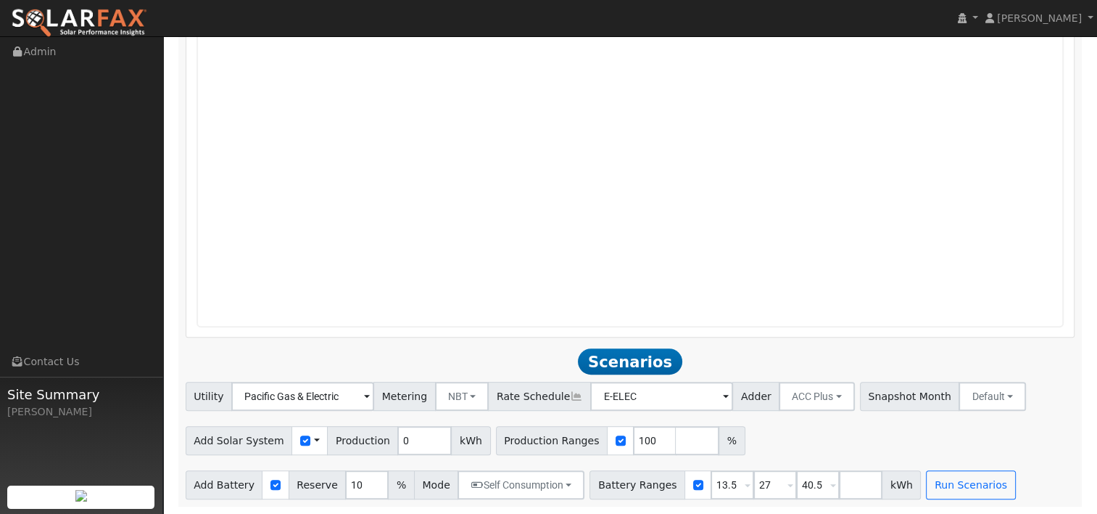
scroll to position [546, 0]
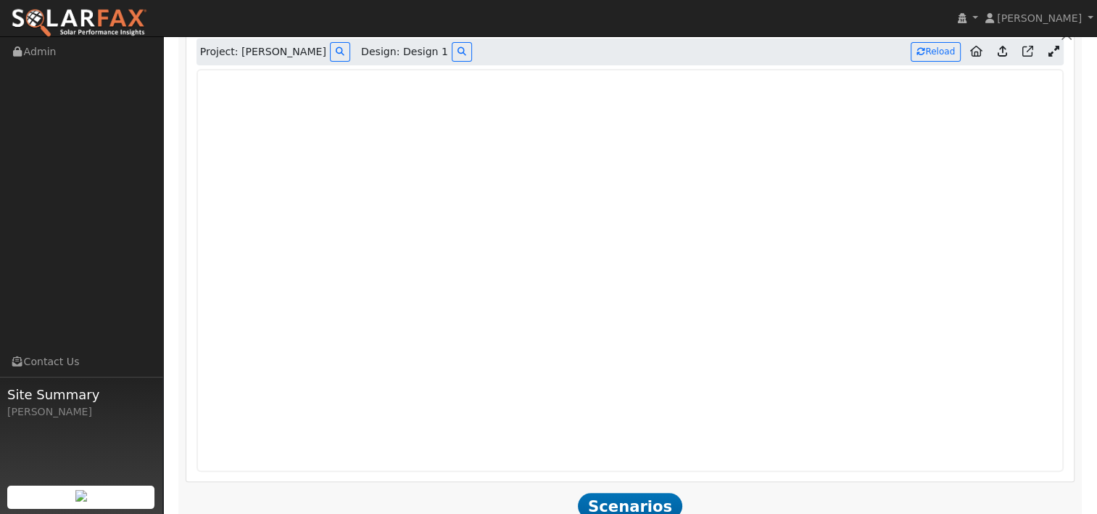
click at [1006, 49] on icon at bounding box center [1002, 51] width 9 height 11
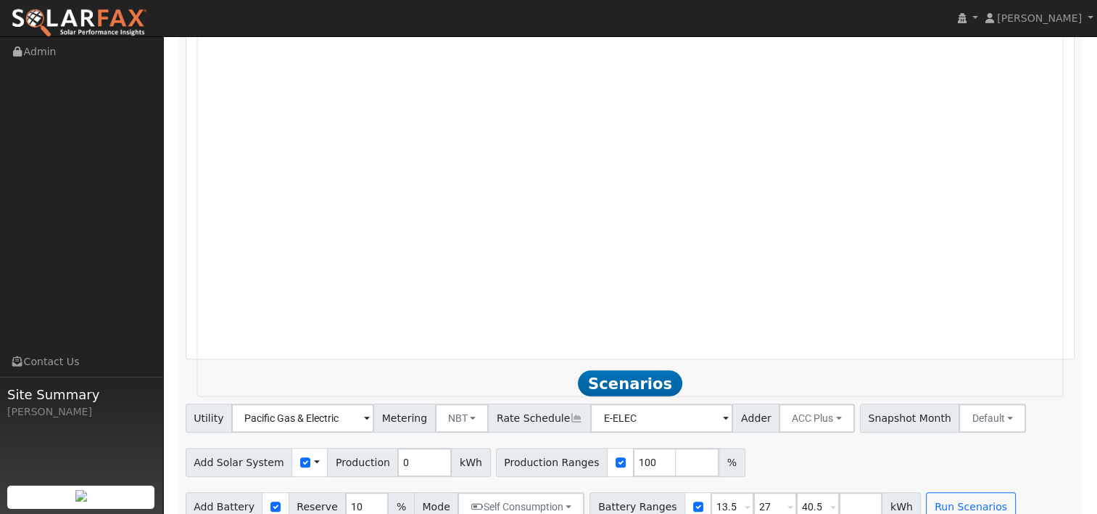
scroll to position [401, 0]
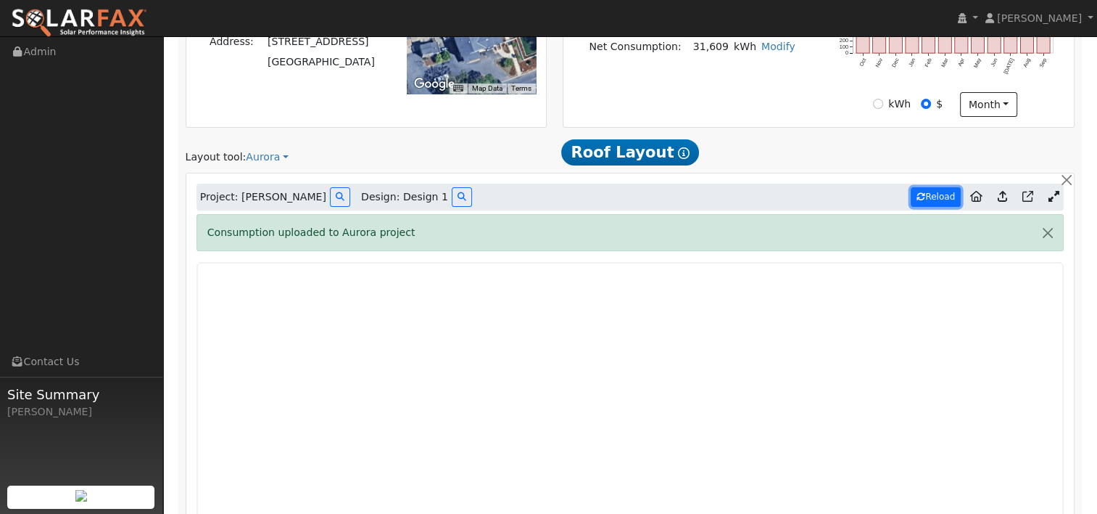
click at [917, 188] on button "Reload" at bounding box center [936, 197] width 50 height 20
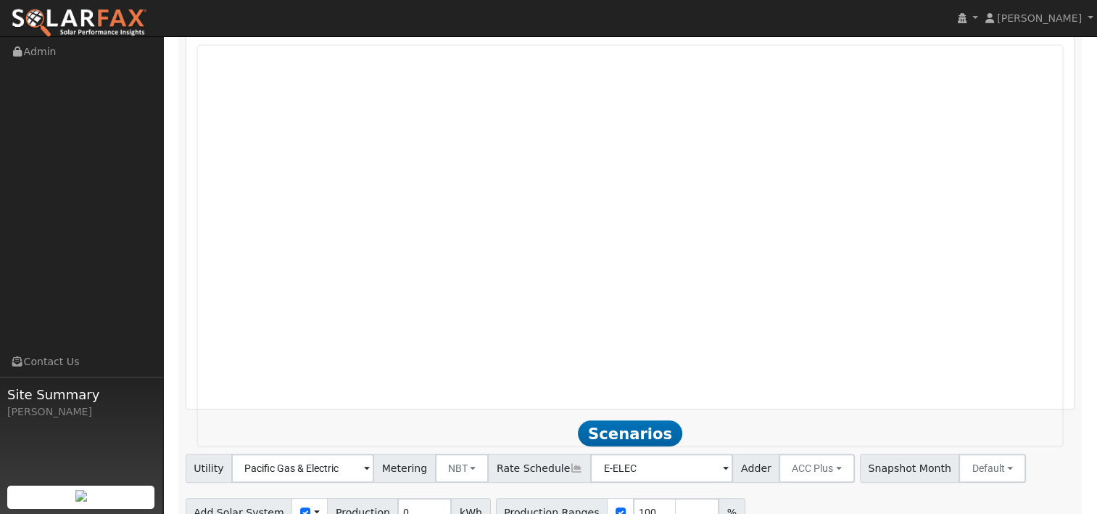
scroll to position [691, 0]
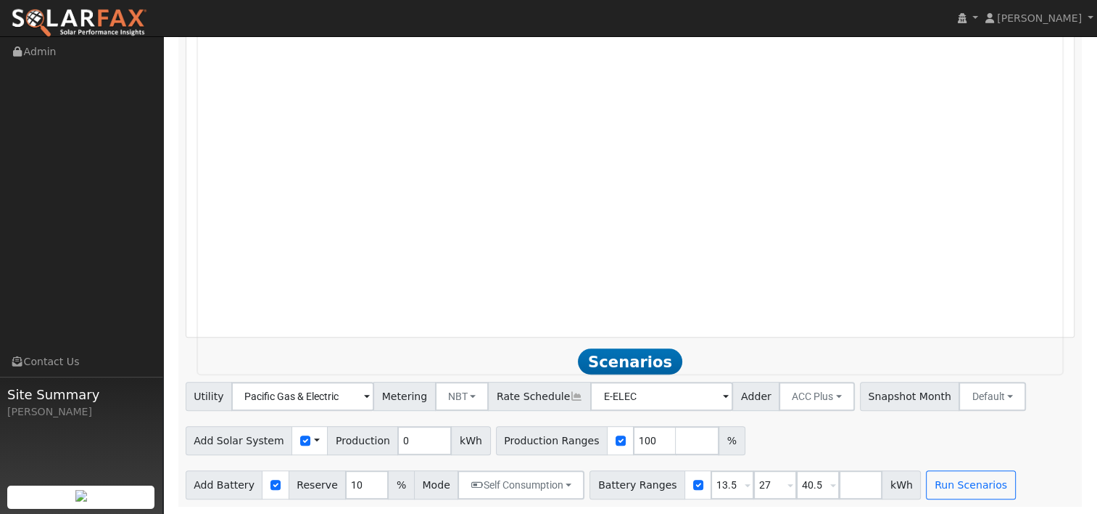
type input "24736"
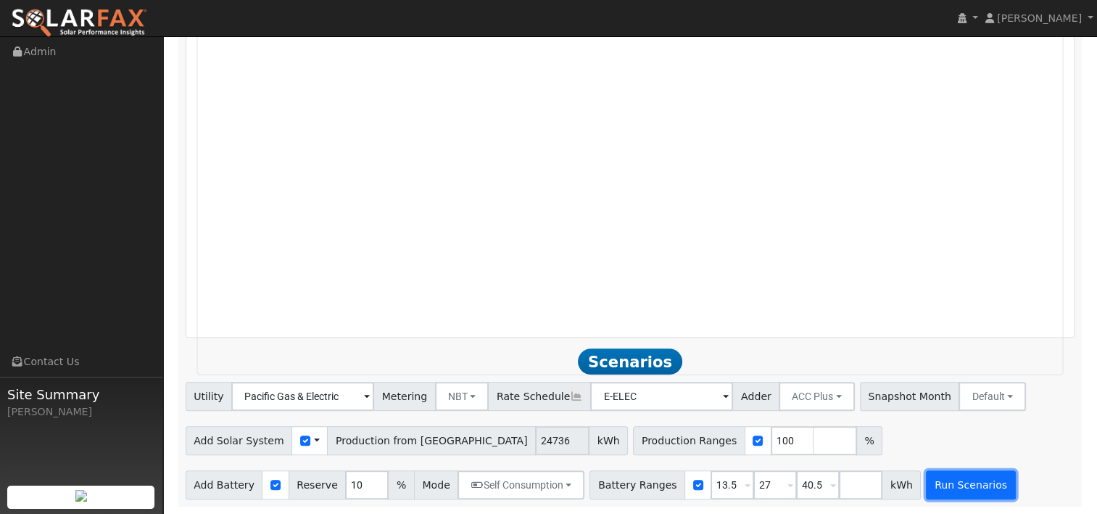
click at [955, 490] on button "Run Scenarios" at bounding box center [970, 484] width 89 height 29
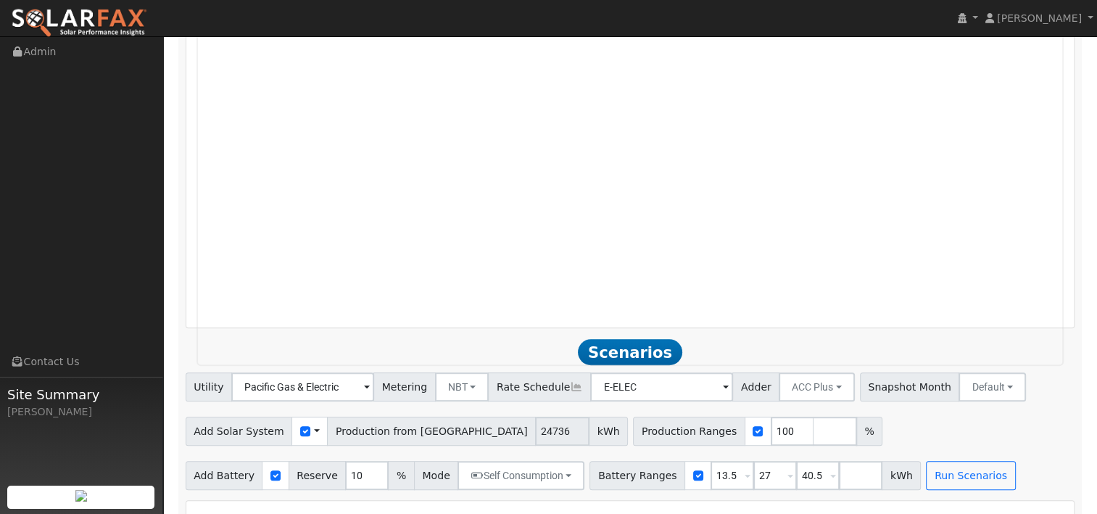
scroll to position [487, 0]
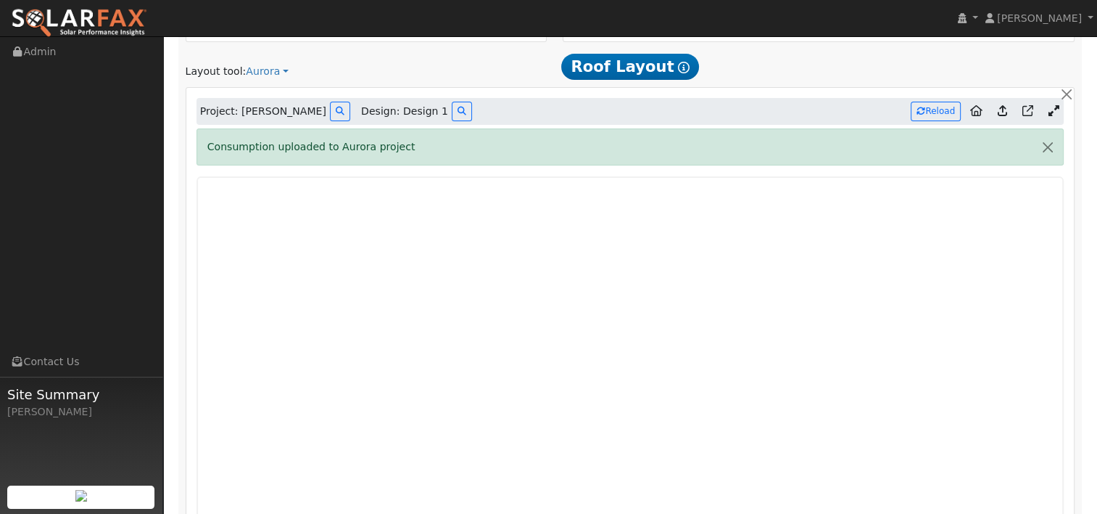
click at [828, 70] on div at bounding box center [932, 66] width 302 height 27
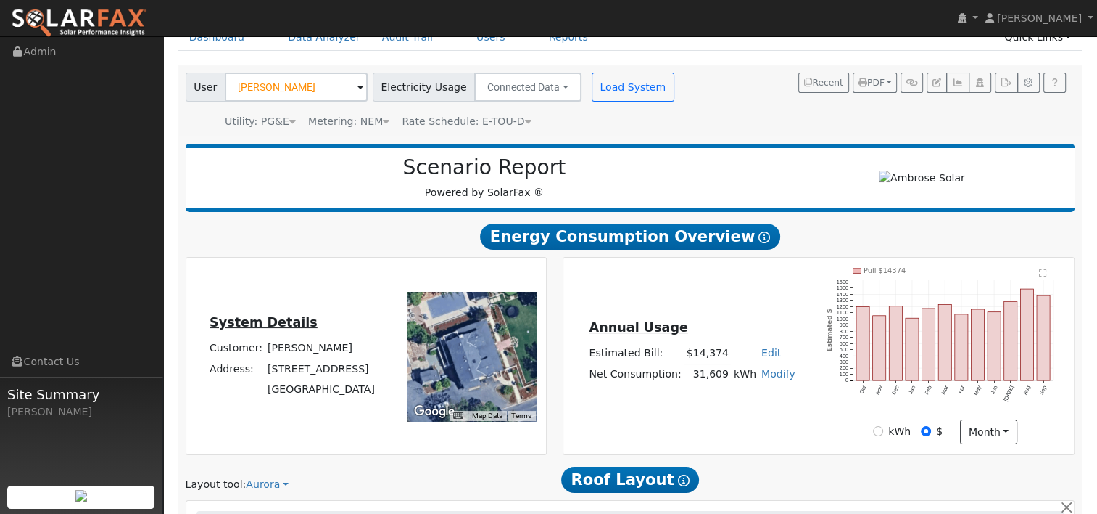
scroll to position [49, 0]
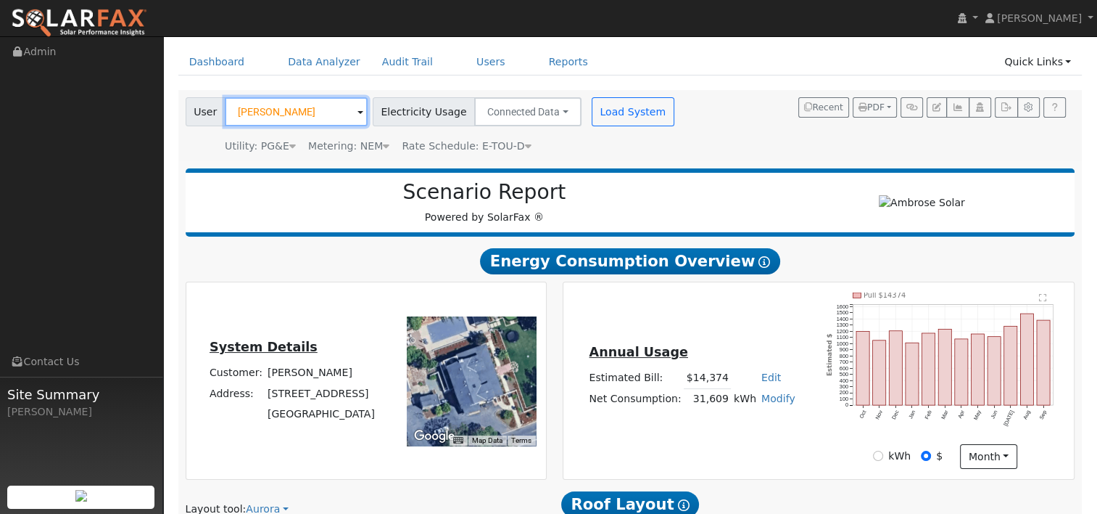
paste input "[PERSON_NAME]"
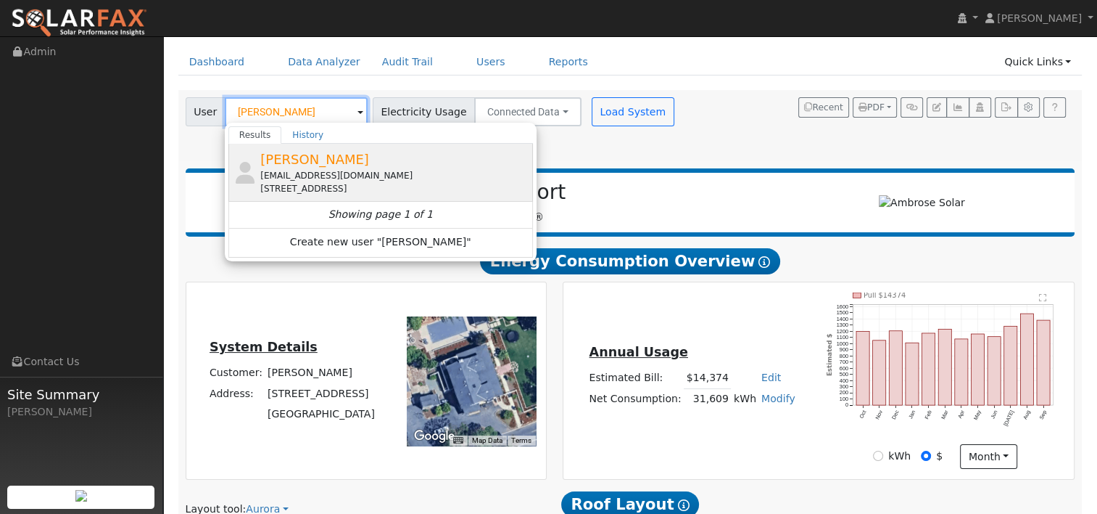
type input "[PERSON_NAME]"
click at [289, 160] on span "[PERSON_NAME]" at bounding box center [314, 159] width 109 height 15
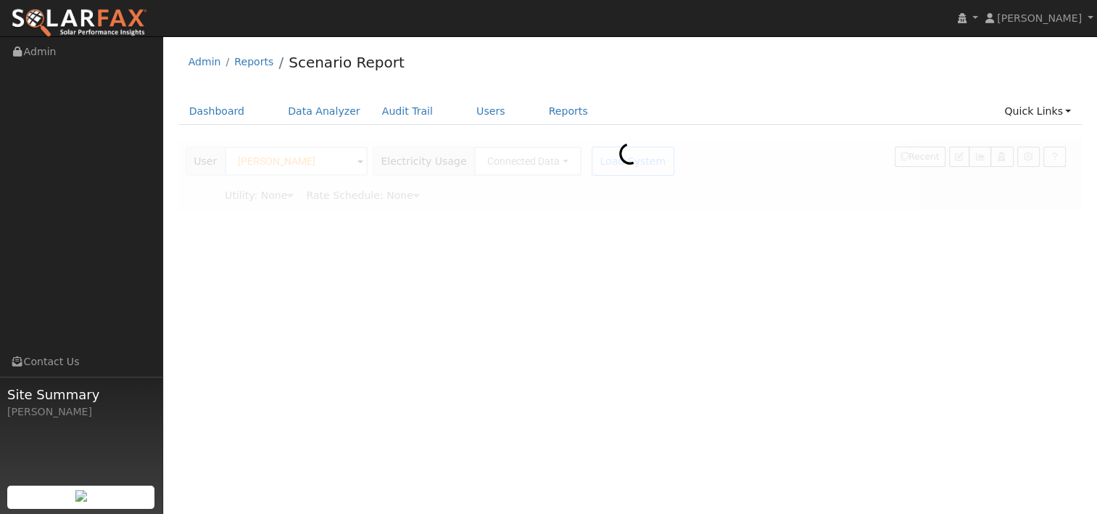
scroll to position [0, 0]
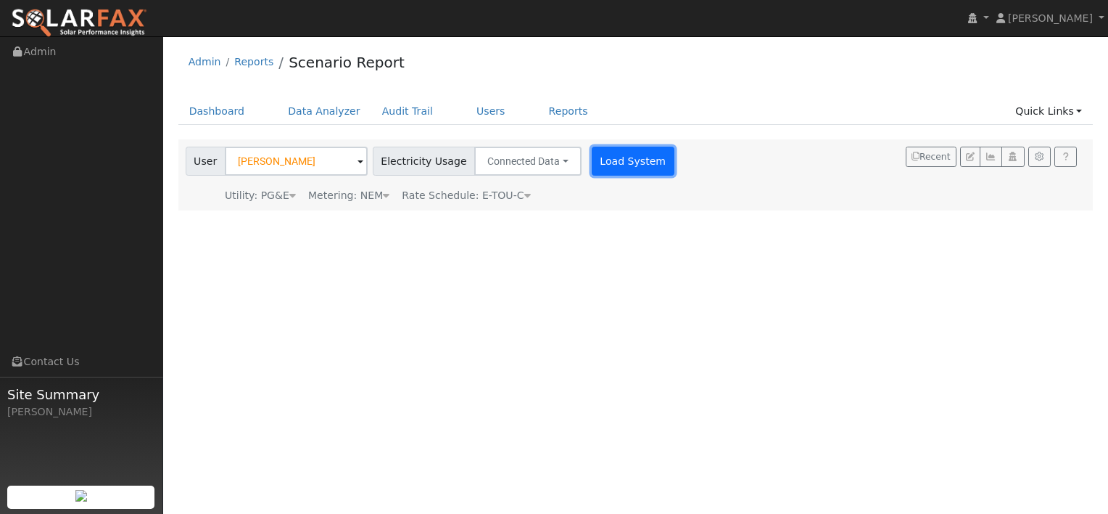
click at [609, 158] on button "Load System" at bounding box center [633, 161] width 83 height 29
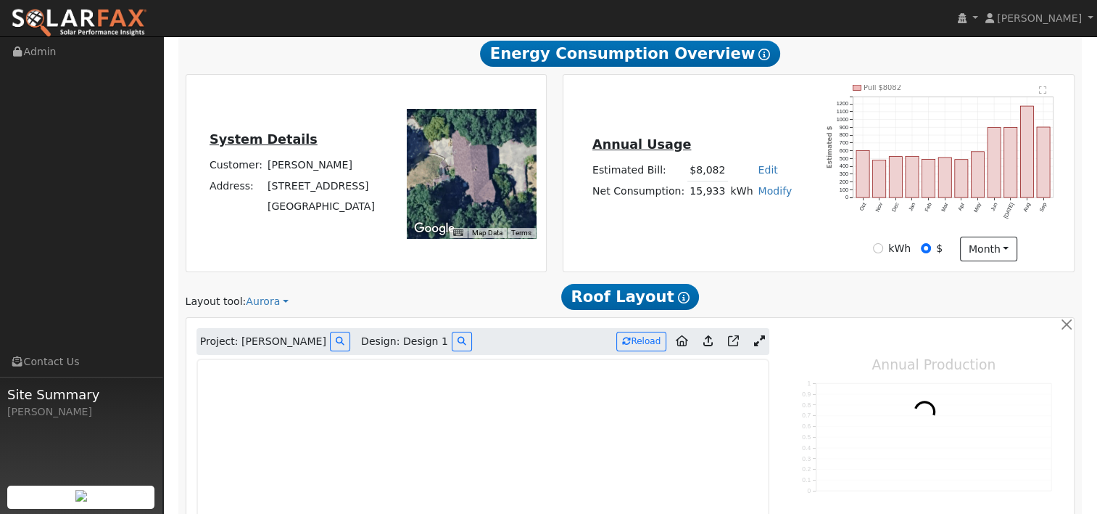
scroll to position [252, 0]
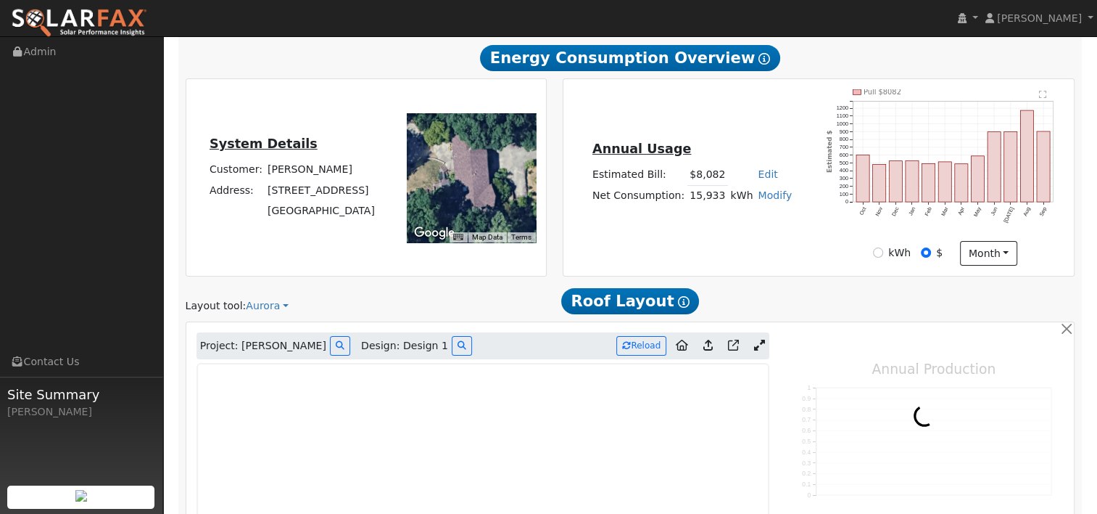
type input "17366"
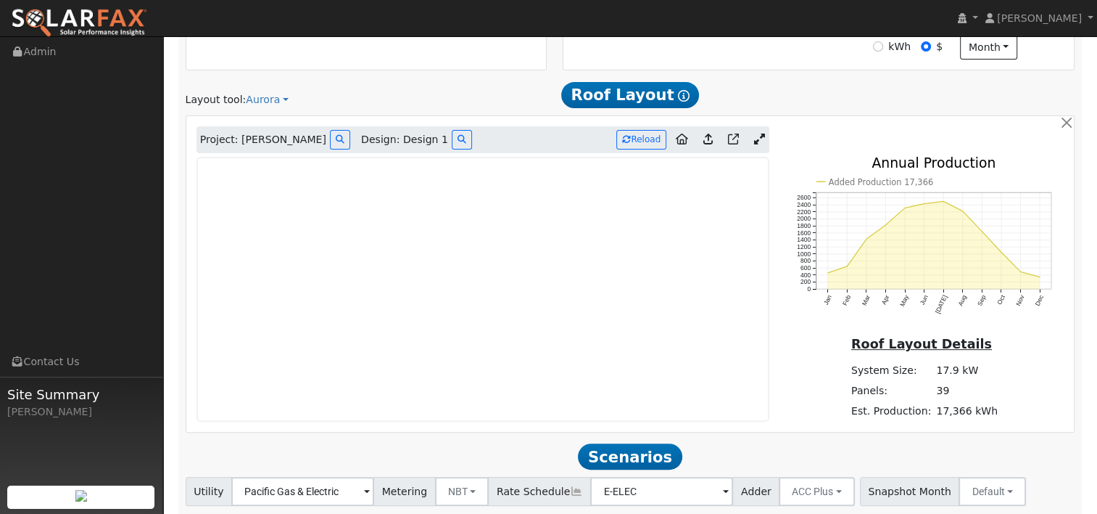
scroll to position [481, 0]
